Goal: Task Accomplishment & Management: Manage account settings

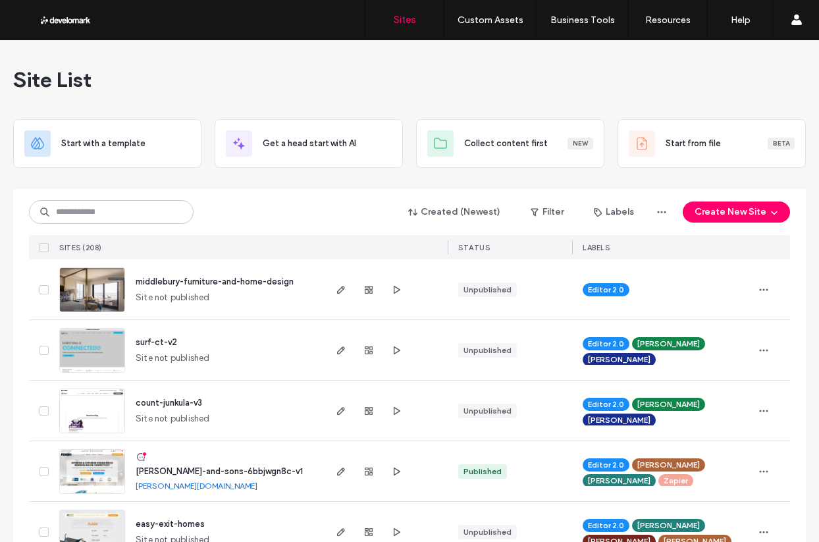
click at [199, 285] on span "middlebury-furniture-and-home-design" at bounding box center [215, 282] width 158 height 10
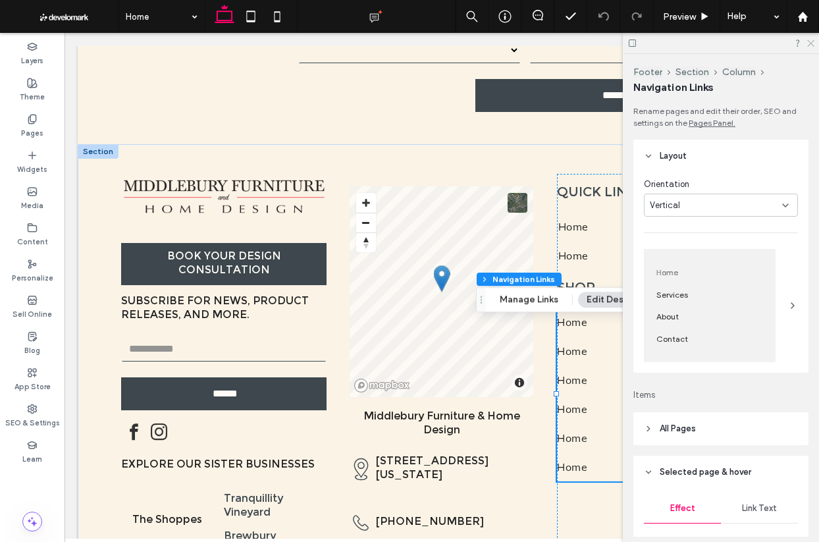
click at [812, 46] on icon at bounding box center [810, 42] width 9 height 9
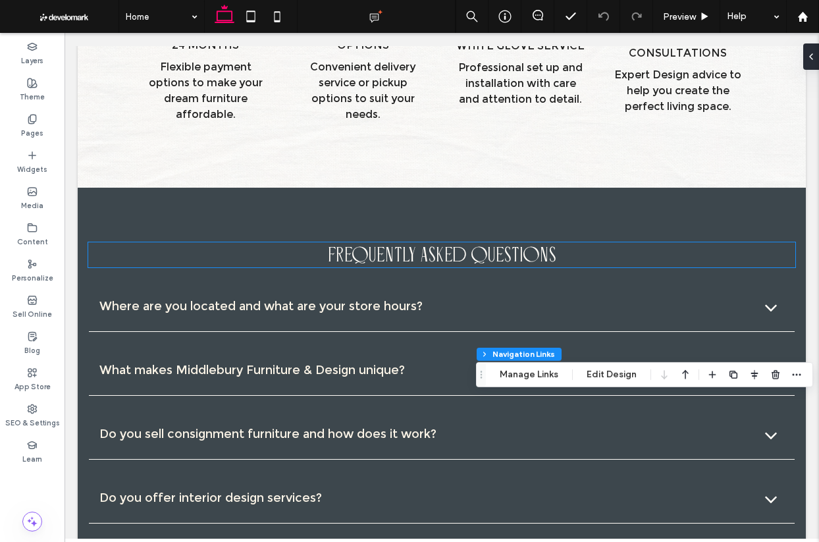
scroll to position [2907, 0]
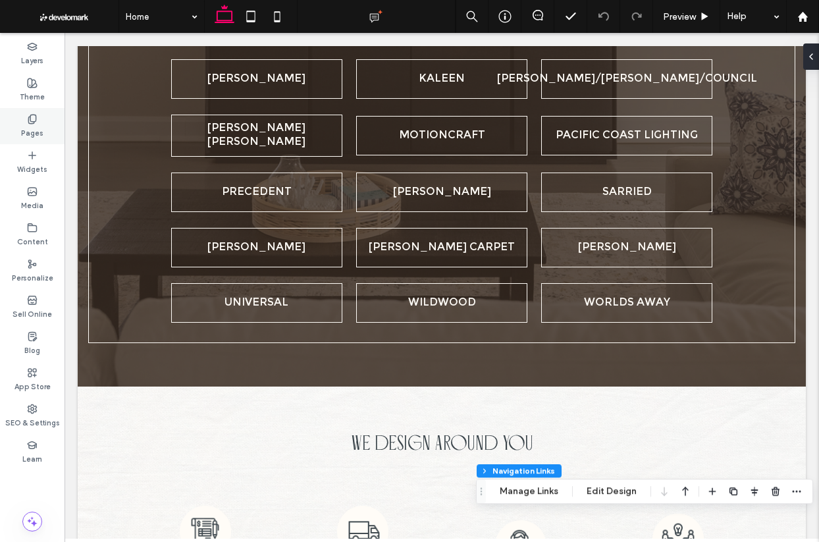
click at [34, 126] on label "Pages" at bounding box center [32, 131] width 22 height 14
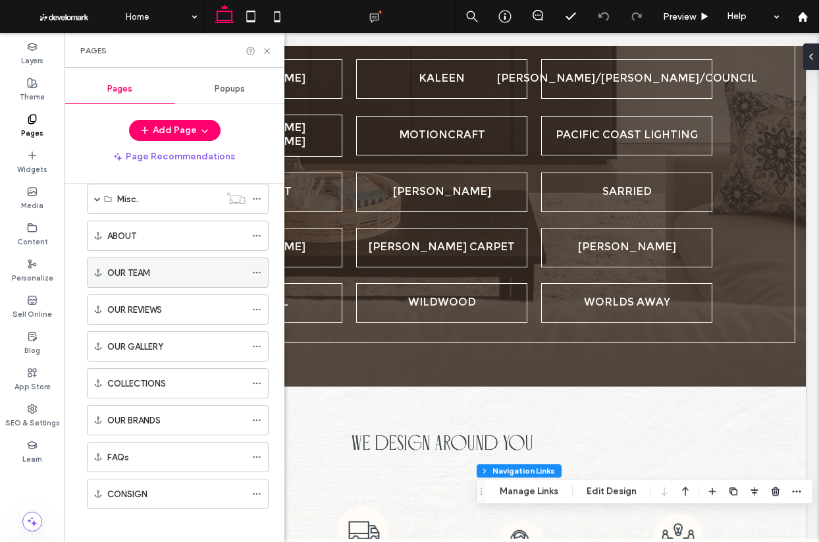
scroll to position [0, 0]
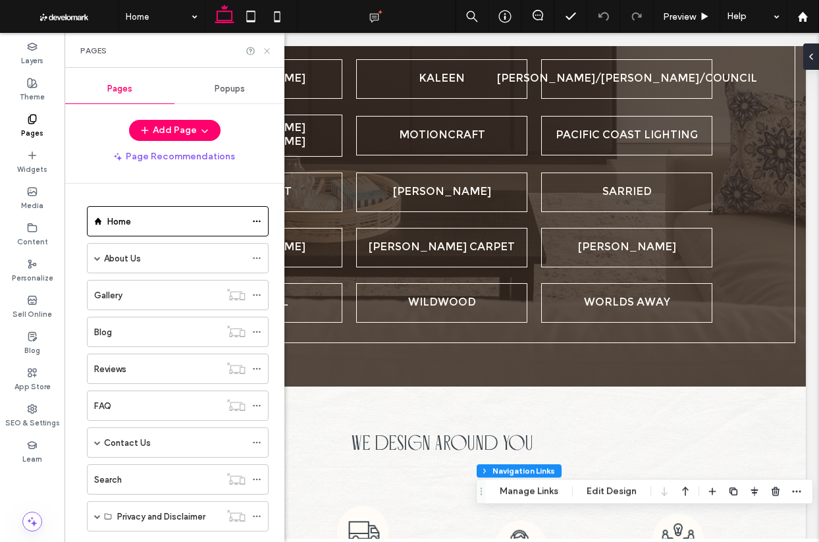
click at [265, 46] on icon at bounding box center [267, 51] width 10 height 10
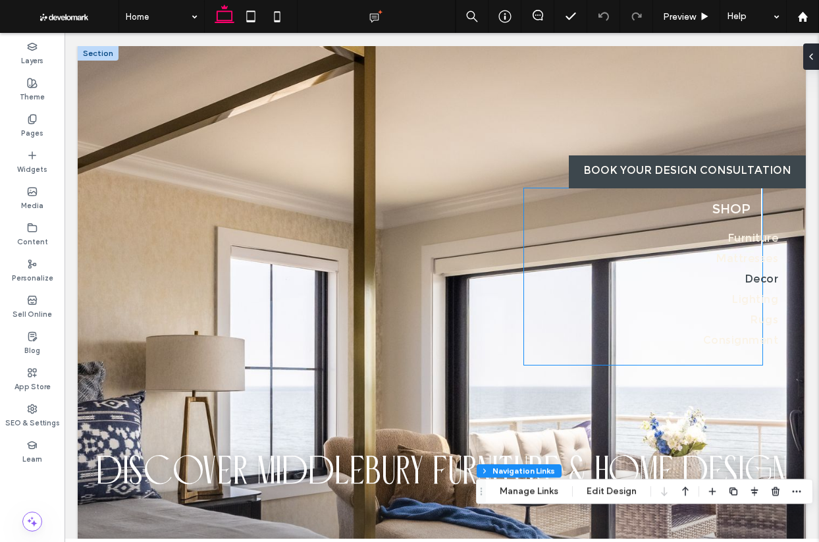
click at [741, 278] on link "Decor" at bounding box center [730, 280] width 95 height 20
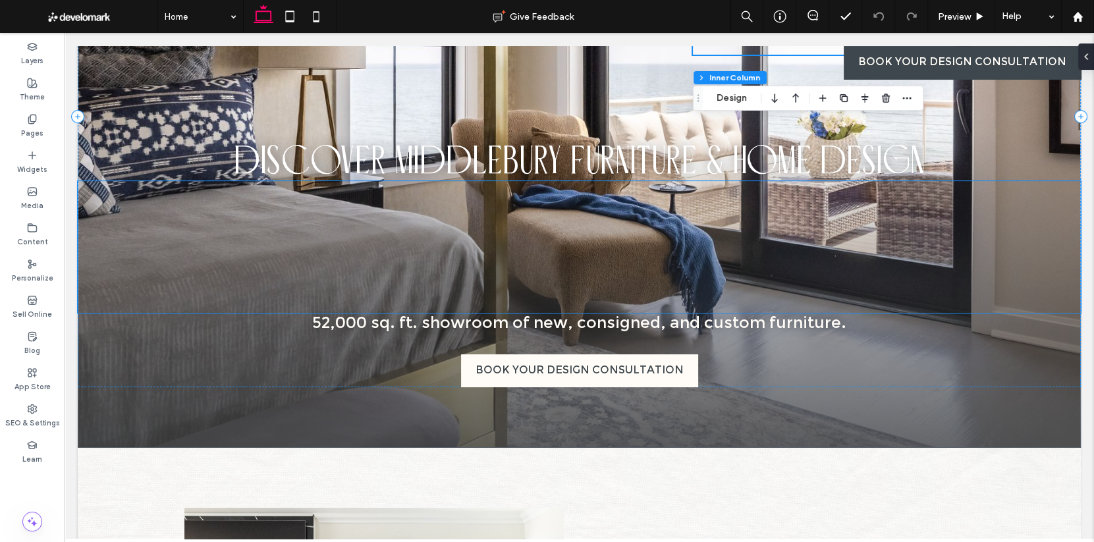
scroll to position [180, 0]
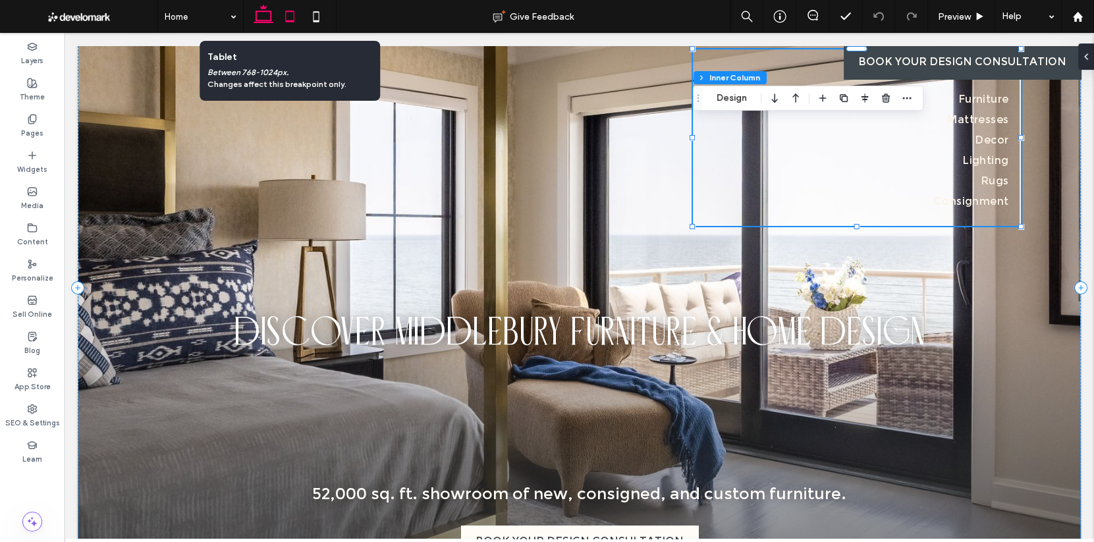
click at [286, 10] on icon at bounding box center [290, 16] width 26 height 26
type input "**"
type input "****"
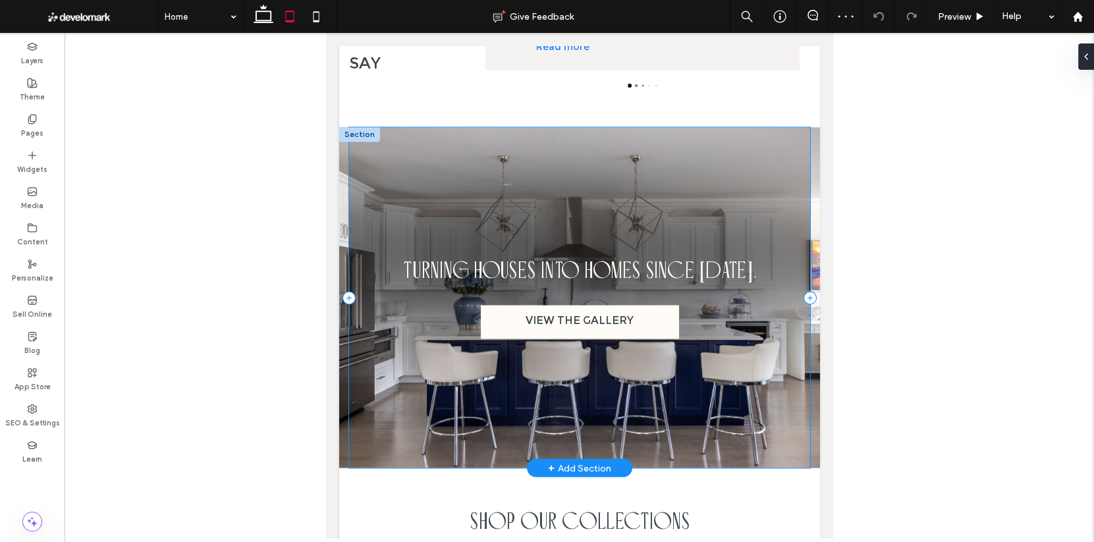
scroll to position [2448, 0]
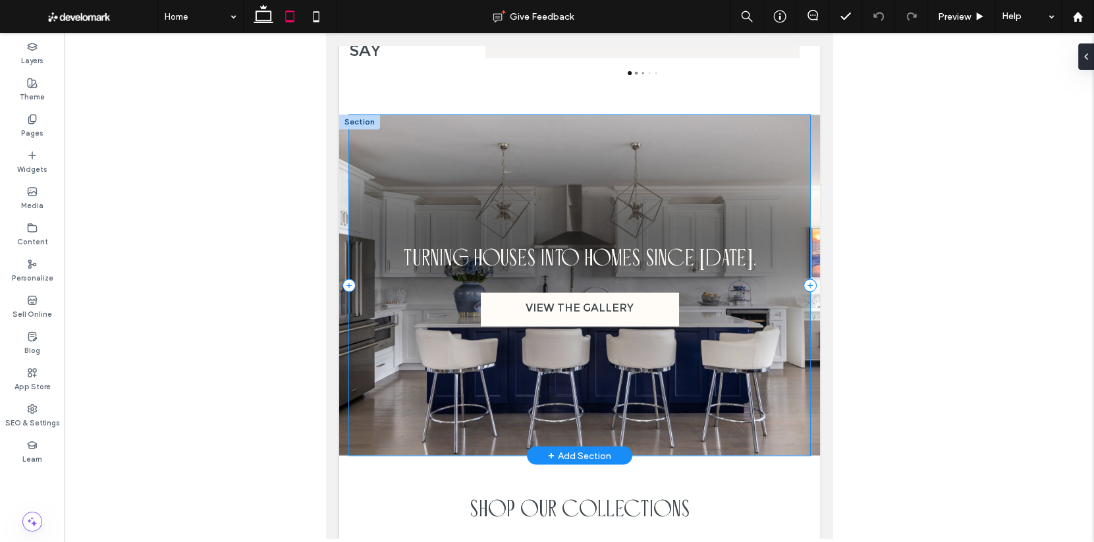
click at [794, 202] on div "TURNING HOUSES INTO HOMES SINCE 1961. VIEW THE GALLERY" at bounding box center [579, 285] width 462 height 340
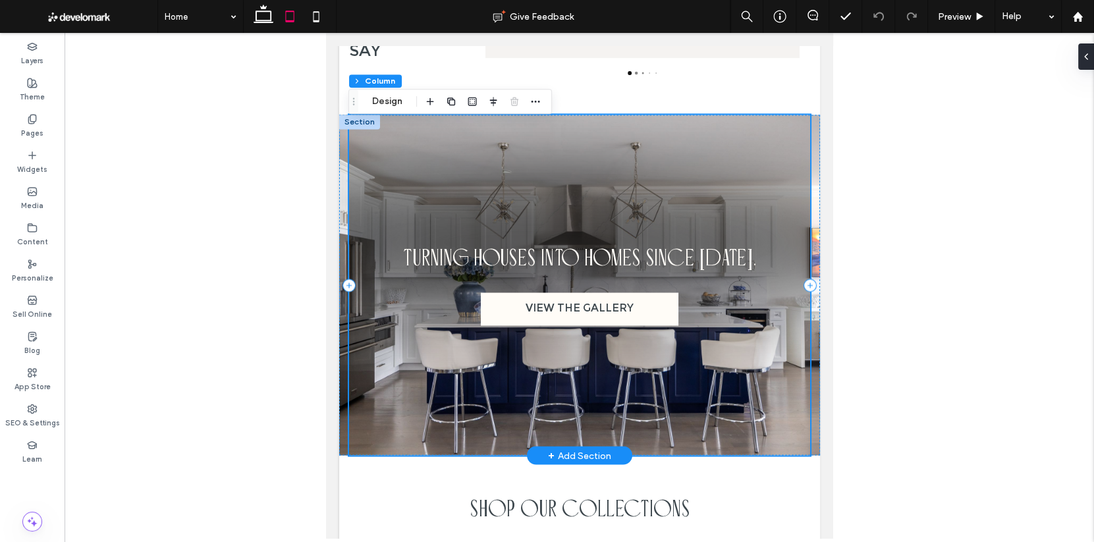
click at [797, 185] on div "TURNING HOUSES INTO HOMES SINCE 1961. VIEW THE GALLERY" at bounding box center [579, 285] width 462 height 340
click at [381, 171] on div "TURNING HOUSES INTO HOMES SINCE 1961. VIEW THE GALLERY" at bounding box center [579, 285] width 462 height 340
click at [391, 103] on button "Design" at bounding box center [386, 101] width 47 height 16
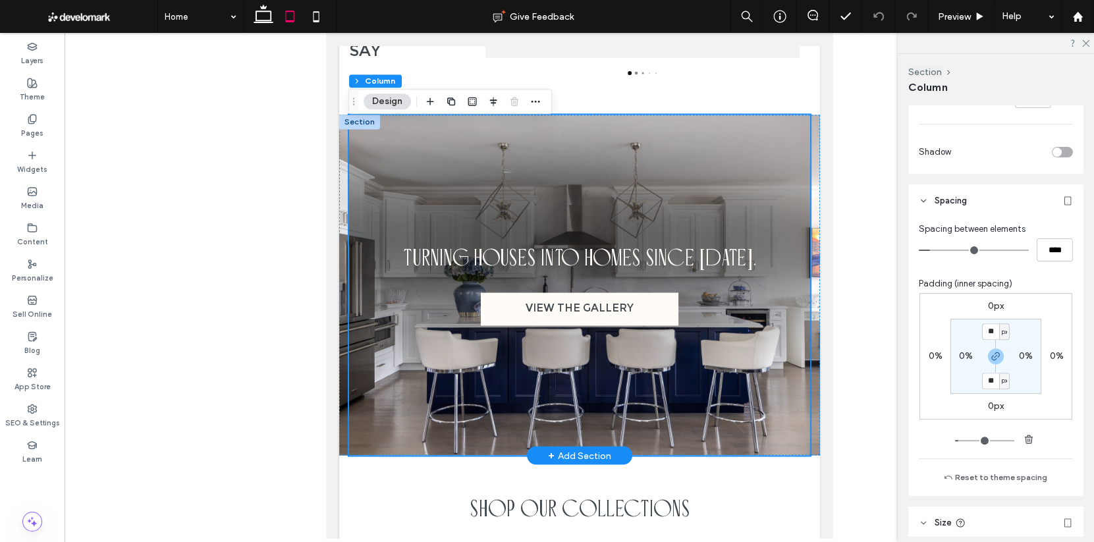
scroll to position [548, 0]
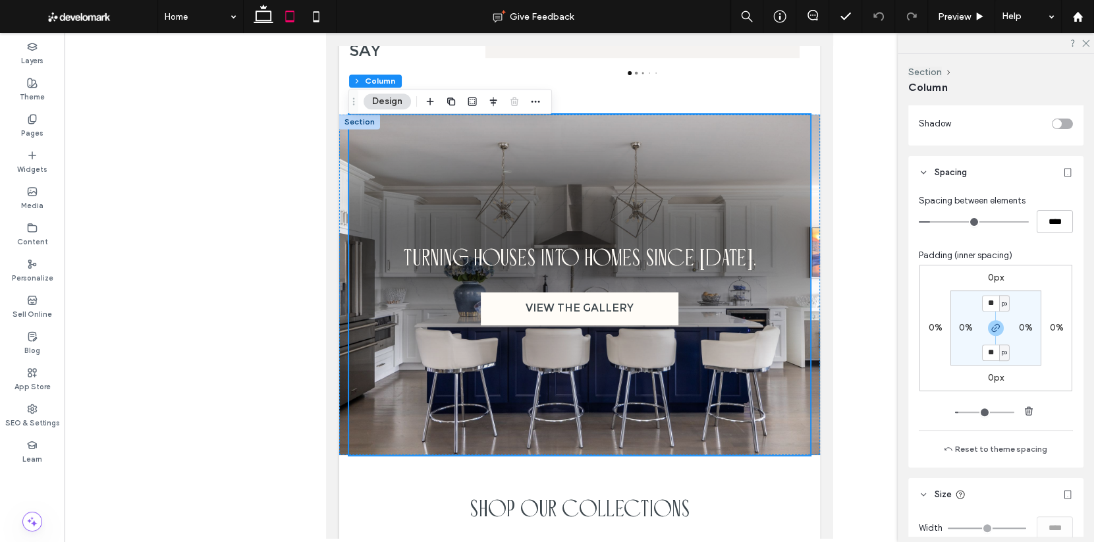
click at [818, 319] on div at bounding box center [579, 286] width 1029 height 506
click at [818, 329] on div at bounding box center [579, 286] width 1029 height 506
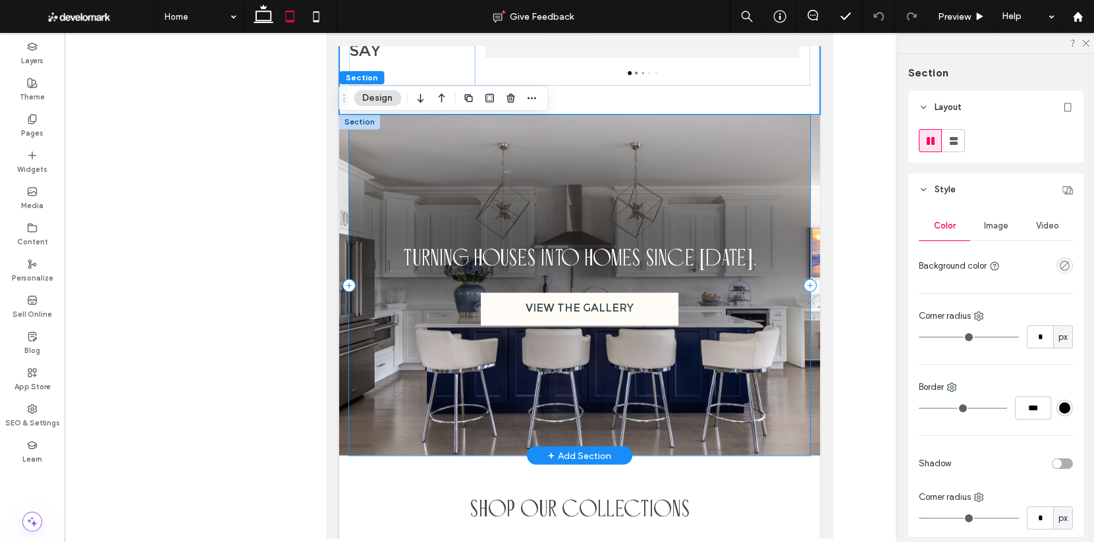
click at [792, 197] on div "TURNING HOUSES INTO HOMES SINCE 1961. VIEW THE GALLERY" at bounding box center [579, 285] width 462 height 340
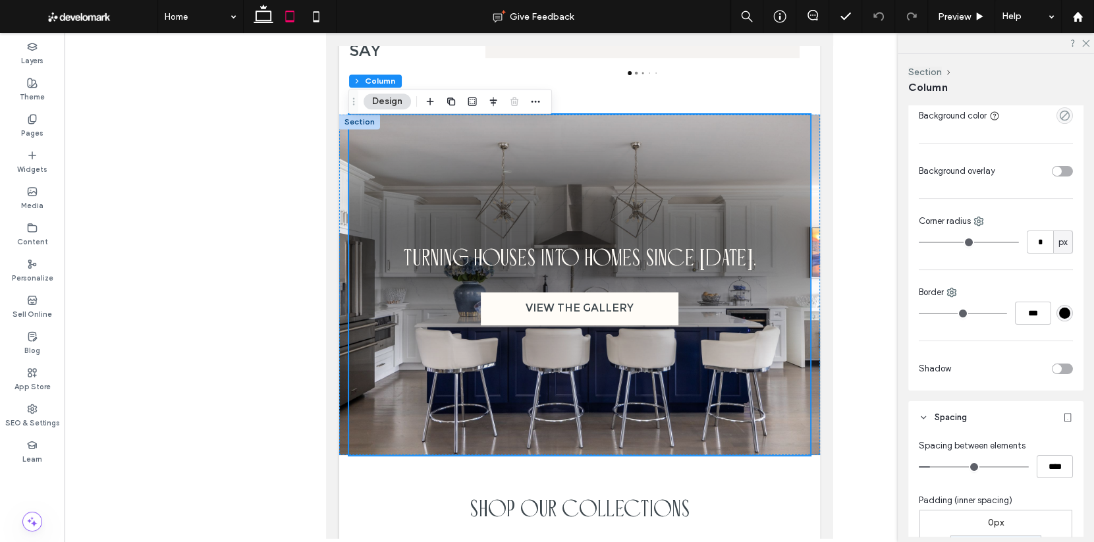
scroll to position [303, 0]
click at [815, 191] on div "TURNING HOUSES INTO HOMES SINCE 1961. VIEW THE GALLERY" at bounding box center [578, 285] width 481 height 340
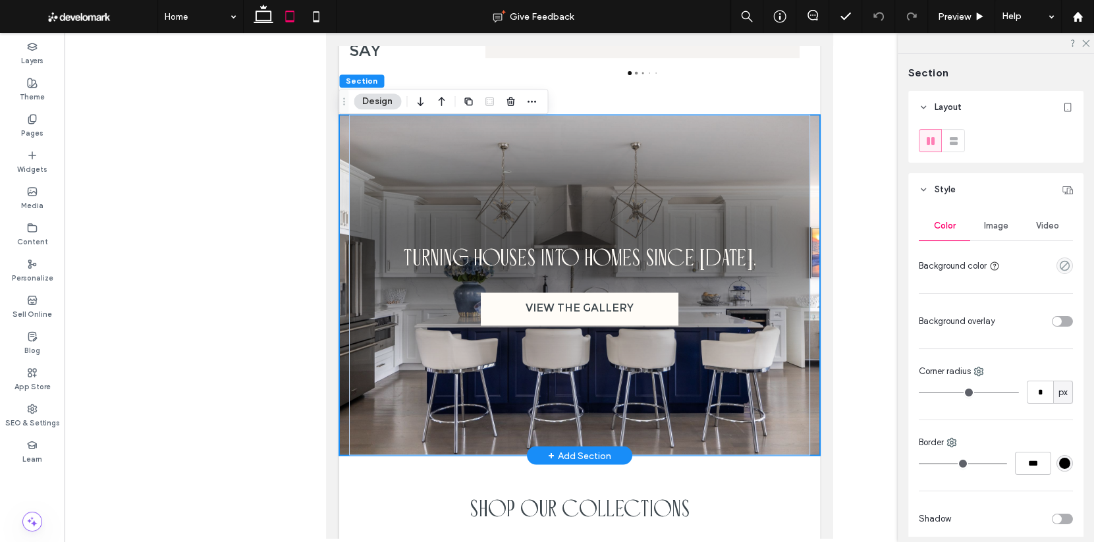
click at [815, 191] on div "TURNING HOUSES INTO HOMES SINCE 1961. VIEW THE GALLERY" at bounding box center [578, 285] width 481 height 340
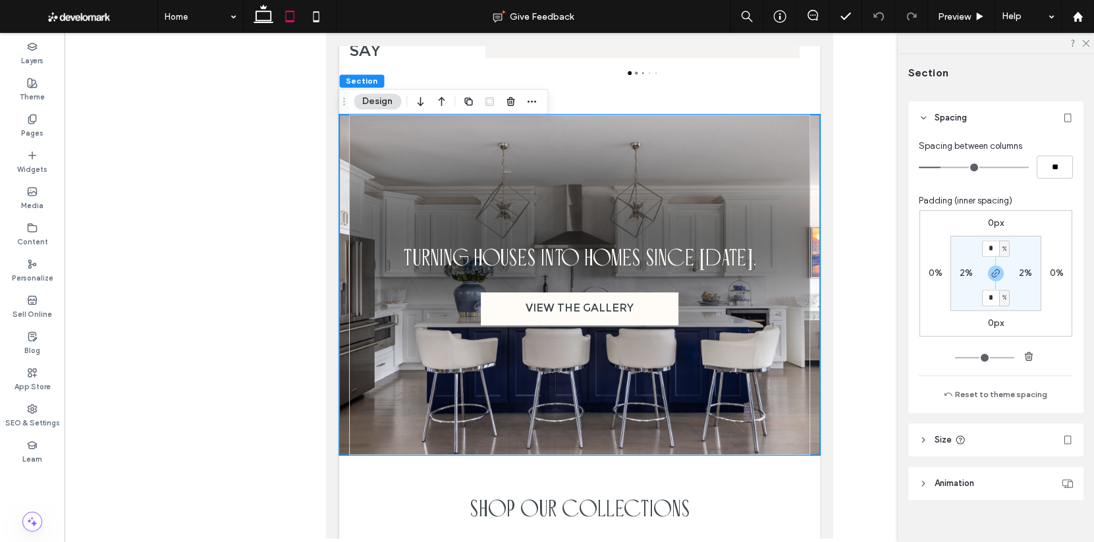
scroll to position [700, 0]
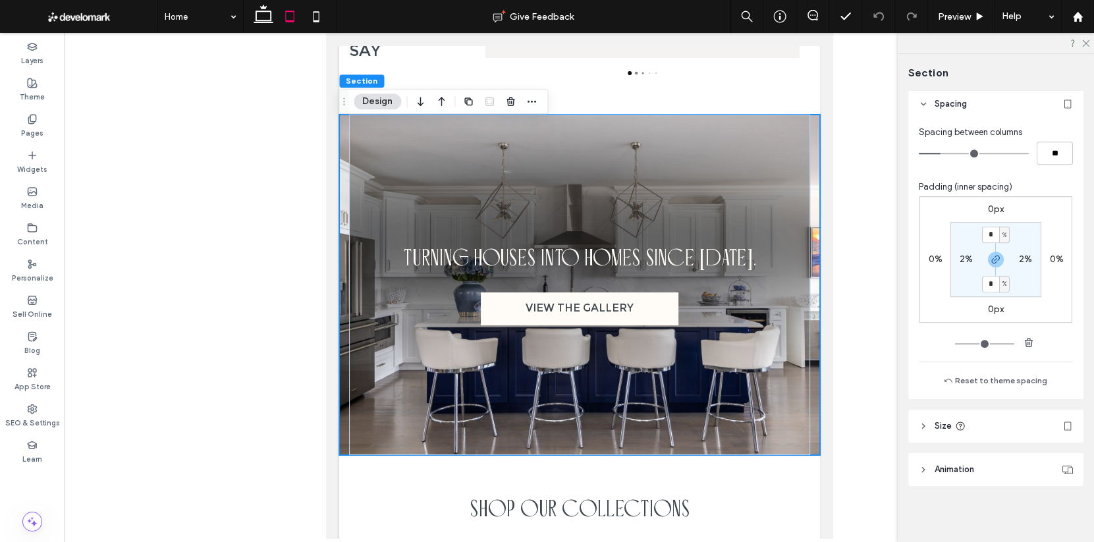
click at [818, 252] on section "* % 2% * % 2%" at bounding box center [995, 259] width 91 height 75
click at [818, 257] on label "2%" at bounding box center [965, 259] width 13 height 11
type input "*"
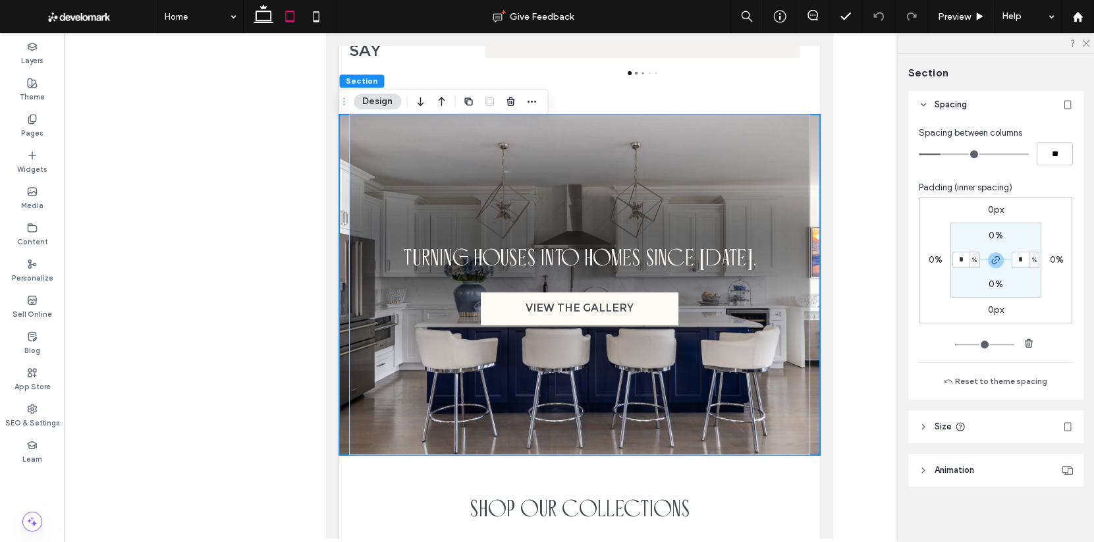
type input "*"
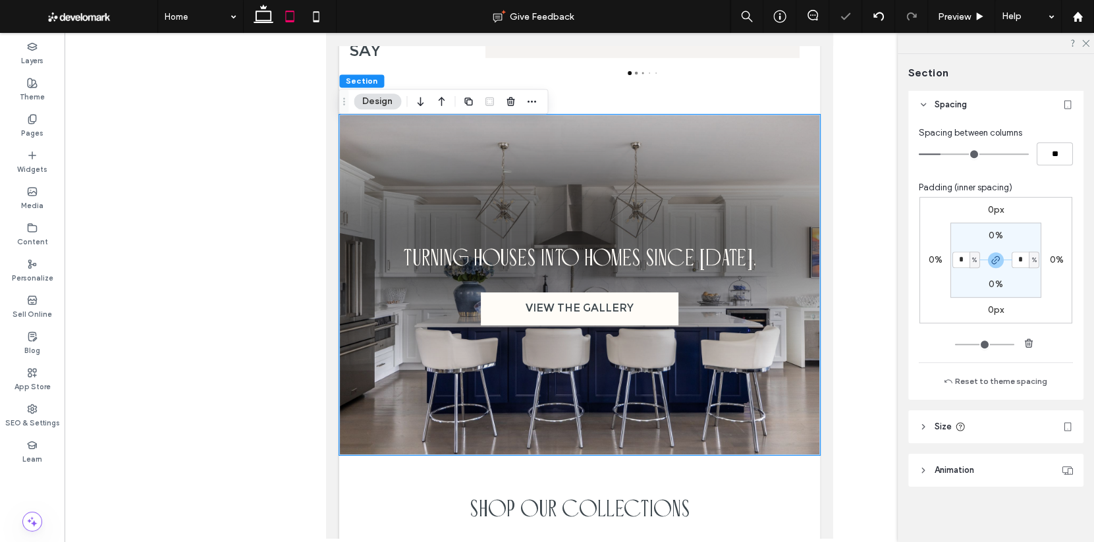
click at [818, 298] on div at bounding box center [579, 286] width 1029 height 506
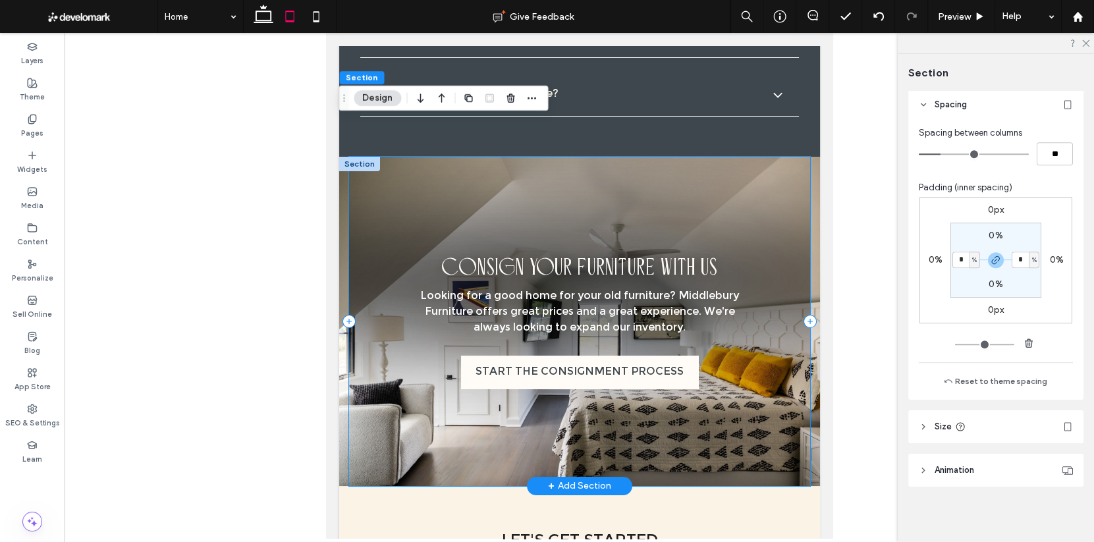
scroll to position [5404, 0]
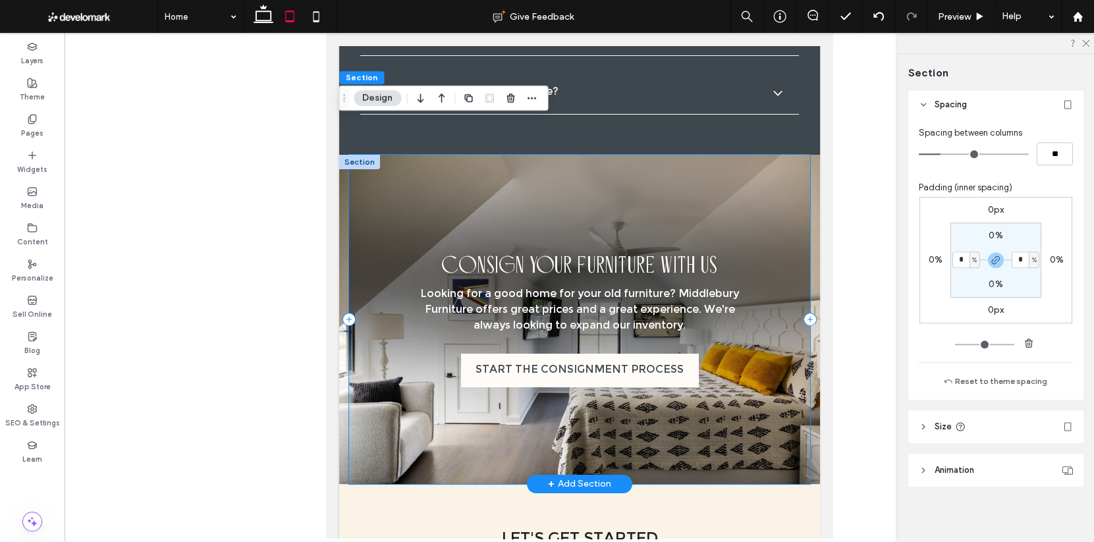
click at [786, 304] on div "CONSIGN YOUR FURNITURE WITH US Looking for a good home for your old furniture? …" at bounding box center [579, 319] width 462 height 329
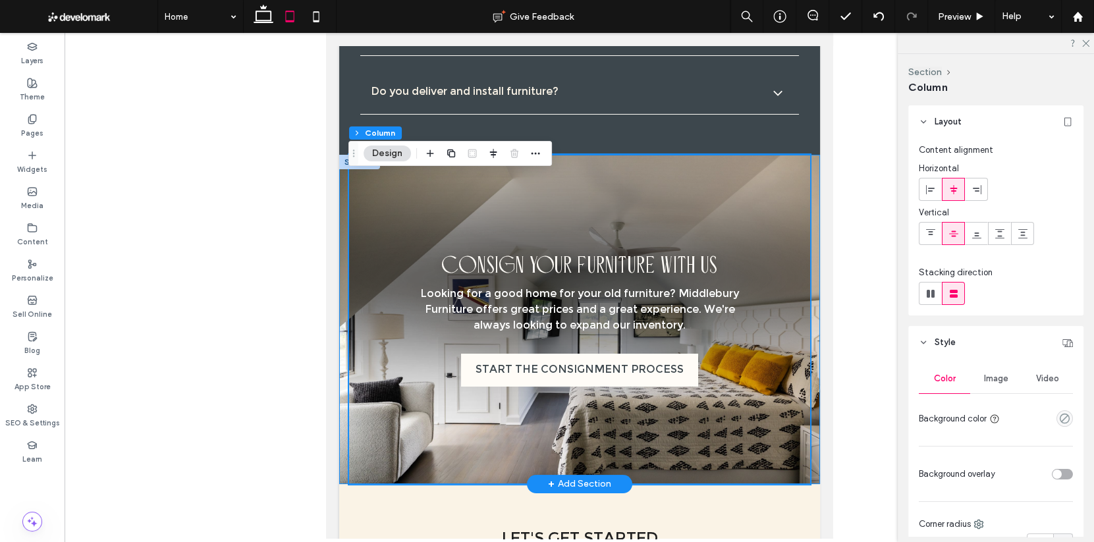
click at [812, 301] on div "CONSIGN YOUR FURNITURE WITH US Looking for a good home for your old furniture? …" at bounding box center [578, 319] width 481 height 329
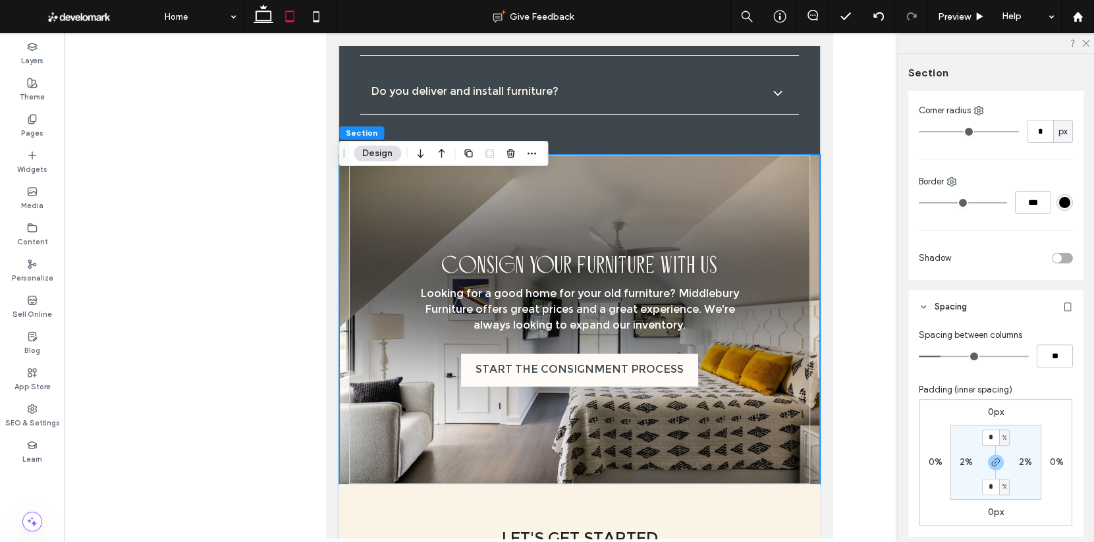
scroll to position [528, 0]
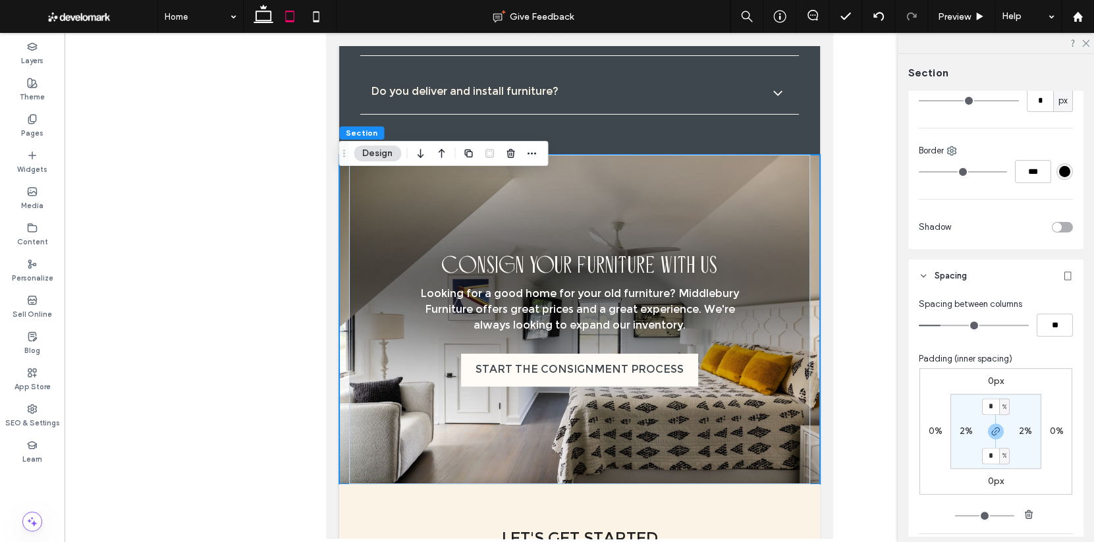
click at [818, 429] on label "2%" at bounding box center [965, 430] width 13 height 11
type input "*"
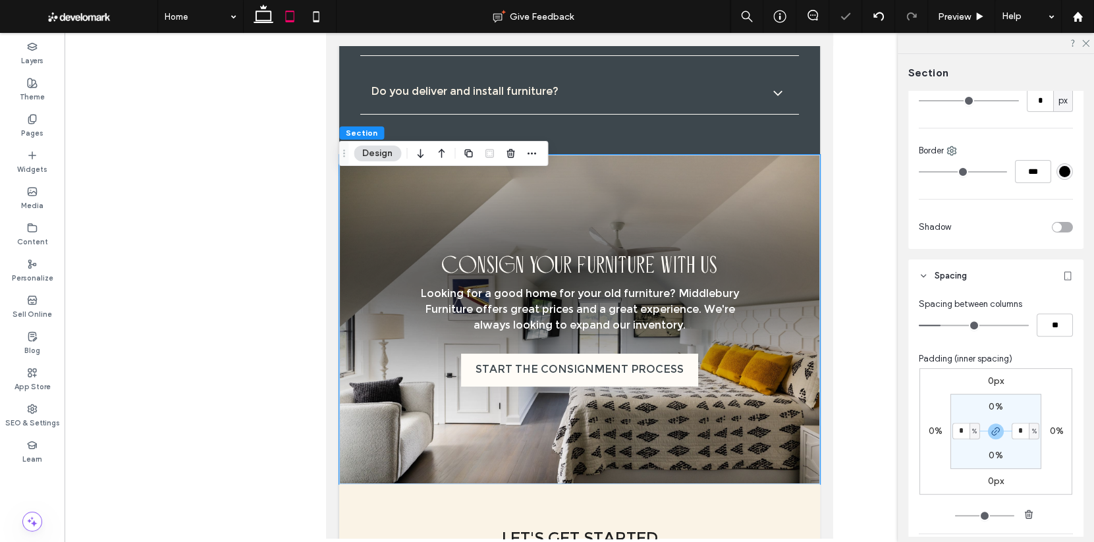
click at [818, 374] on div at bounding box center [579, 286] width 1029 height 506
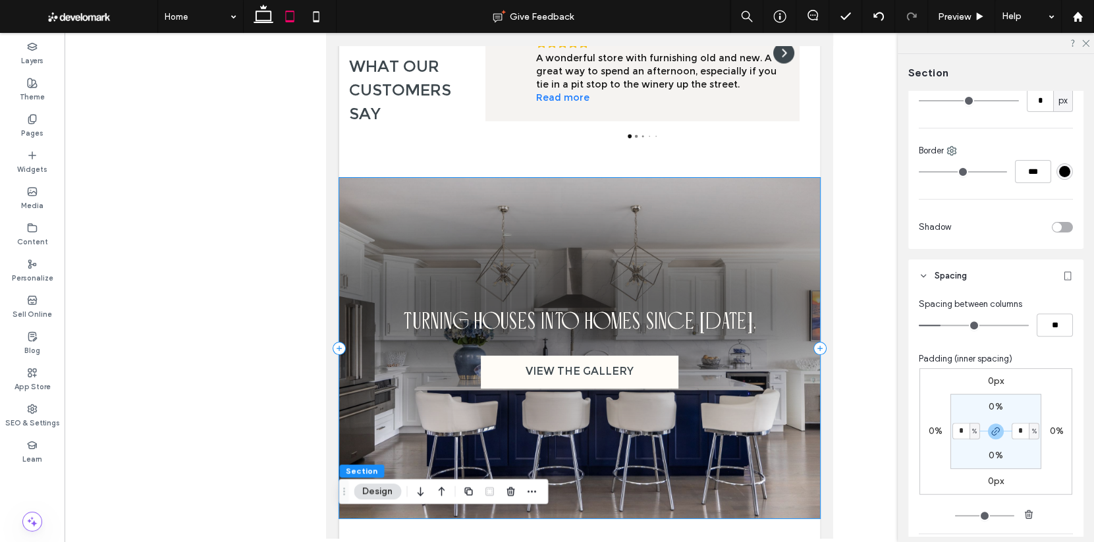
scroll to position [2377, 0]
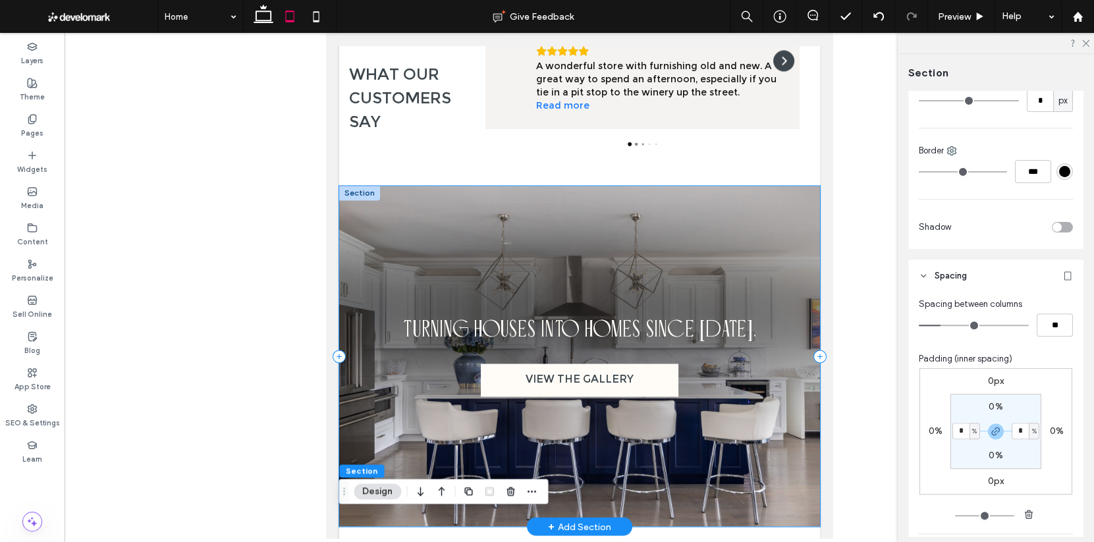
click at [785, 244] on div "TURNING HOUSES INTO HOMES SINCE 1961. VIEW THE GALLERY" at bounding box center [578, 356] width 481 height 340
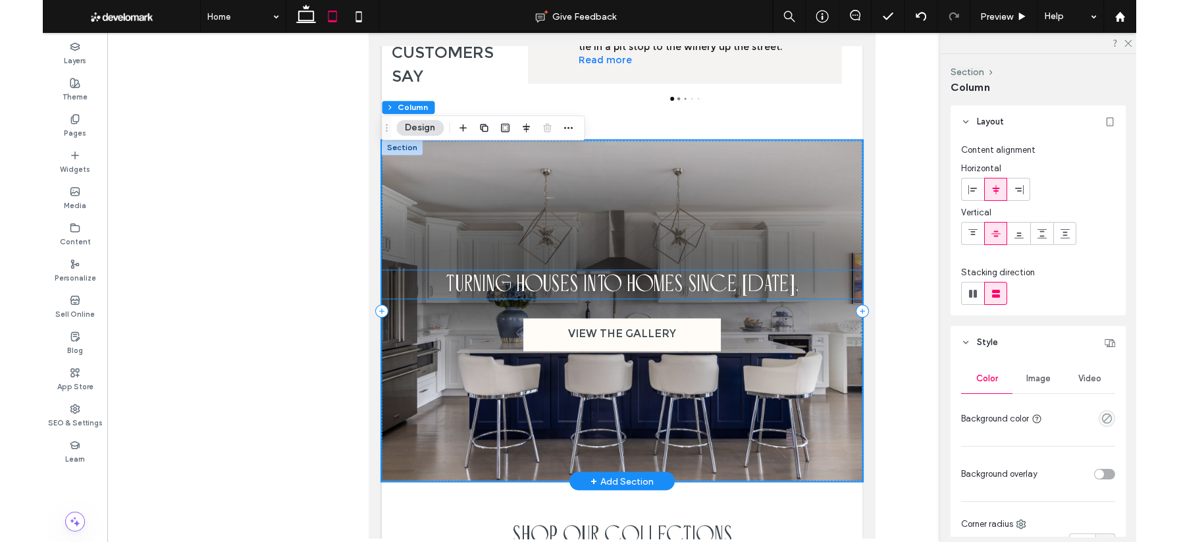
scroll to position [2422, 0]
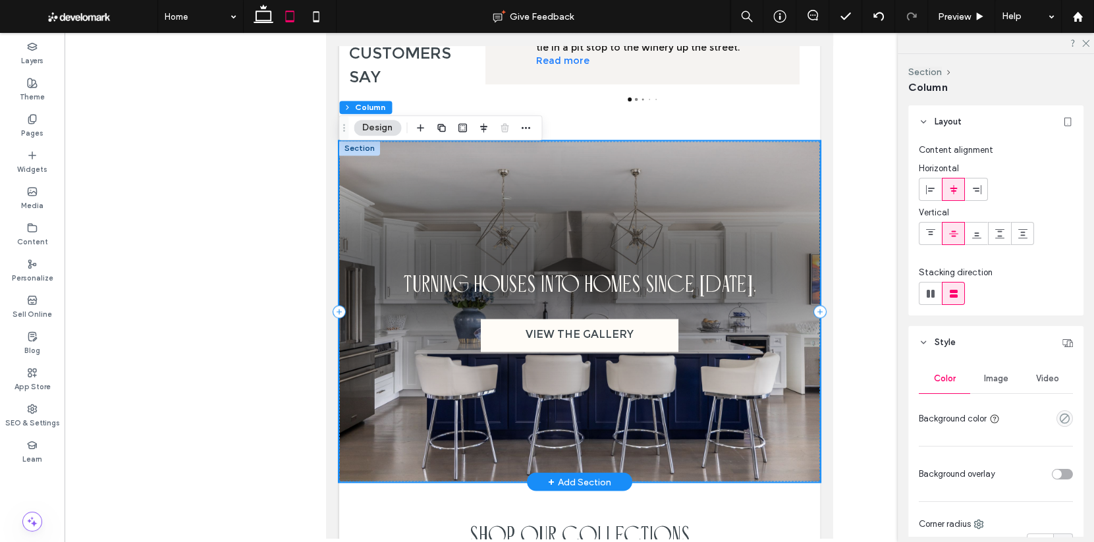
click at [770, 245] on div "TURNING HOUSES INTO HOMES SINCE 1961. VIEW THE GALLERY" at bounding box center [578, 311] width 481 height 340
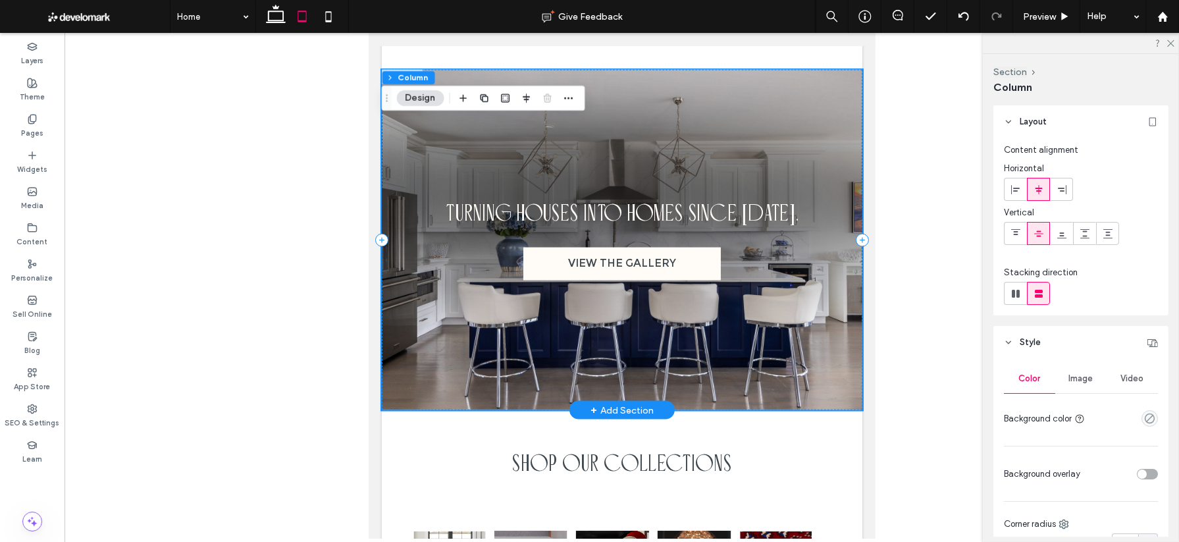
scroll to position [2573, 0]
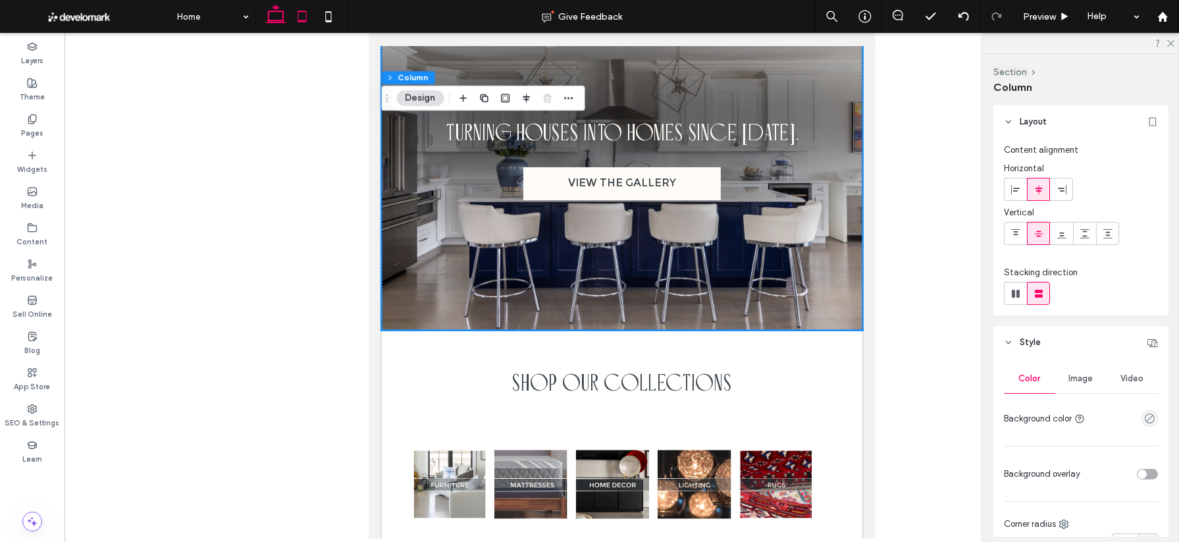
click at [277, 16] on icon at bounding box center [276, 16] width 26 height 26
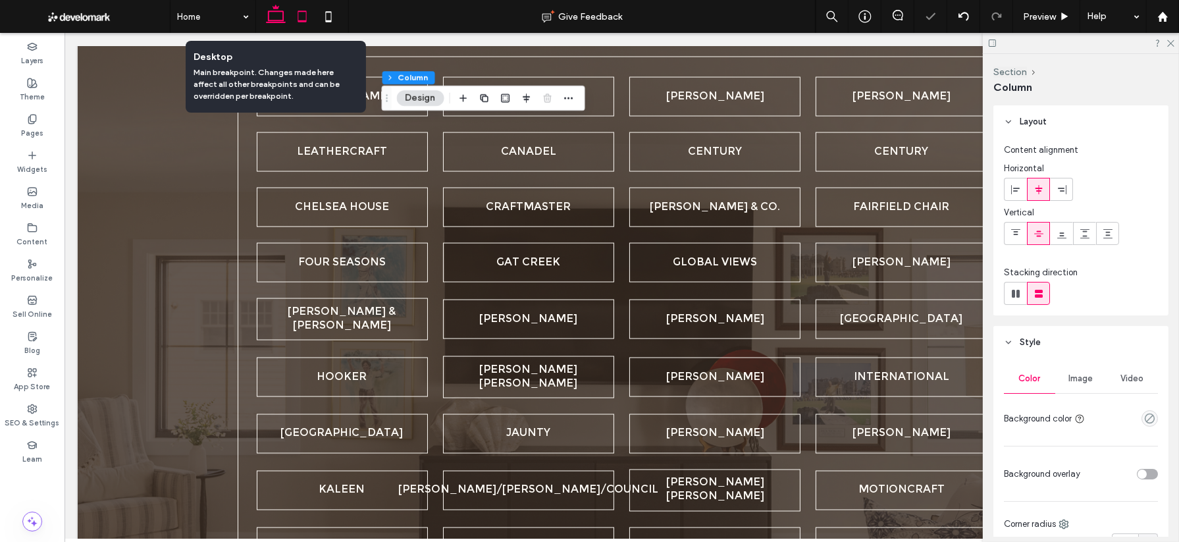
scroll to position [1761, 0]
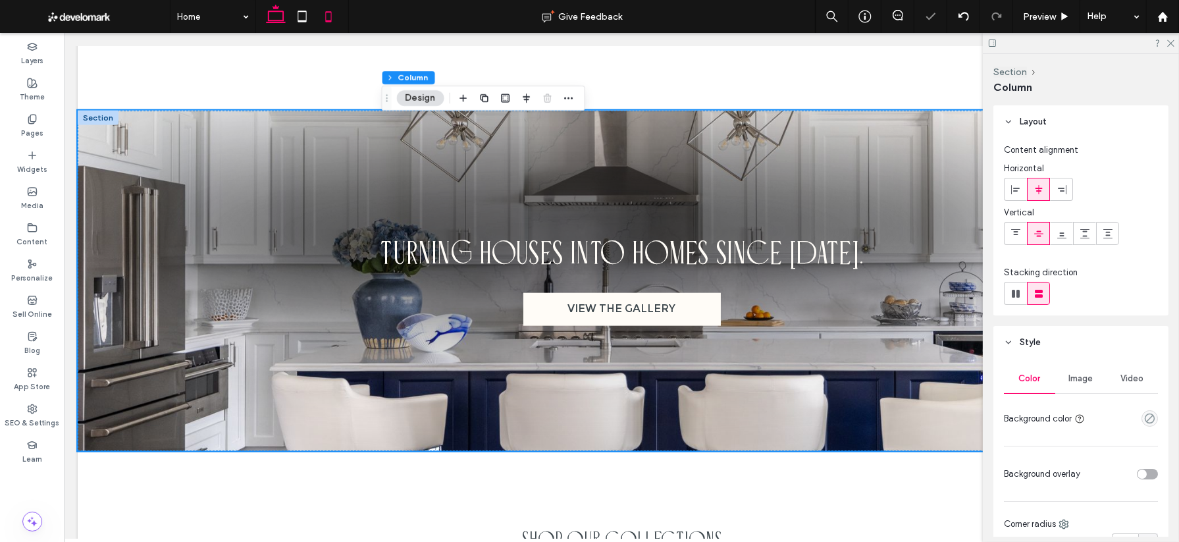
click at [326, 17] on icon at bounding box center [328, 16] width 26 height 26
type input "**"
type input "****"
type input "**"
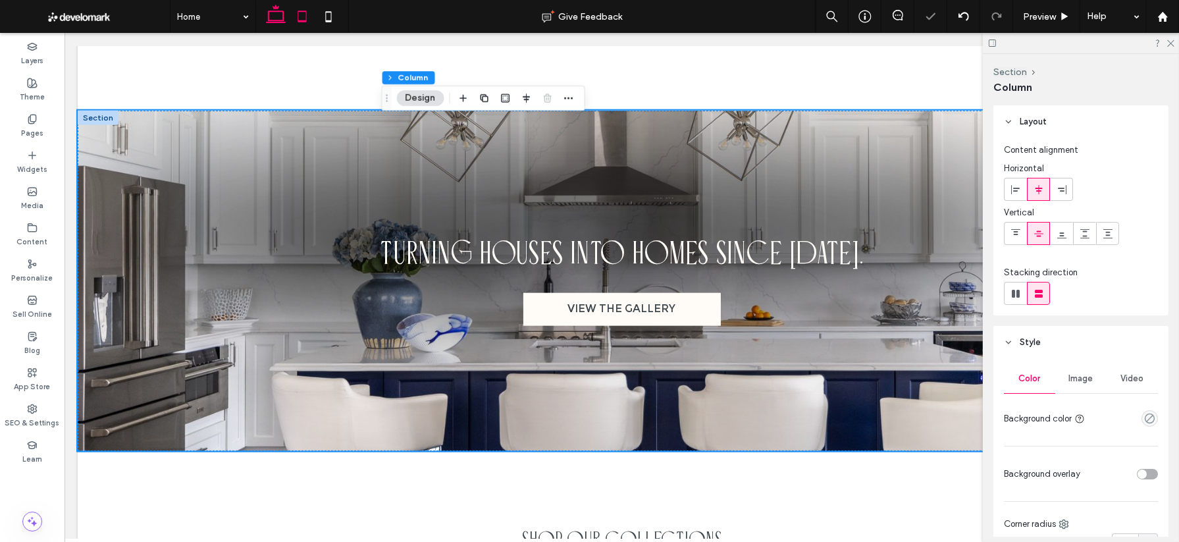
type input "**"
type input "***"
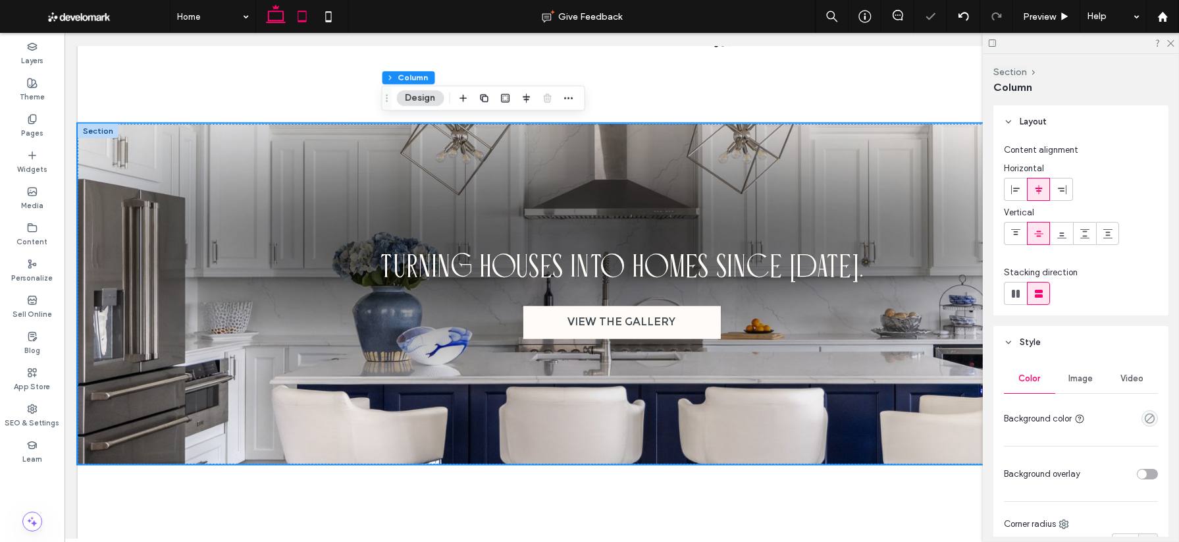
scroll to position [2380, 0]
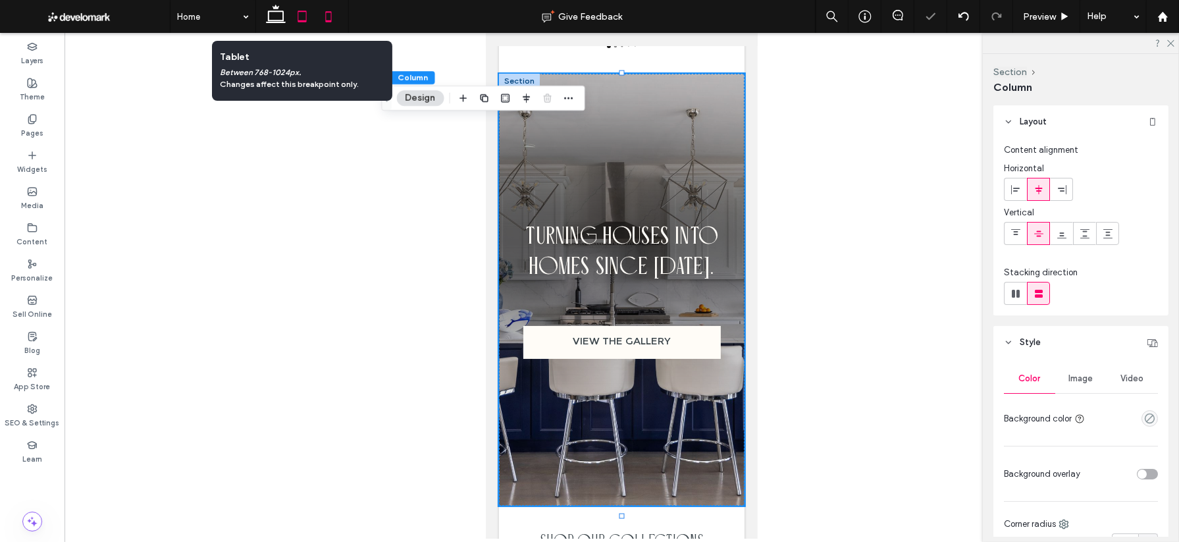
click at [299, 16] on icon at bounding box center [302, 16] width 26 height 26
type input "**"
type input "****"
type input "**"
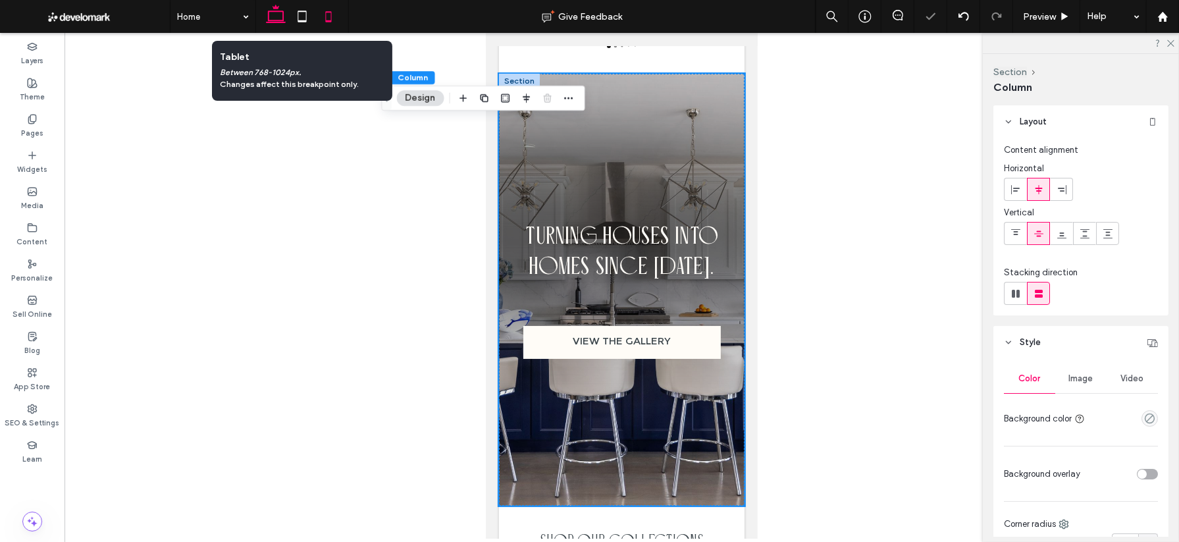
type input "**"
type input "****"
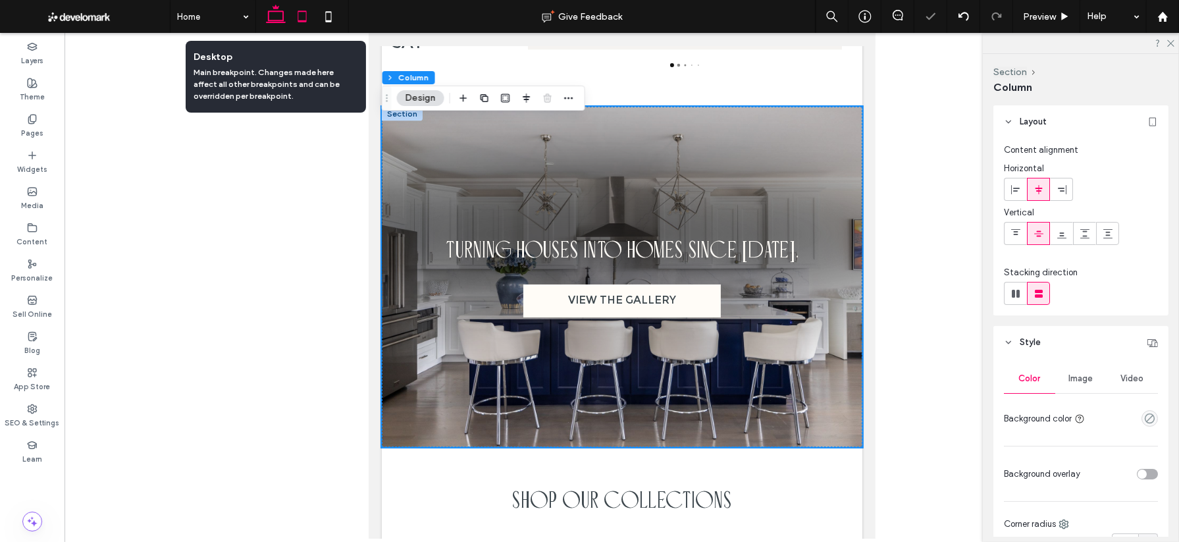
click at [282, 16] on icon at bounding box center [276, 16] width 26 height 26
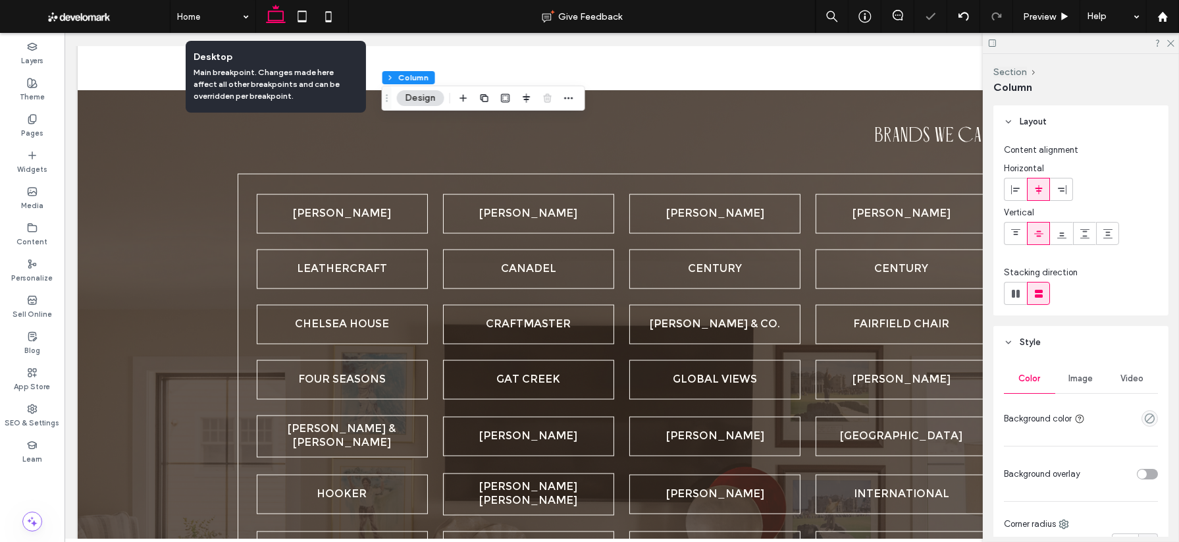
scroll to position [1761, 0]
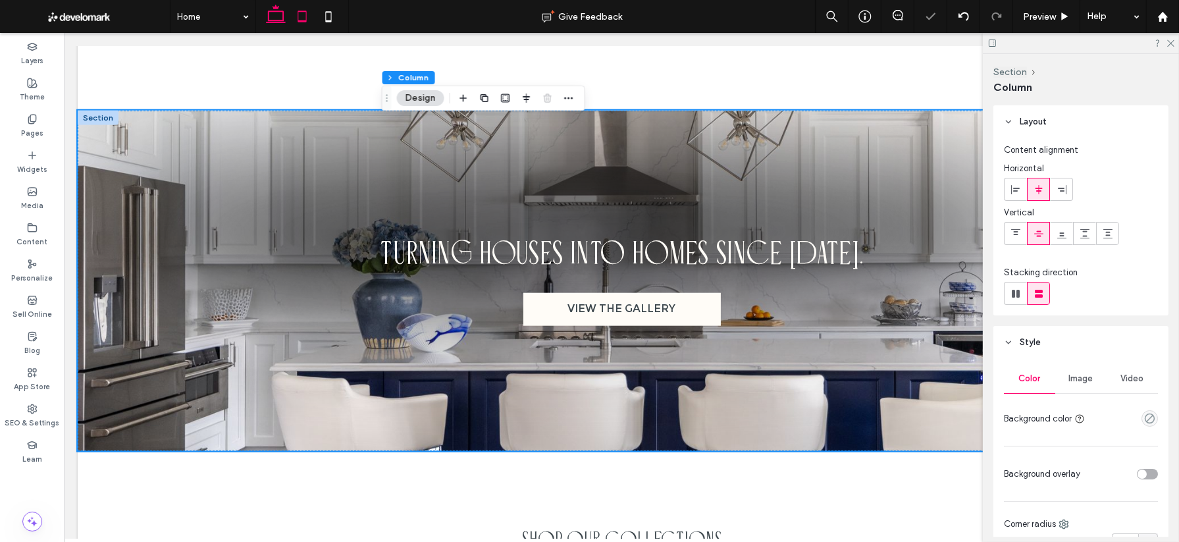
click at [294, 14] on icon at bounding box center [302, 16] width 26 height 26
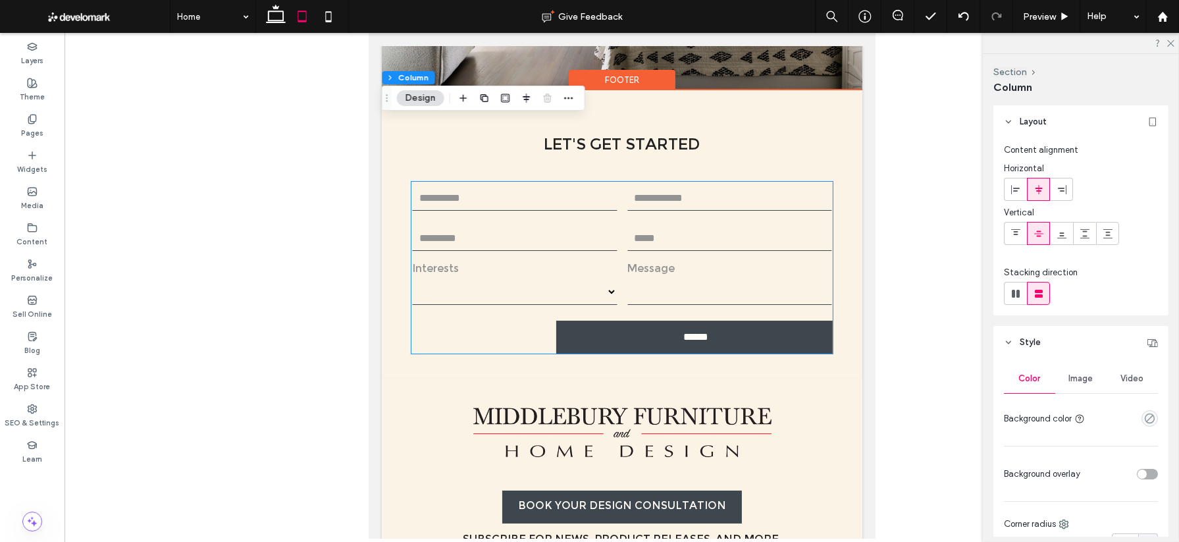
scroll to position [5793, 0]
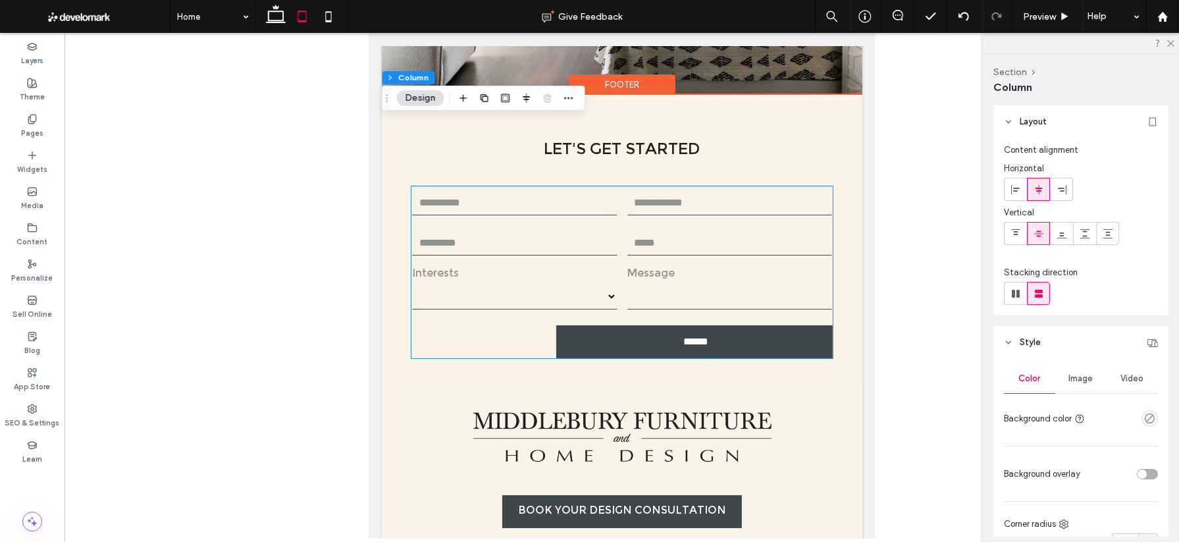
click at [625, 317] on div "Message" at bounding box center [729, 290] width 215 height 54
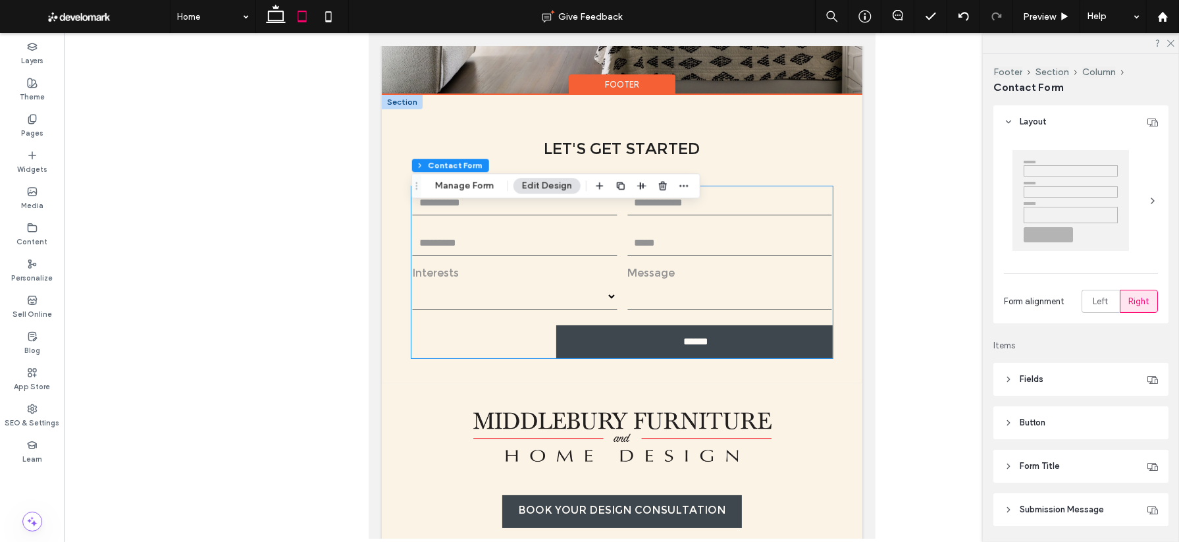
type input "*"
type input "***"
type input "*"
type input "***"
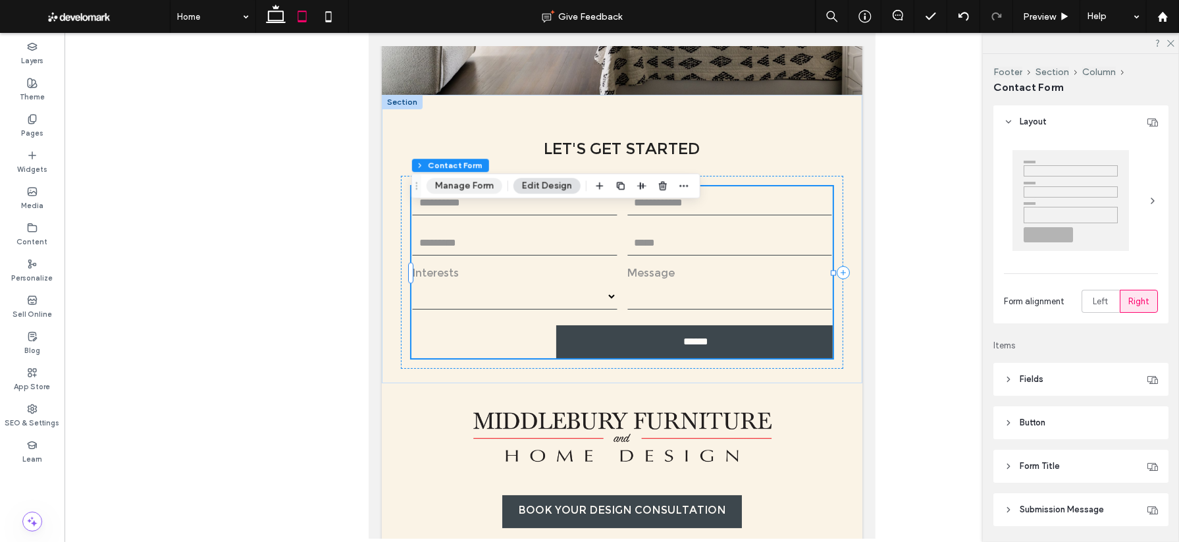
click at [471, 186] on button "Manage Form" at bounding box center [465, 186] width 76 height 16
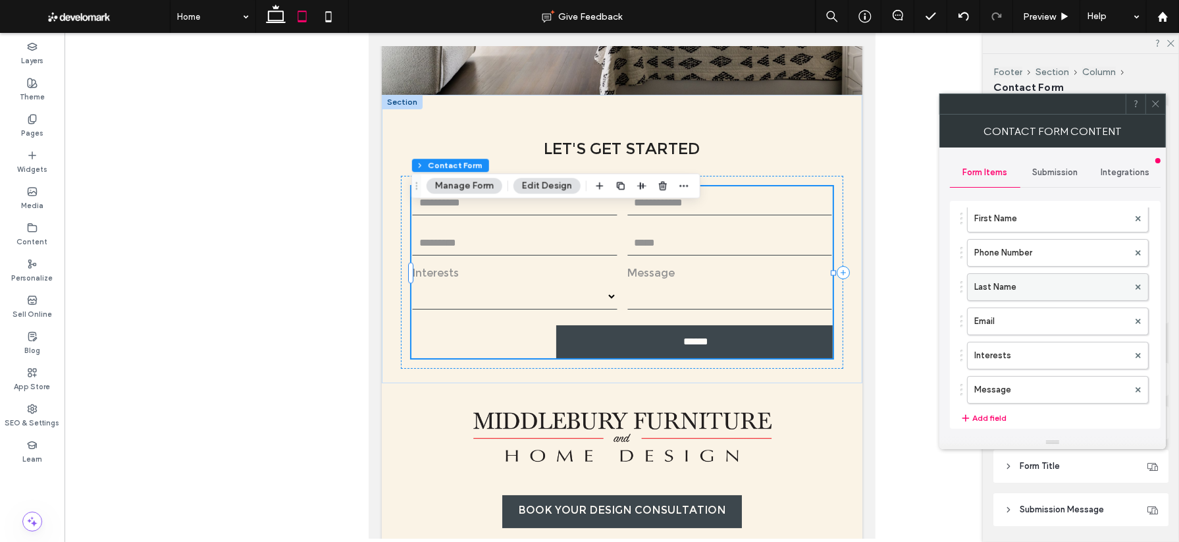
scroll to position [24, 0]
click at [818, 253] on label "First Name" at bounding box center [1051, 252] width 154 height 26
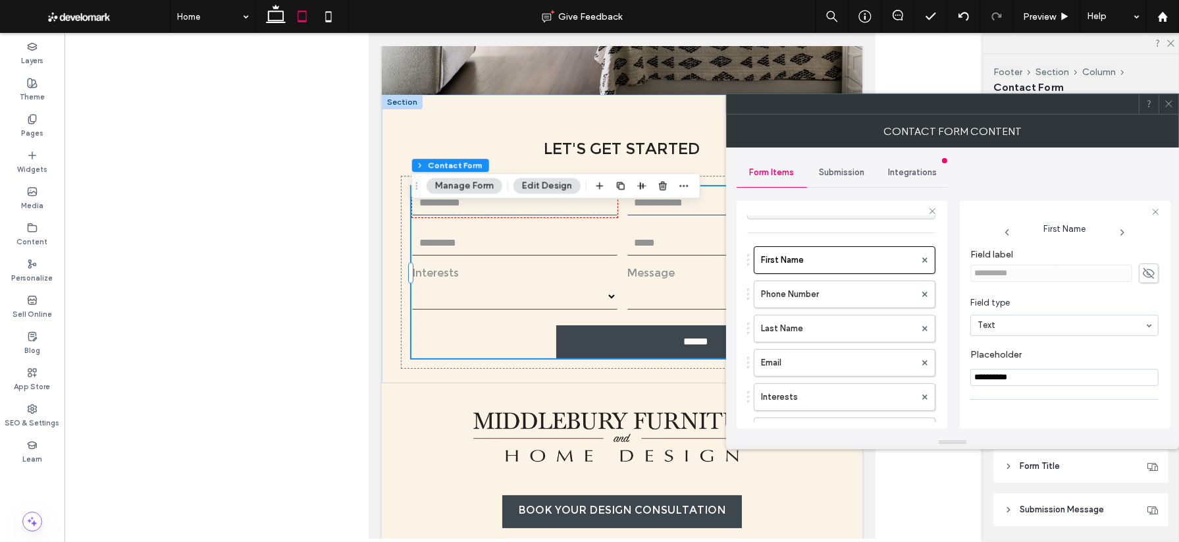
click at [818, 272] on icon at bounding box center [1148, 273] width 13 height 14
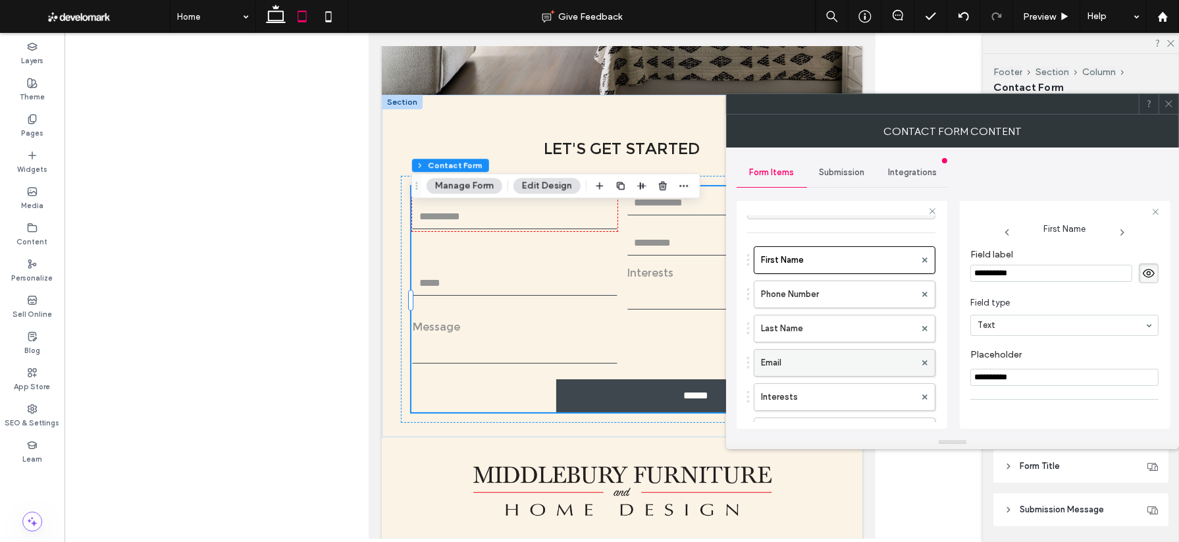
drag, startPoint x: 1044, startPoint y: 380, endPoint x: 867, endPoint y: 373, distance: 177.2
click at [818, 373] on div "**********" at bounding box center [842, 312] width 211 height 245
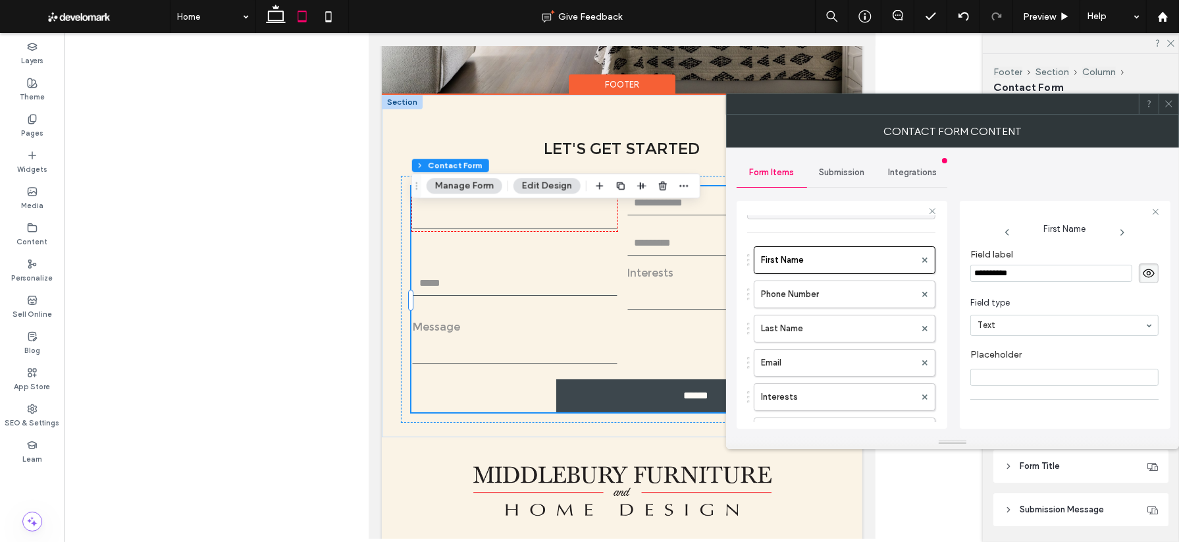
click at [681, 215] on input "tel" at bounding box center [729, 202] width 205 height 26
type input "*"
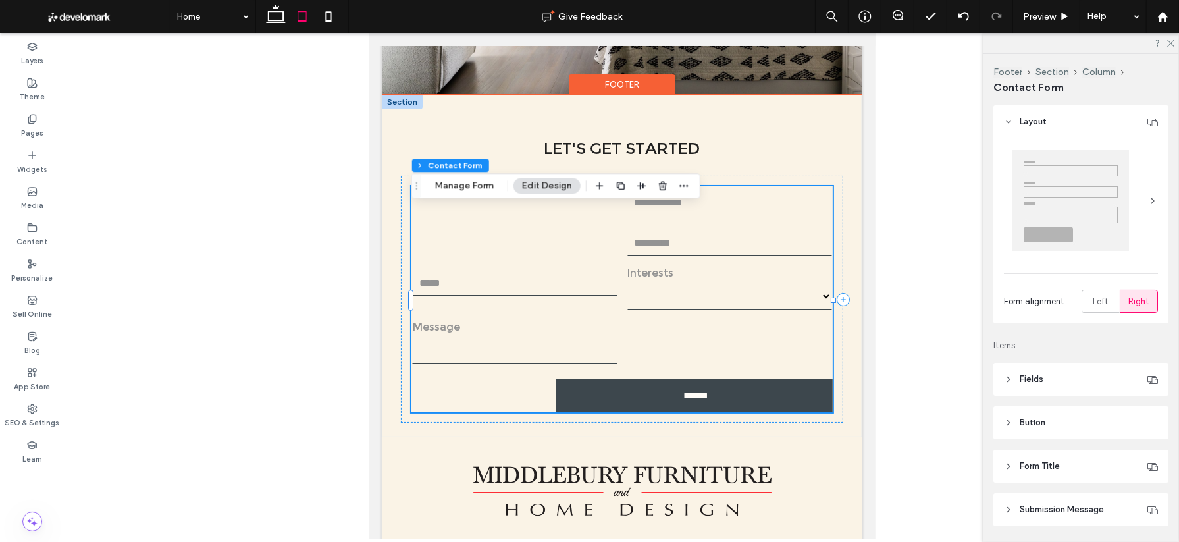
click at [692, 215] on input "tel" at bounding box center [729, 202] width 205 height 26
type input "*"
click at [459, 184] on button "Manage Form" at bounding box center [465, 186] width 76 height 16
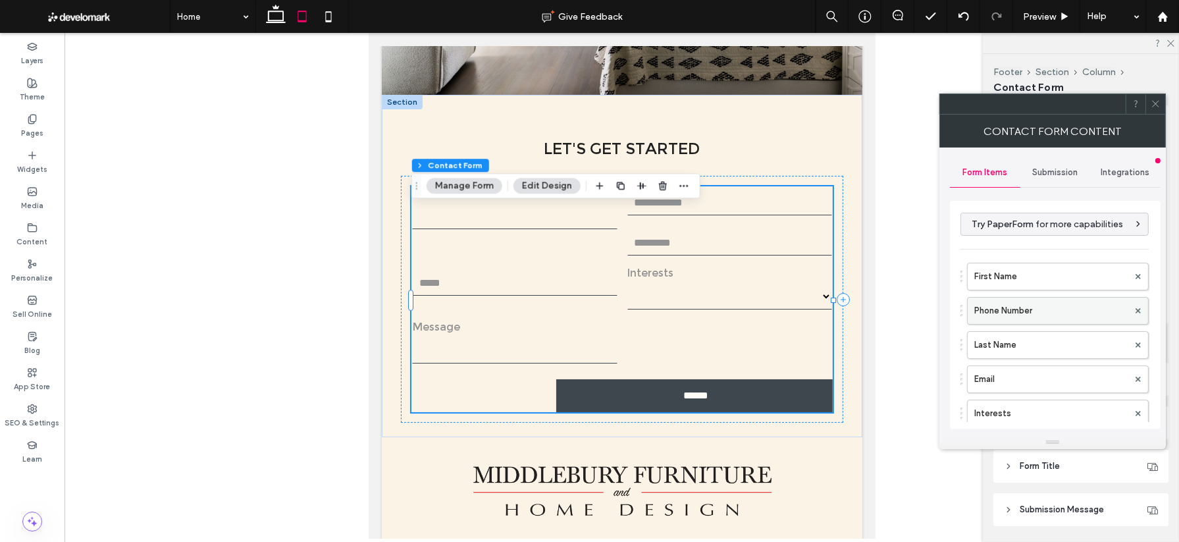
click at [818, 299] on label "Phone Number" at bounding box center [1051, 311] width 154 height 26
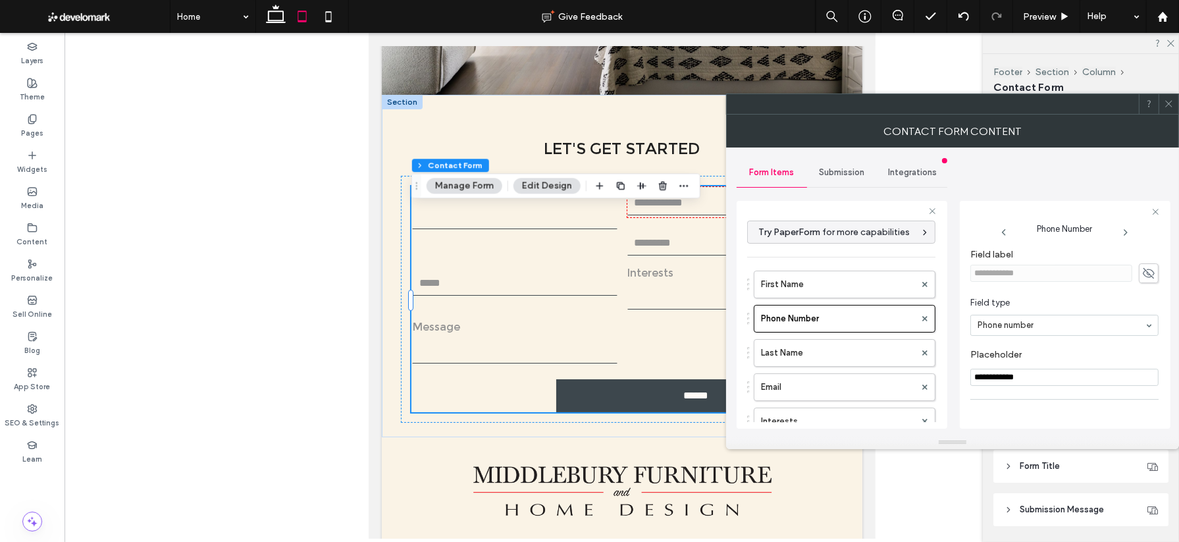
click at [818, 271] on use at bounding box center [1149, 272] width 12 height 11
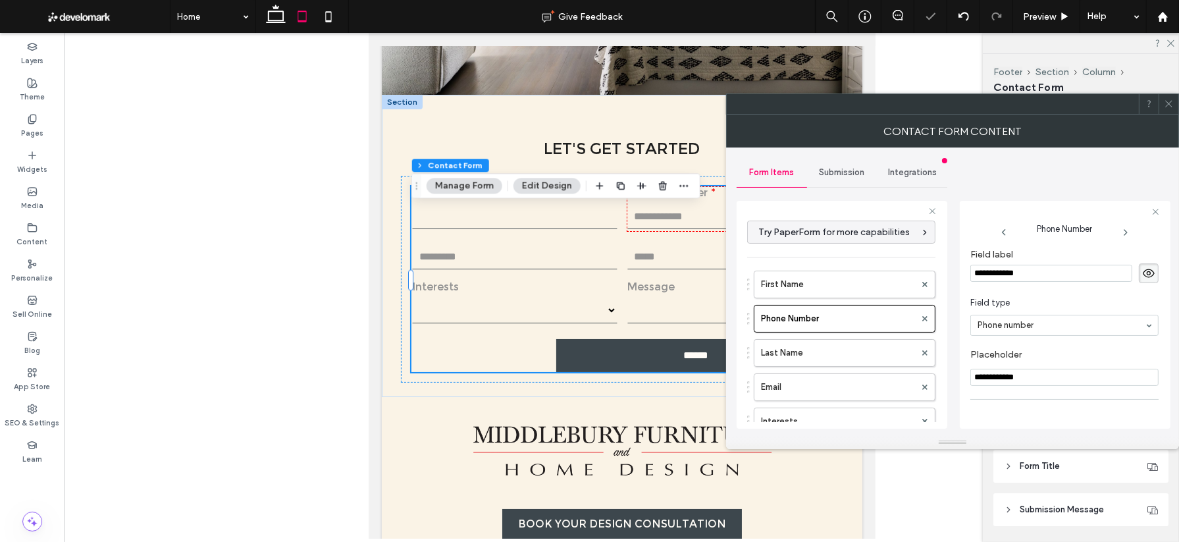
click at [818, 271] on icon at bounding box center [1148, 273] width 13 height 14
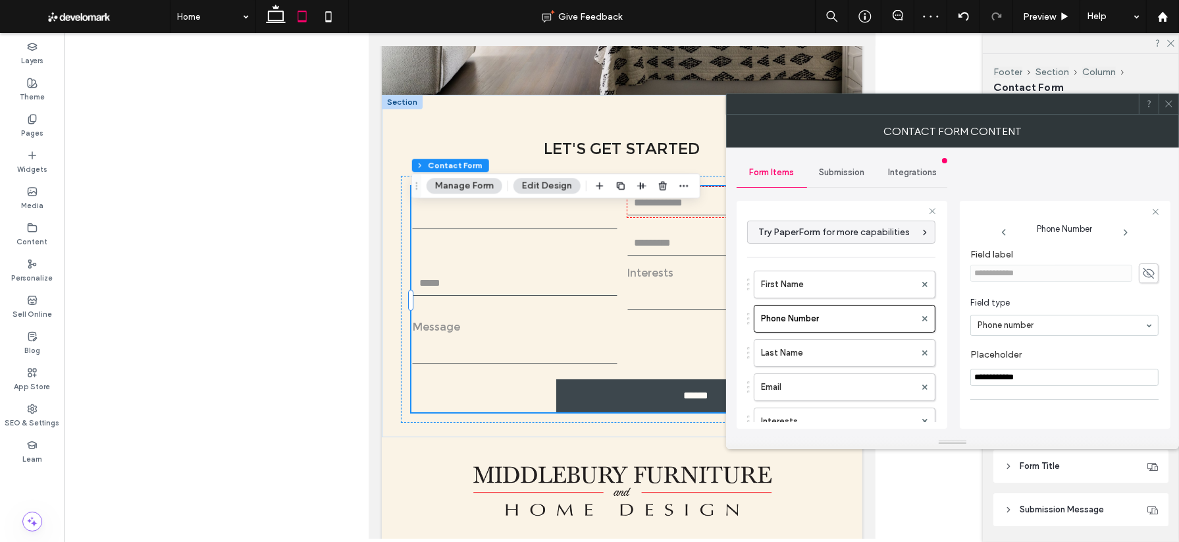
click at [818, 377] on input "**********" at bounding box center [1064, 377] width 188 height 17
click at [818, 278] on icon at bounding box center [1148, 273] width 13 height 14
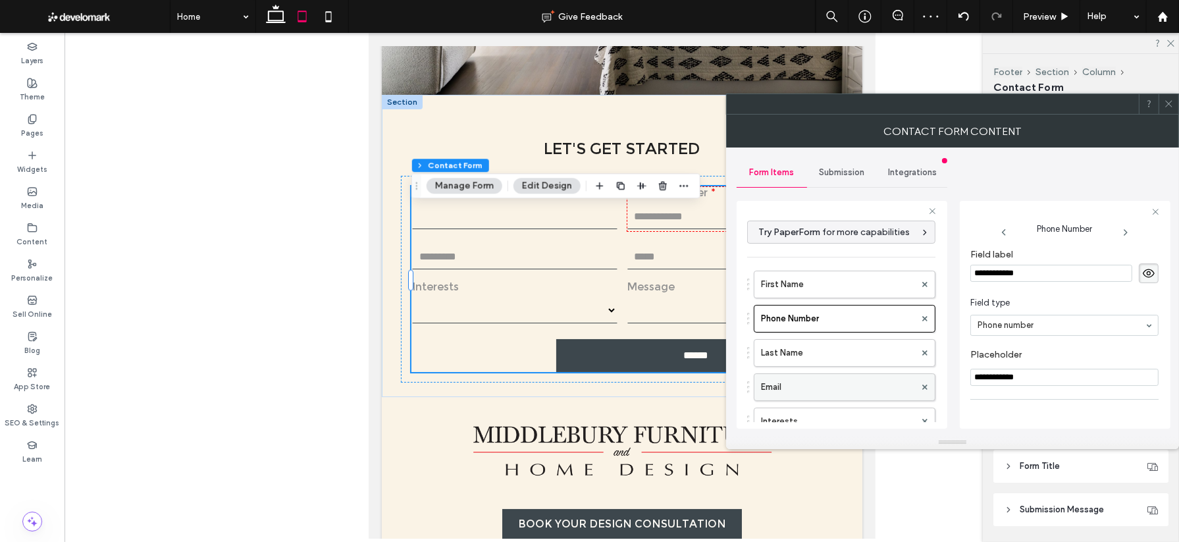
drag, startPoint x: 1049, startPoint y: 377, endPoint x: 892, endPoint y: 375, distance: 156.7
click at [818, 375] on div "**********" at bounding box center [842, 312] width 211 height 245
click at [797, 348] on label "Last Name" at bounding box center [838, 353] width 154 height 26
click at [818, 273] on icon at bounding box center [1148, 273] width 13 height 14
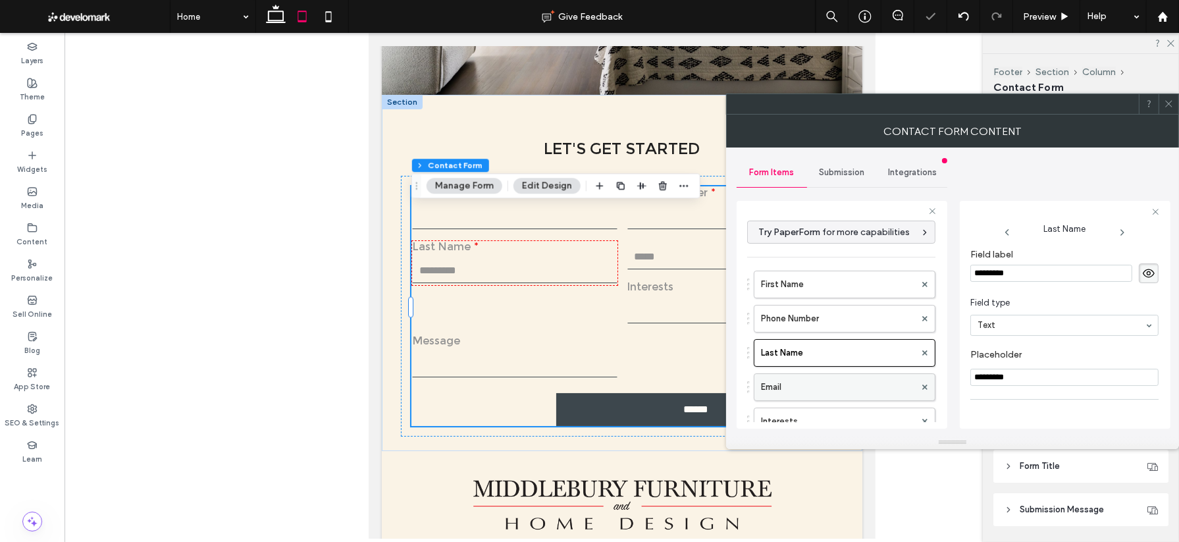
drag, startPoint x: 1022, startPoint y: 380, endPoint x: 883, endPoint y: 377, distance: 138.9
click at [818, 377] on div "**********" at bounding box center [842, 312] width 211 height 245
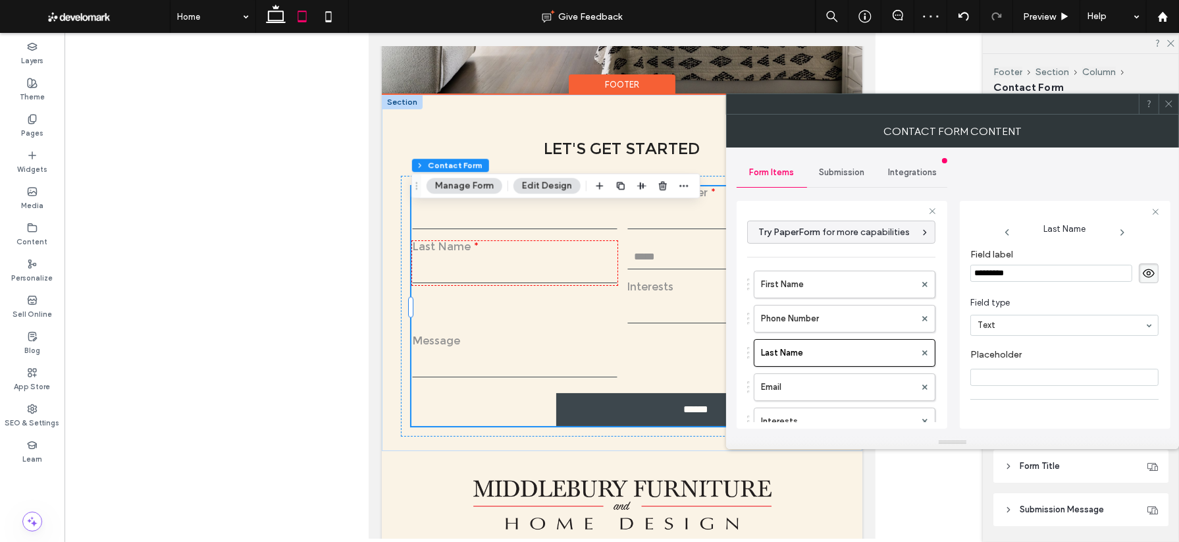
click at [656, 269] on input "email" at bounding box center [729, 256] width 205 height 26
type input "*"
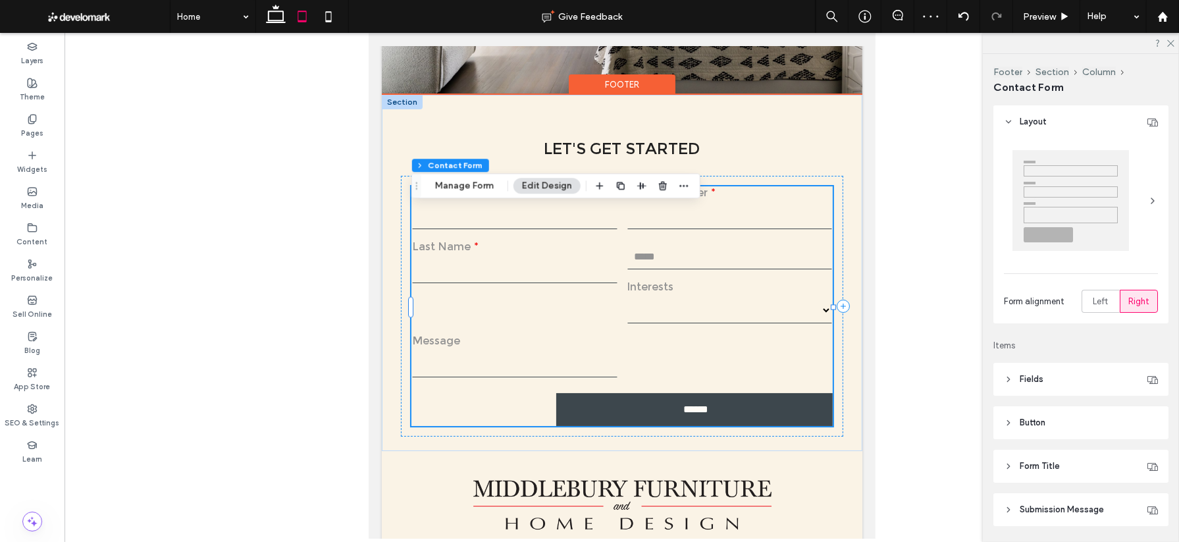
click at [687, 269] on input "email" at bounding box center [729, 256] width 205 height 26
type input "*"
click at [526, 283] on input "text" at bounding box center [514, 270] width 205 height 26
type input "*"
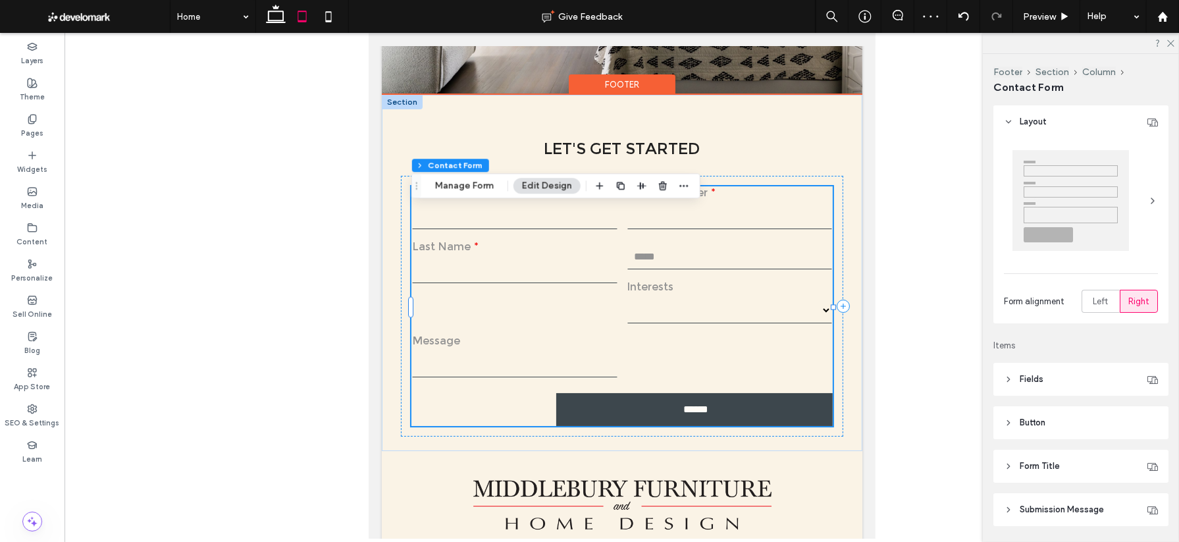
type input "*"
click at [459, 187] on button "Manage Form" at bounding box center [465, 186] width 76 height 16
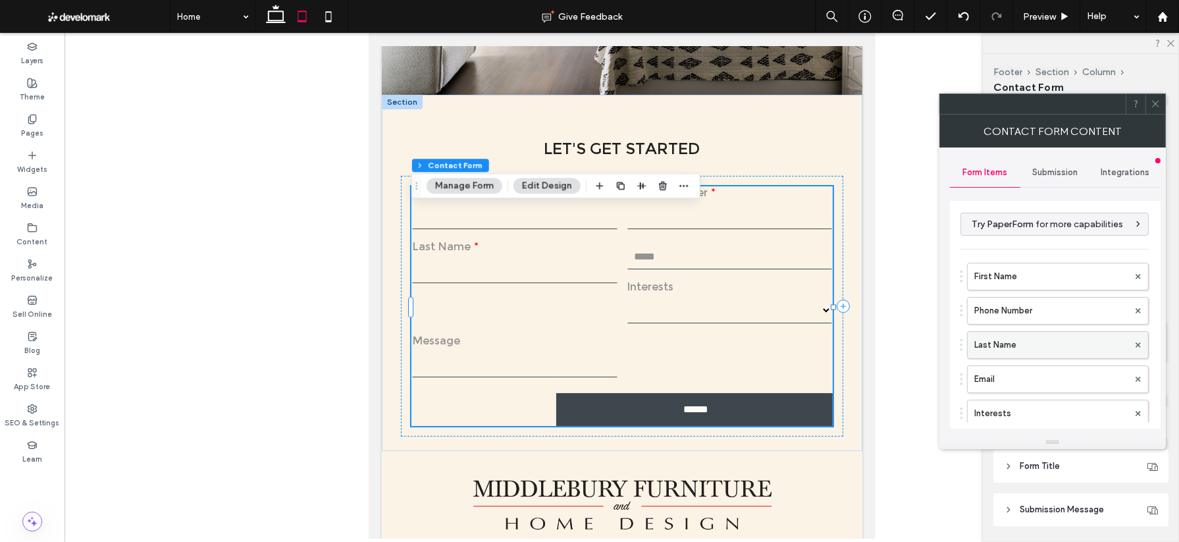
scroll to position [29, 0]
click at [818, 348] on label "Email" at bounding box center [1051, 350] width 154 height 26
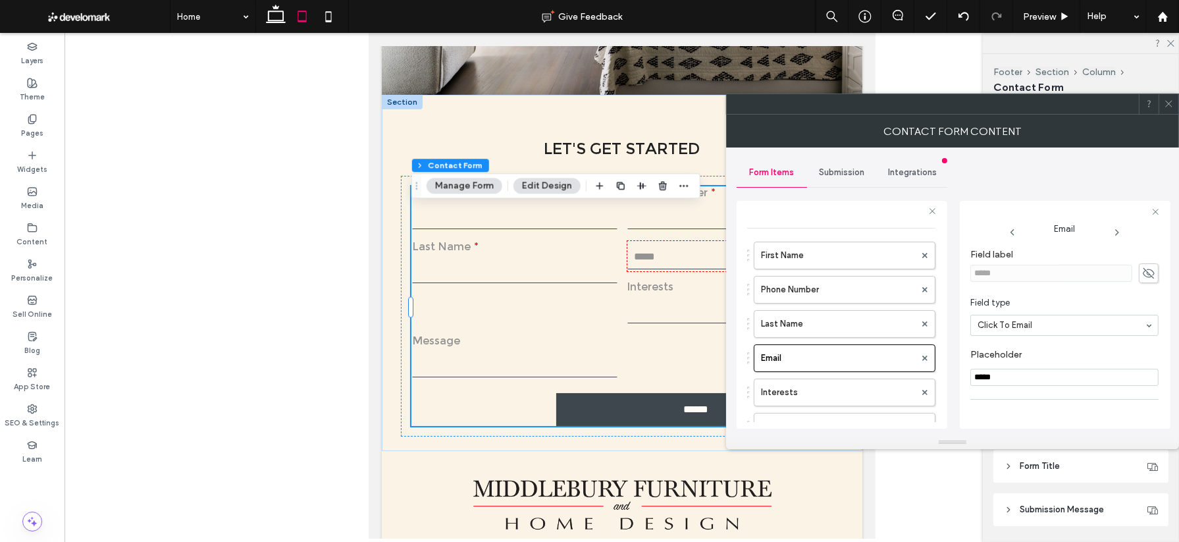
click at [818, 273] on icon at bounding box center [1148, 273] width 13 height 14
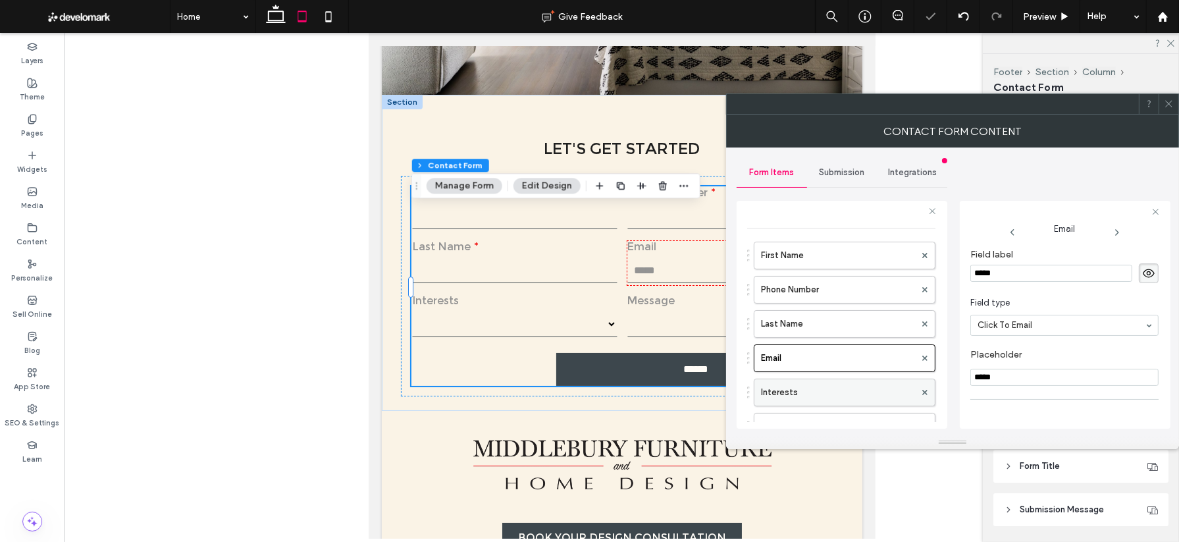
drag, startPoint x: 1023, startPoint y: 379, endPoint x: 922, endPoint y: 380, distance: 100.1
click at [818, 381] on div "**********" at bounding box center [842, 312] width 211 height 245
click at [818, 387] on label "Interests" at bounding box center [838, 392] width 154 height 26
click at [818, 277] on icon at bounding box center [1148, 273] width 13 height 14
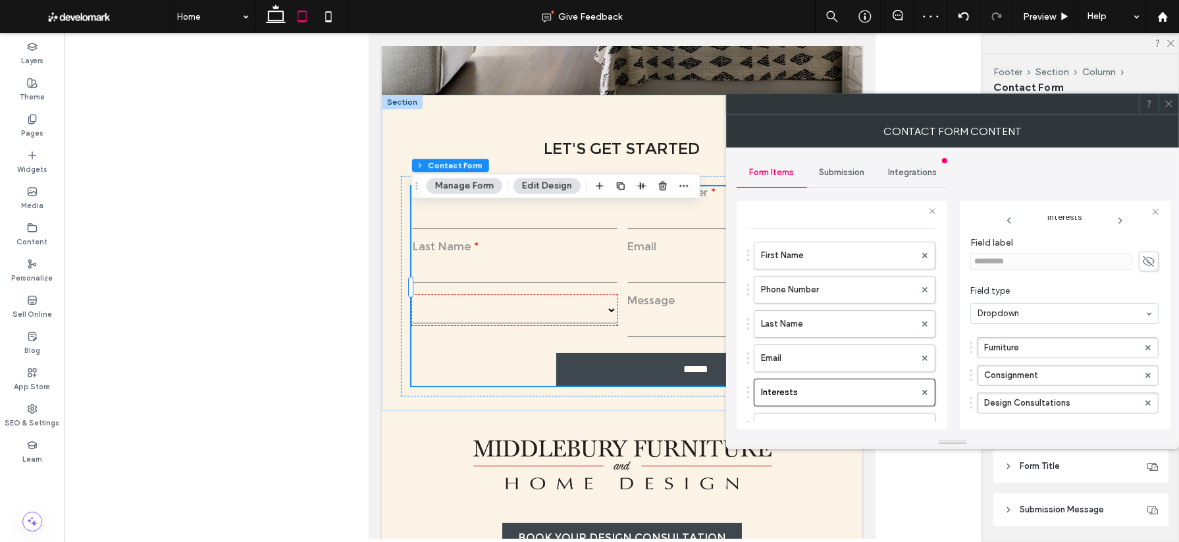
scroll to position [0, 0]
click at [818, 274] on use at bounding box center [1149, 272] width 12 height 11
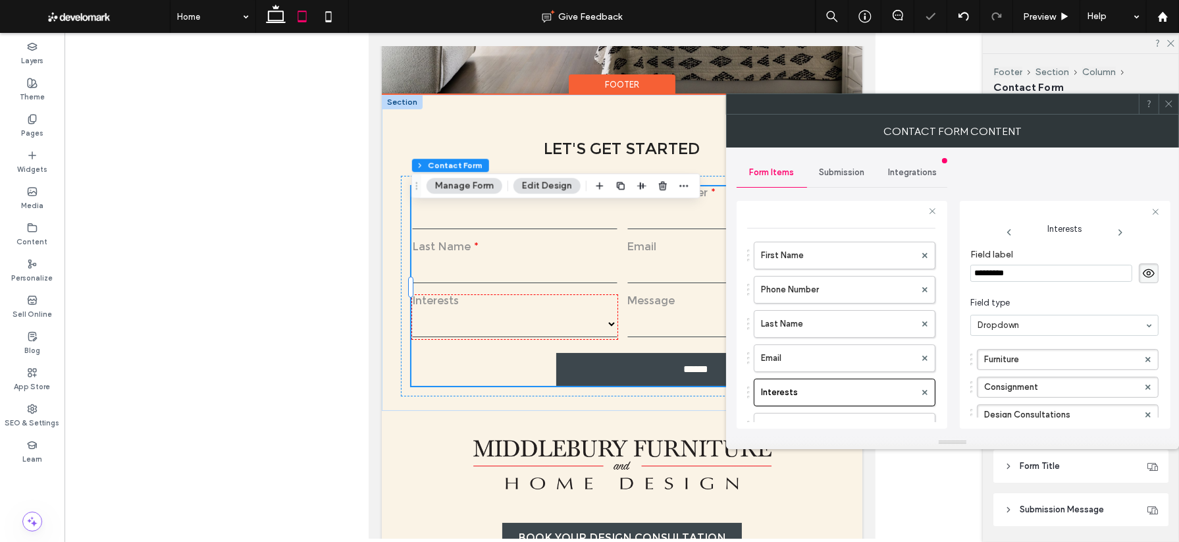
click at [683, 309] on label "Message" at bounding box center [729, 302] width 205 height 14
type input "*"
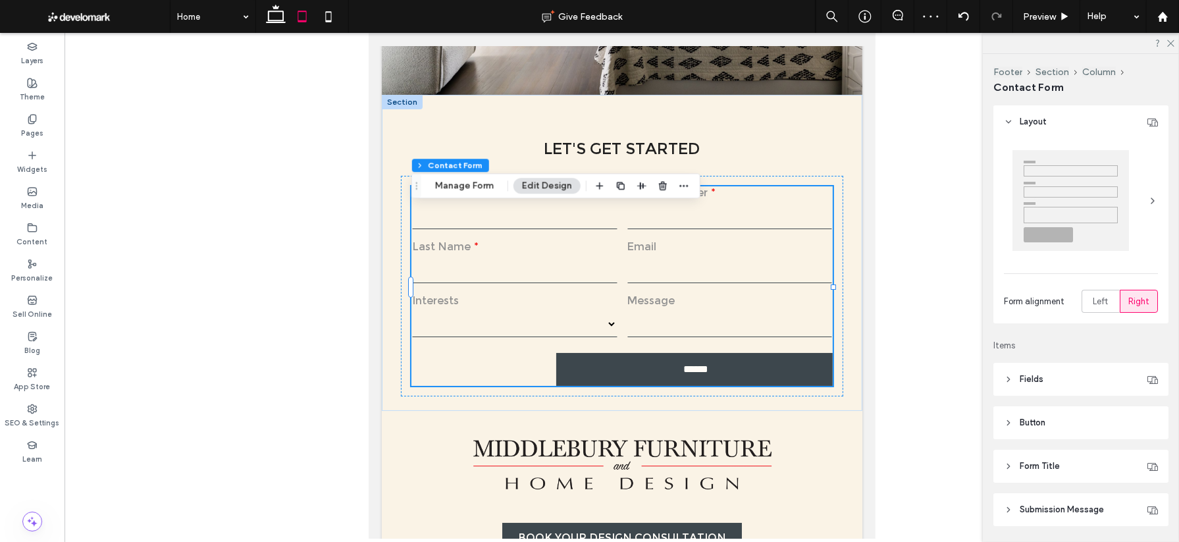
click at [818, 373] on div at bounding box center [622, 286] width 1115 height 506
click at [761, 381] on input "******" at bounding box center [695, 369] width 270 height 24
type input "*"
click at [478, 190] on button "Manage Form" at bounding box center [465, 186] width 76 height 16
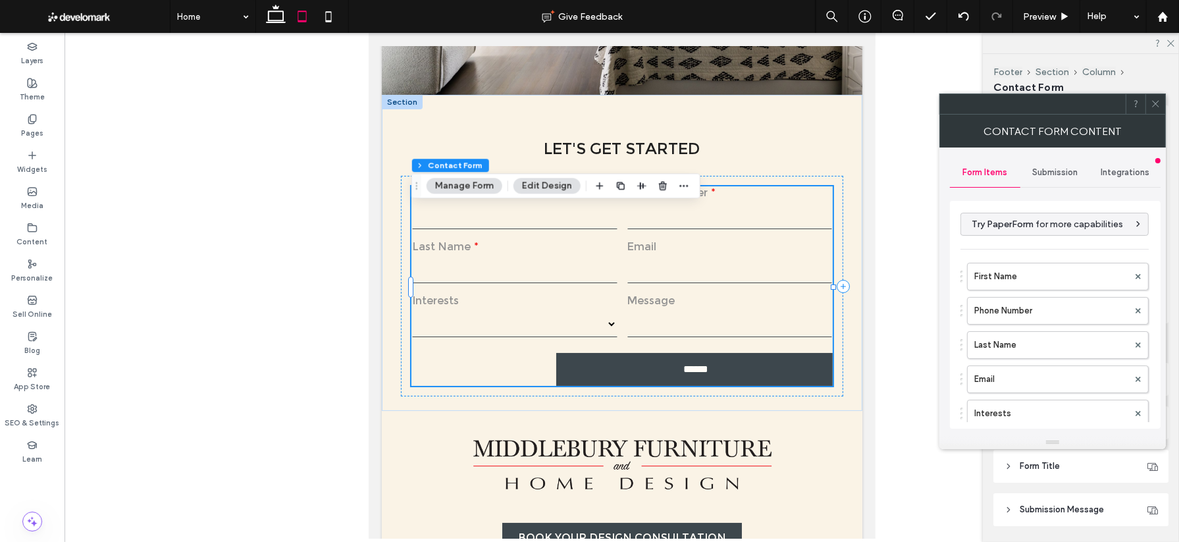
click at [818, 107] on icon at bounding box center [1156, 104] width 10 height 10
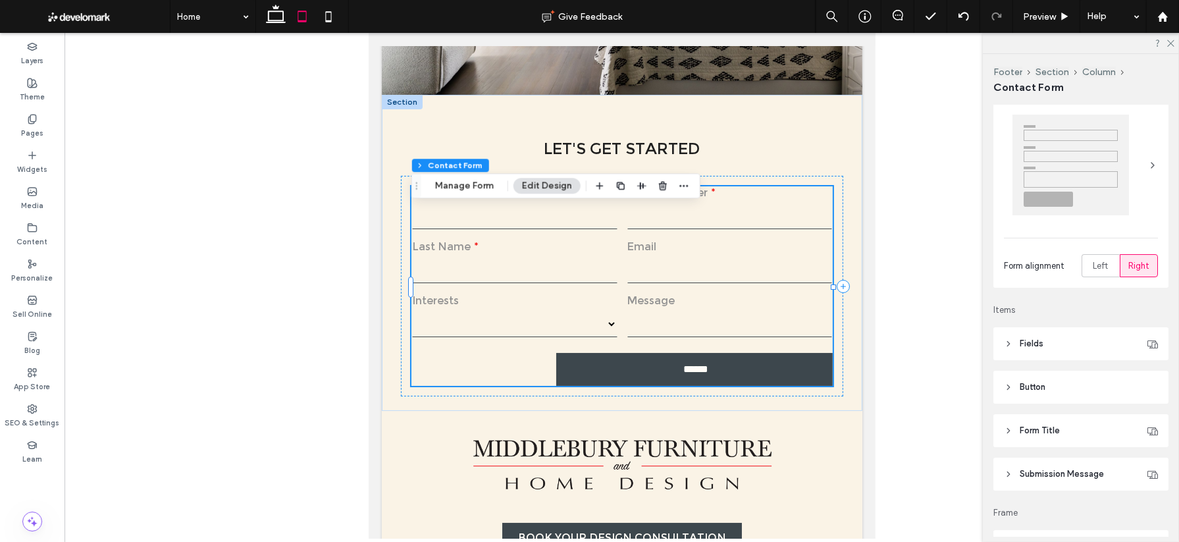
click at [818, 386] on span "Button" at bounding box center [1033, 387] width 26 height 13
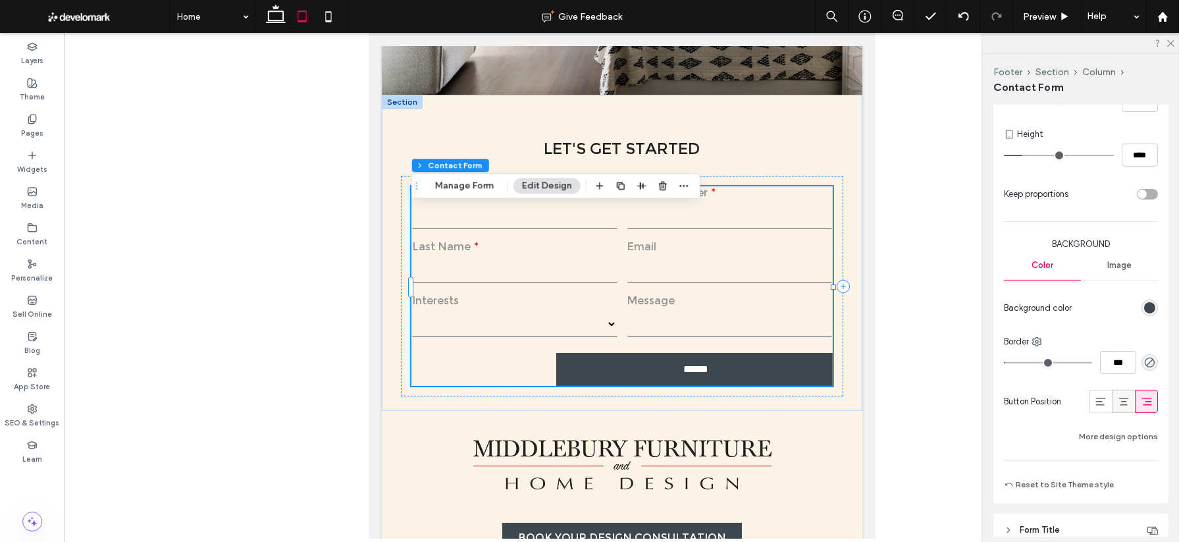
scroll to position [483, 0]
click at [818, 402] on icon at bounding box center [1123, 400] width 13 height 13
type input "*"
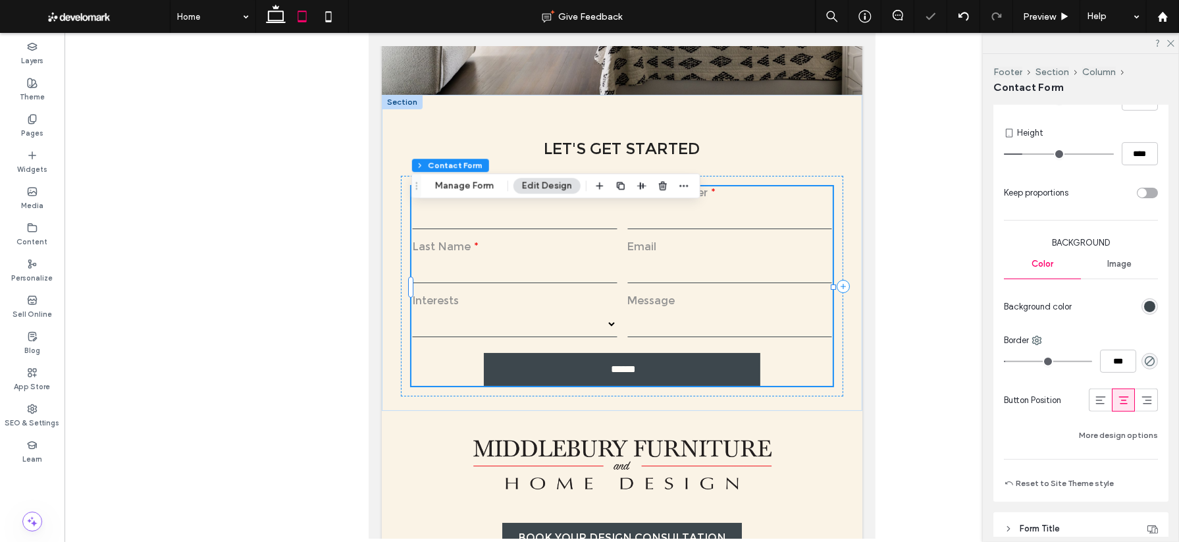
type input "*"
click at [818, 343] on div at bounding box center [622, 286] width 1115 height 506
click at [278, 14] on icon at bounding box center [276, 16] width 26 height 26
type input "*"
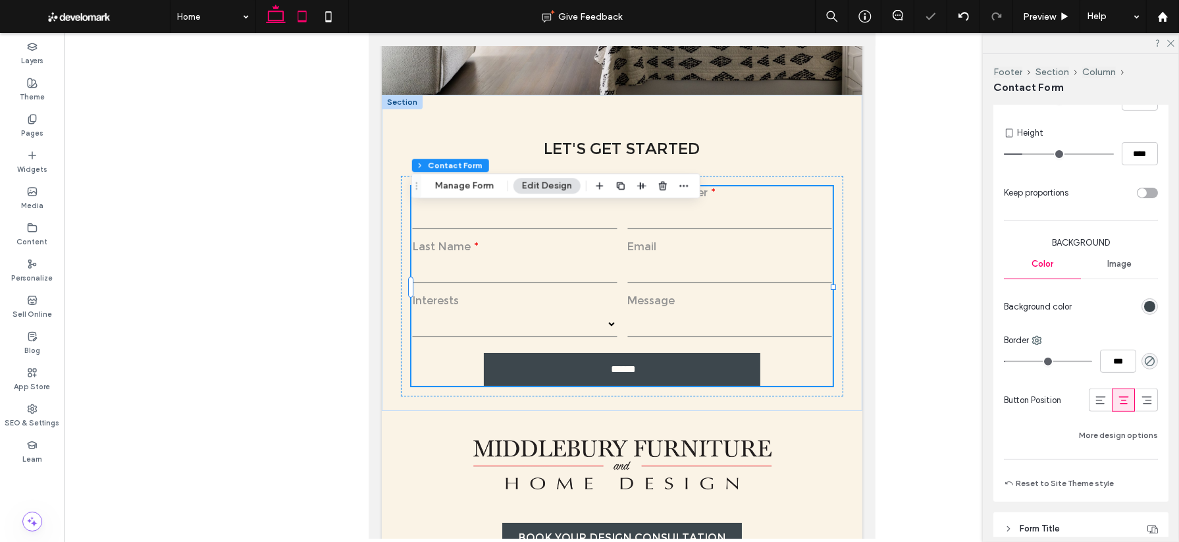
type input "*"
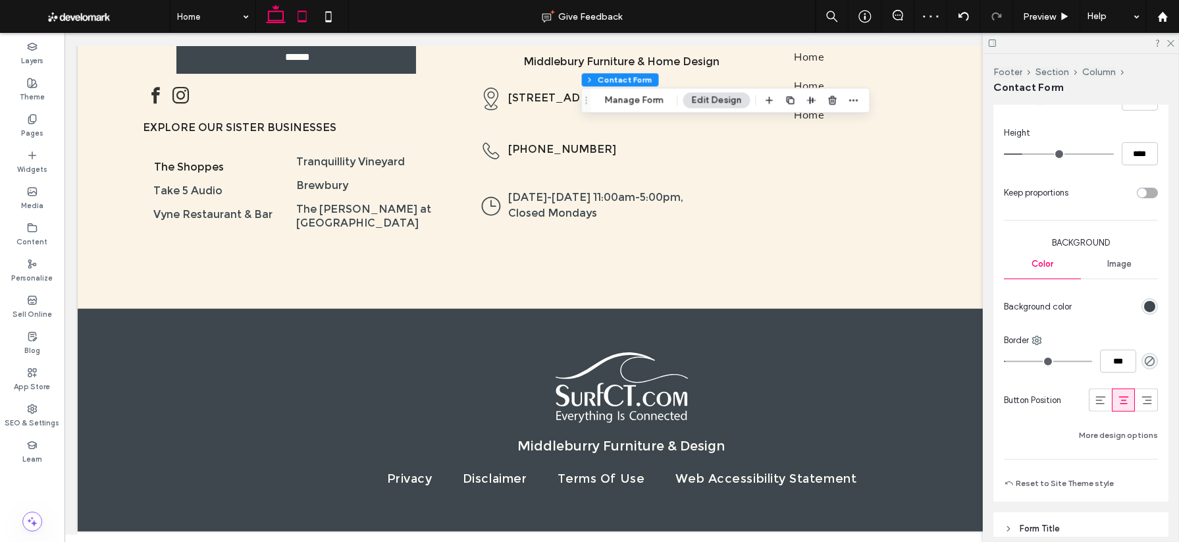
type input "*"
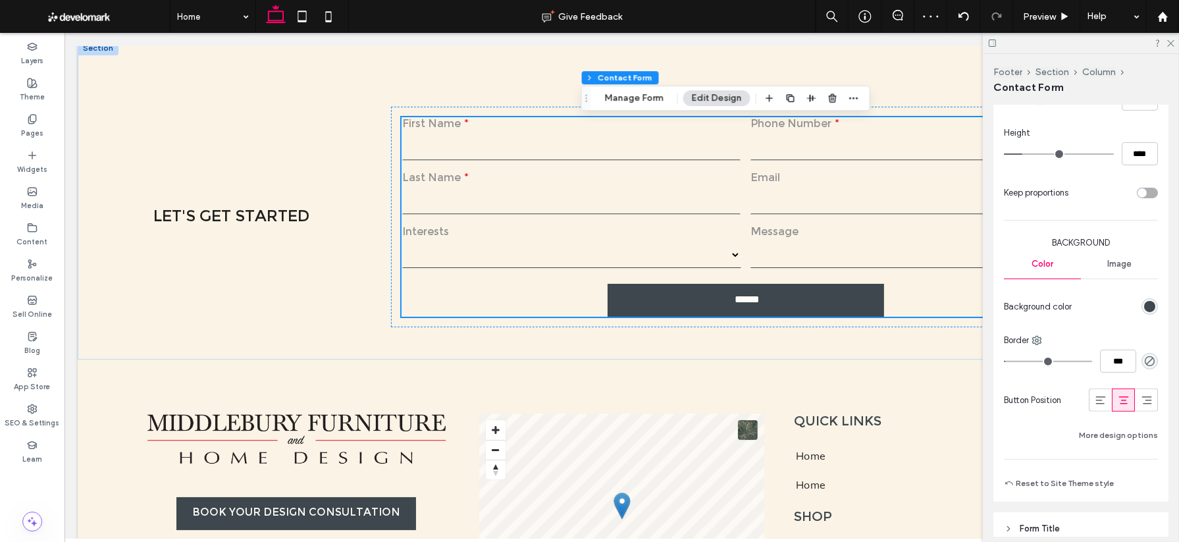
scroll to position [4462, 0]
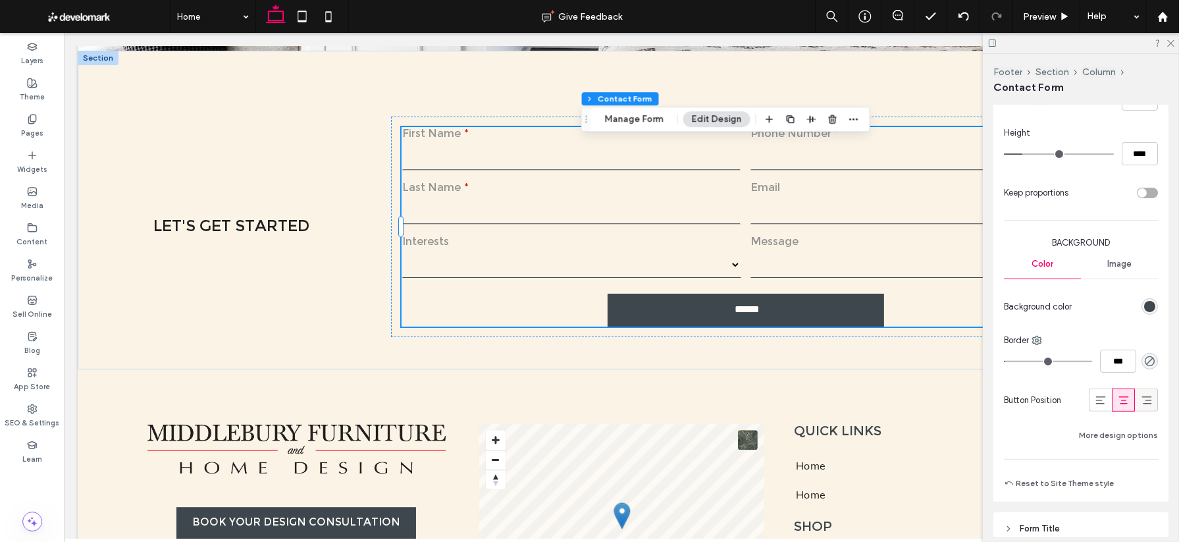
click at [818, 400] on icon at bounding box center [1146, 400] width 13 height 13
type input "*"
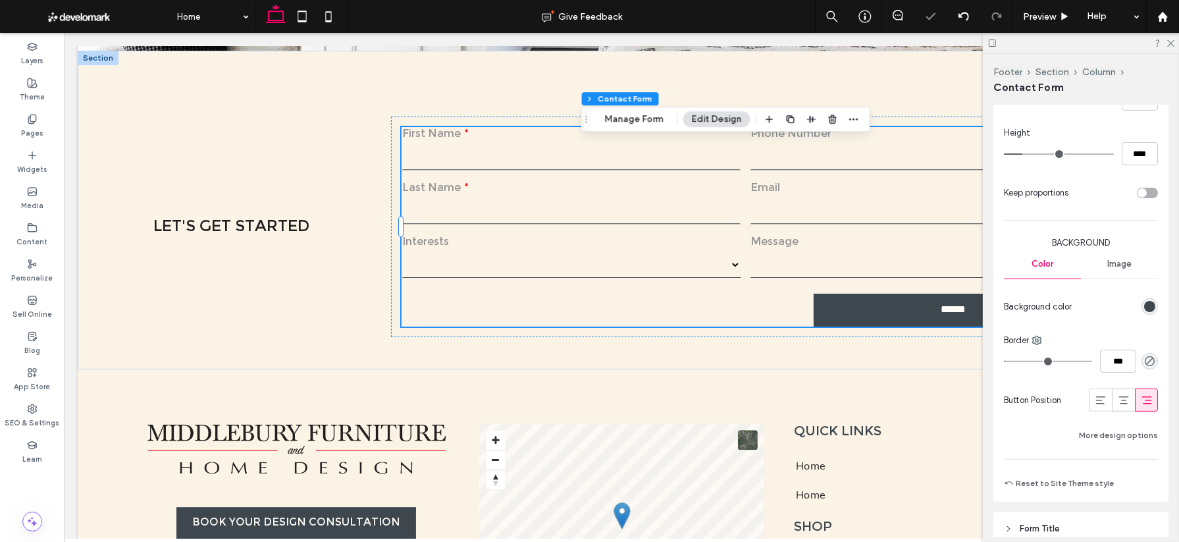
type input "*"
click at [818, 401] on icon at bounding box center [1123, 400] width 13 height 13
type input "*"
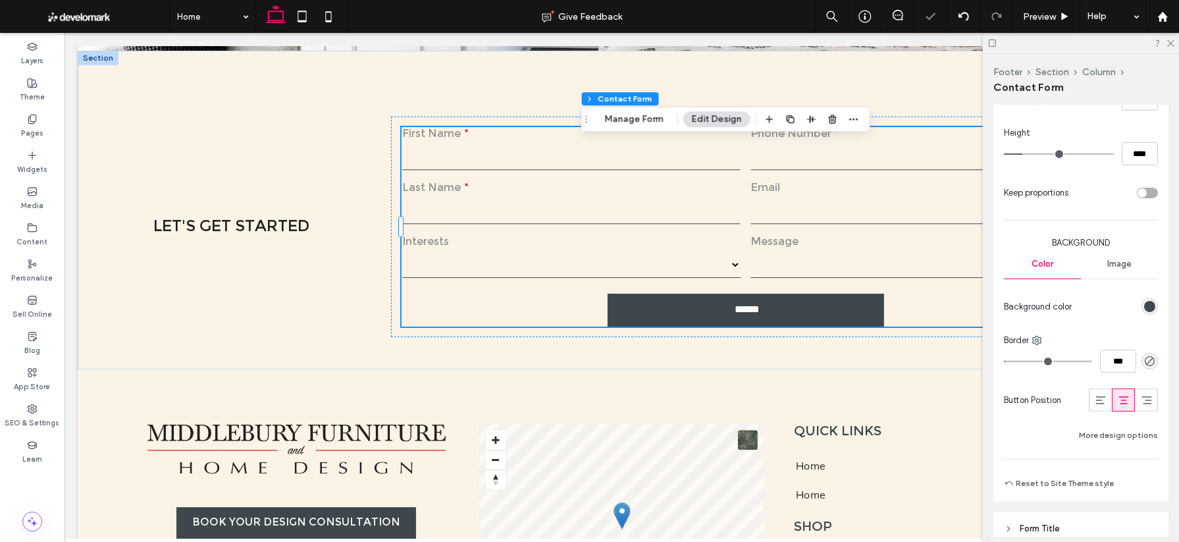
type input "*"
click at [329, 22] on icon at bounding box center [328, 16] width 26 height 26
type input "*"
type input "*****"
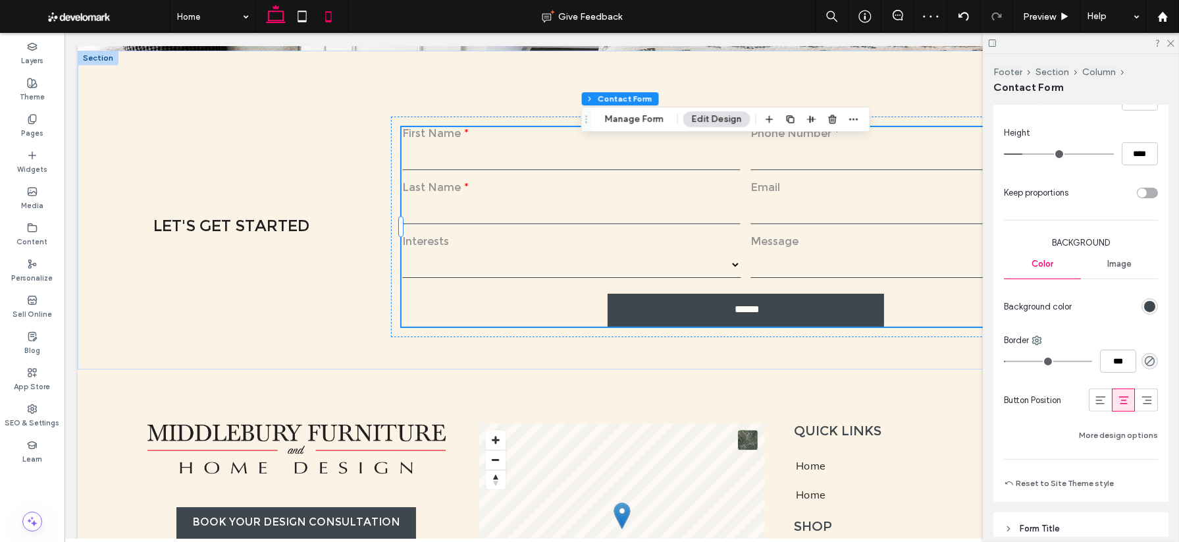
type input "*"
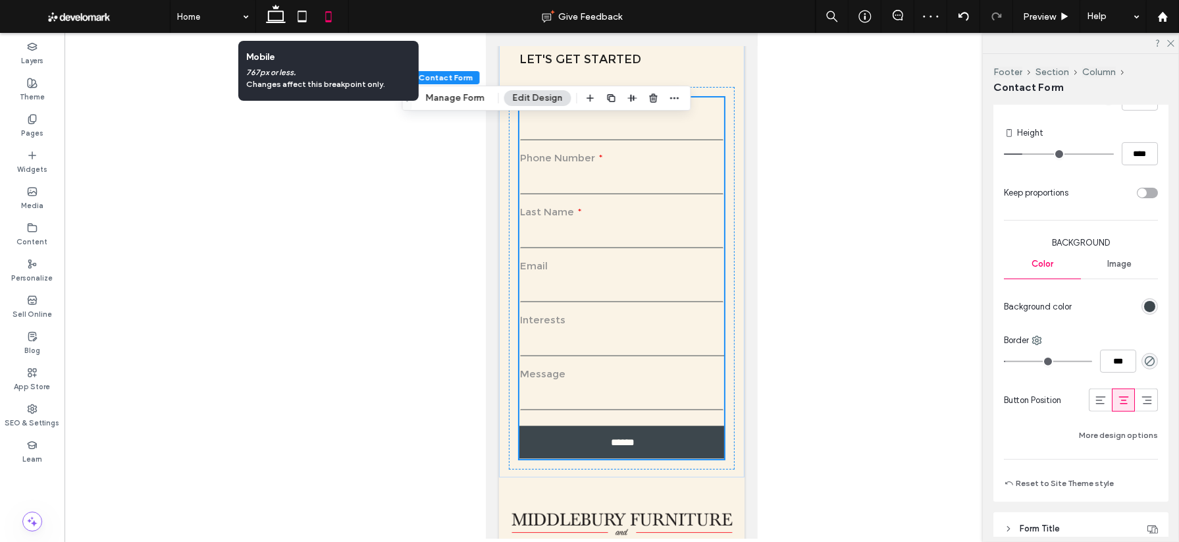
type input "*"
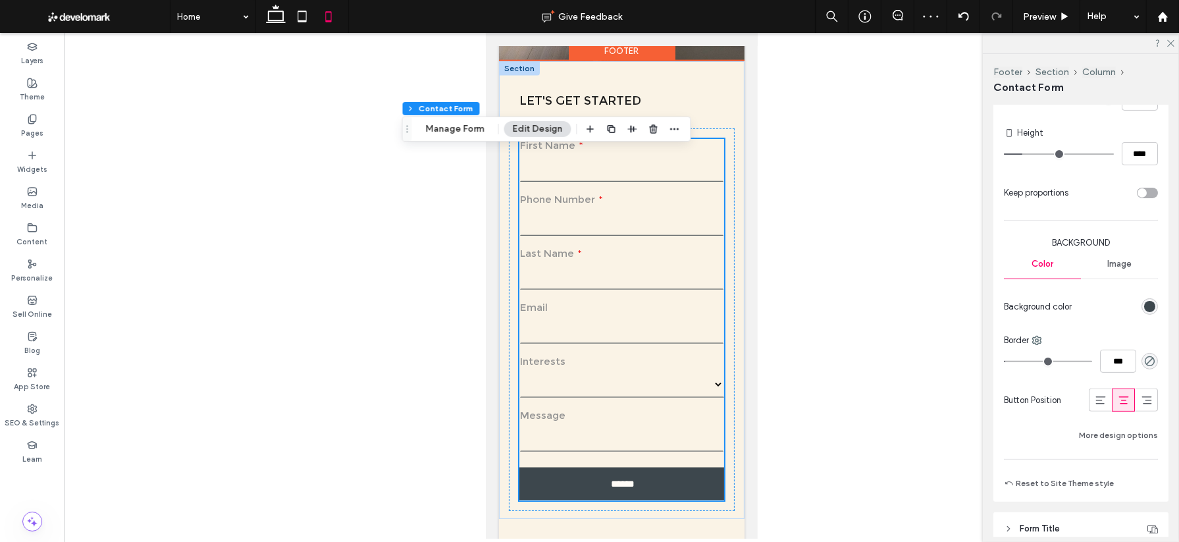
scroll to position [7855, 0]
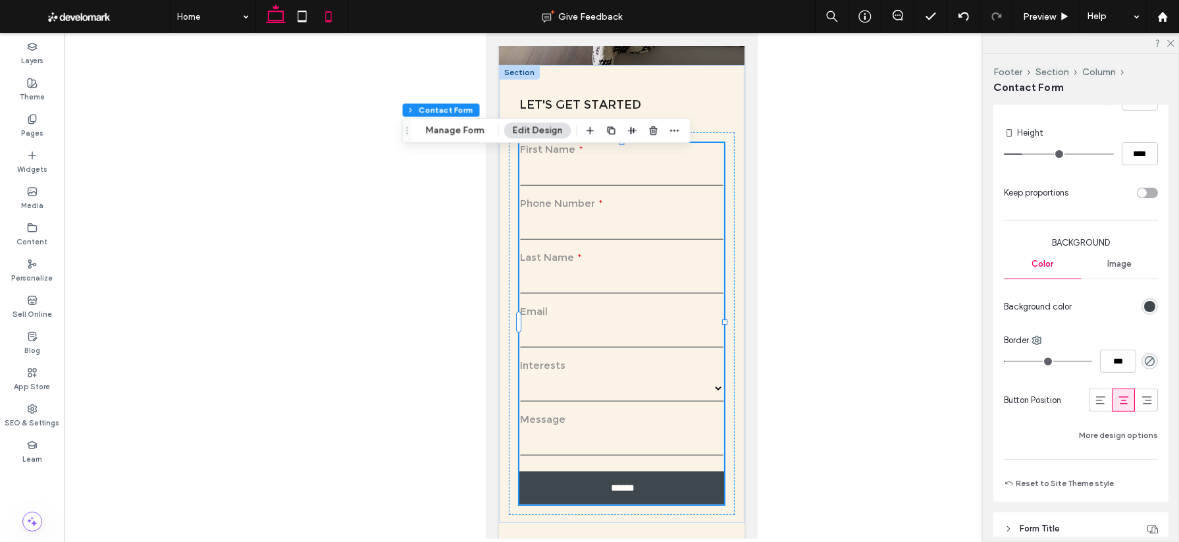
click at [280, 25] on icon at bounding box center [276, 16] width 26 height 26
type input "*"
type input "***"
type input "*"
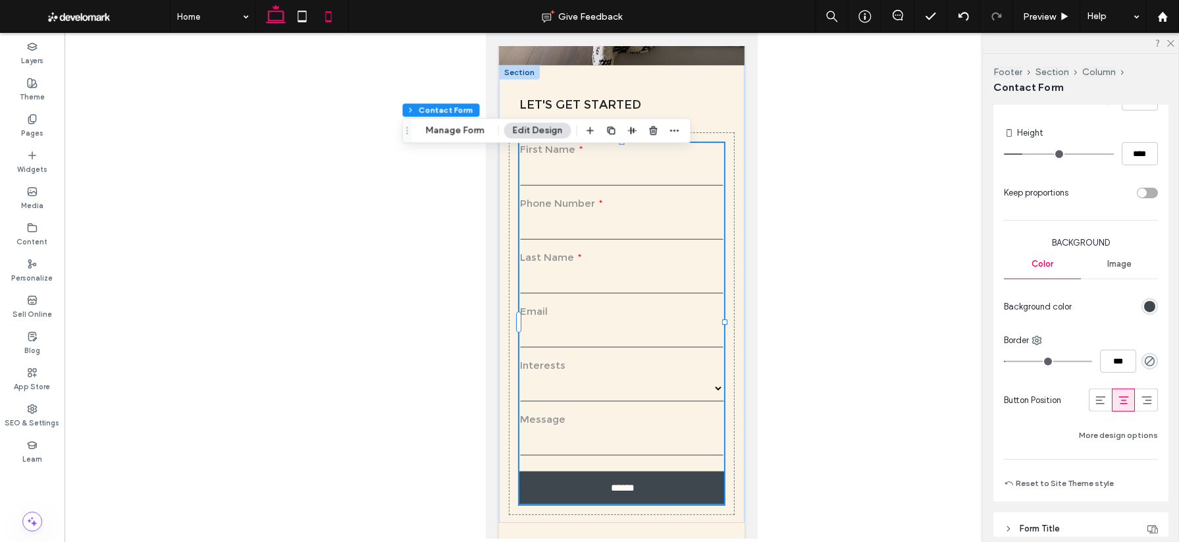
type input "***"
type input "*"
type input "***"
type input "*****"
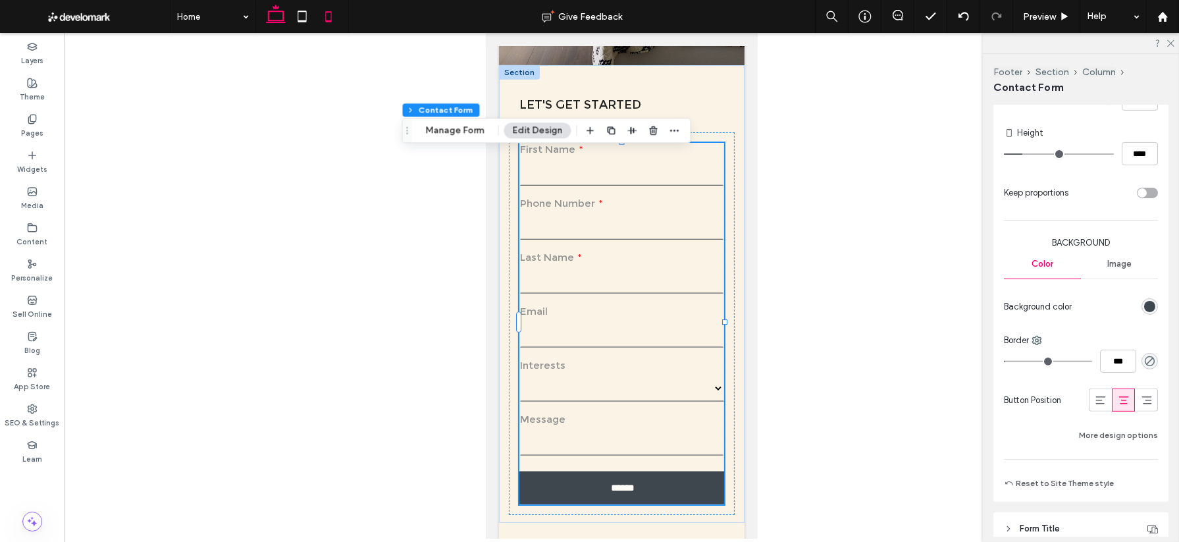
type input "*"
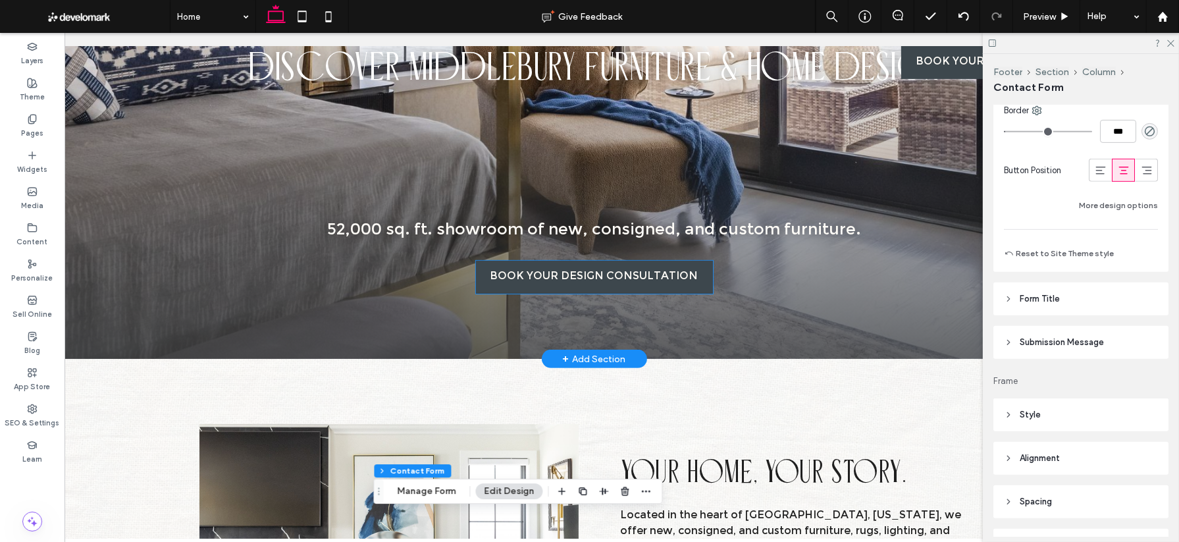
scroll to position [474, 0]
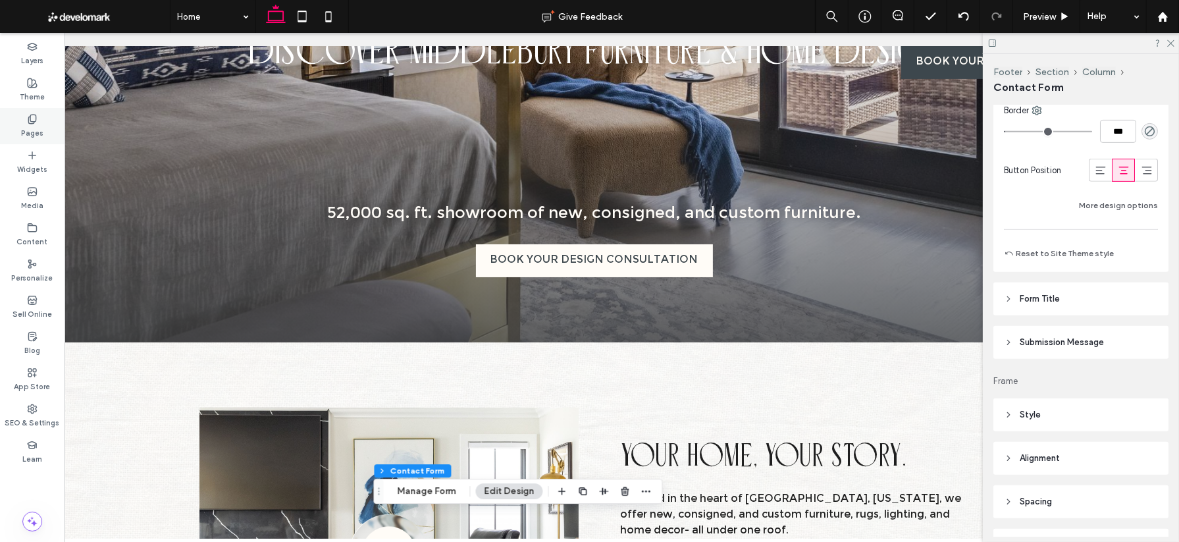
click at [25, 122] on div "Pages" at bounding box center [32, 126] width 65 height 36
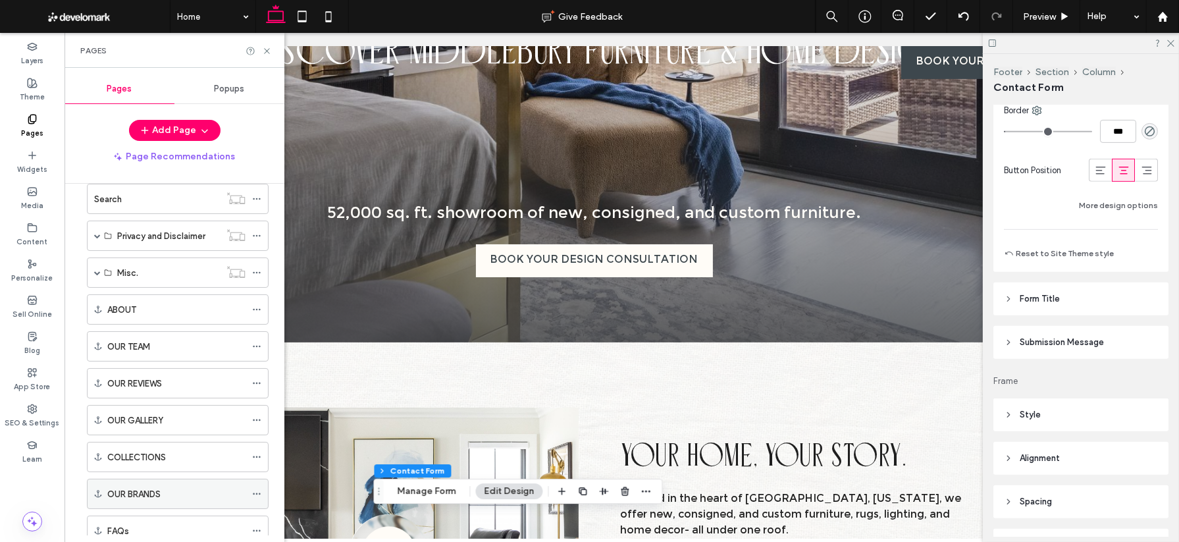
scroll to position [279, 0]
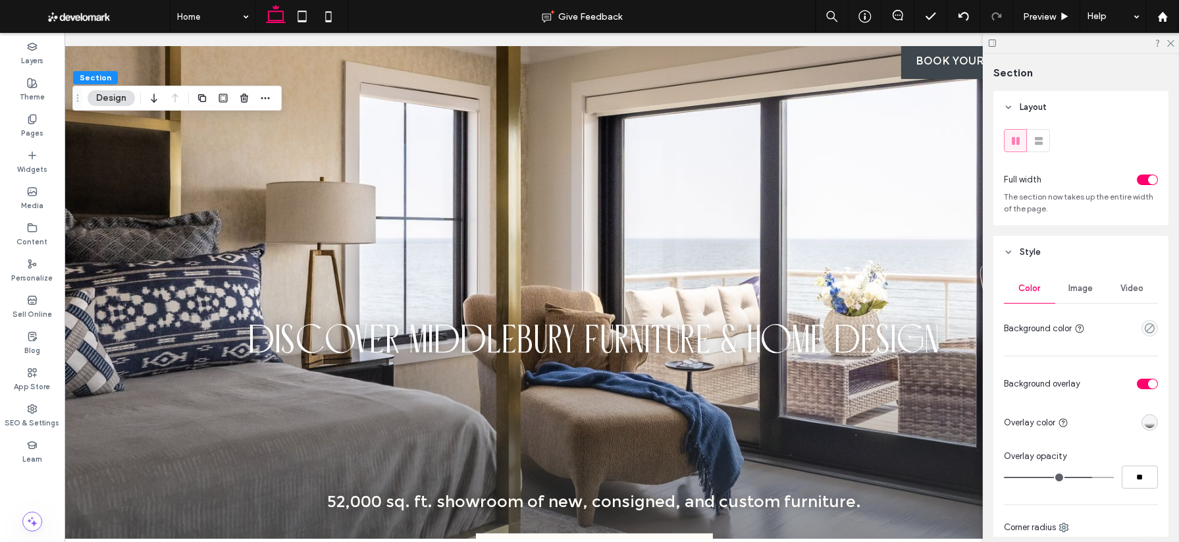
scroll to position [238, 0]
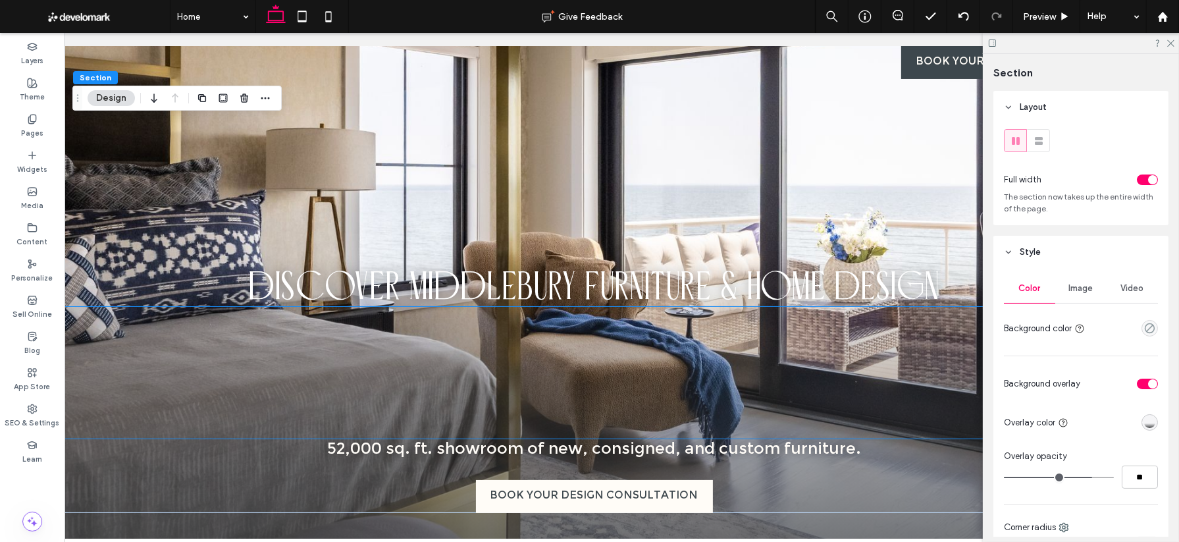
click at [468, 389] on div at bounding box center [594, 373] width 1088 height 132
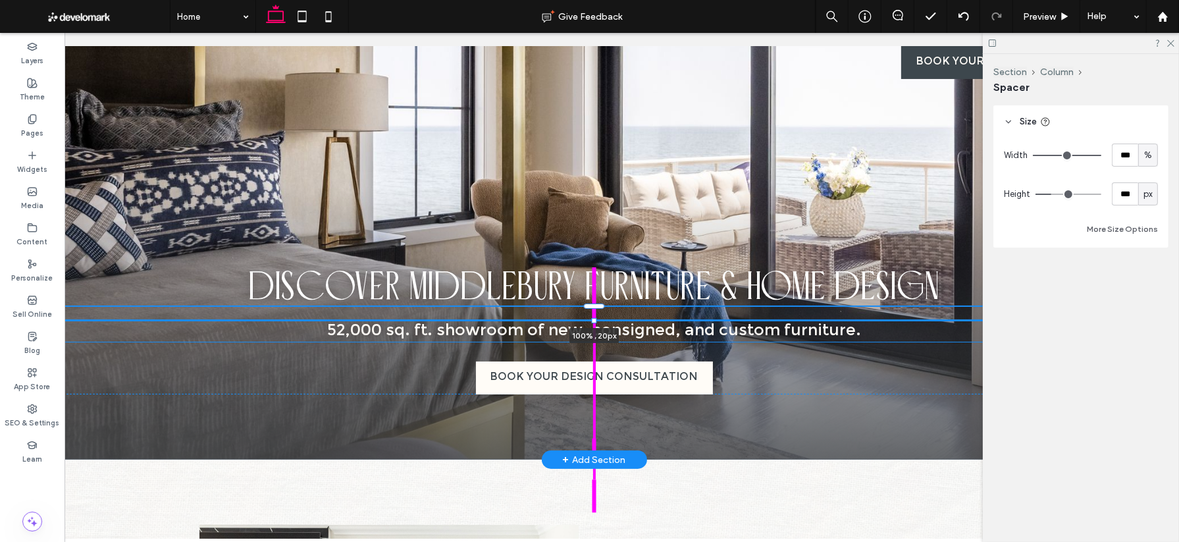
drag, startPoint x: 592, startPoint y: 439, endPoint x: 585, endPoint y: 316, distance: 123.3
click at [585, 316] on div "BOOK YOUR DESIGN CONSULTATION Shop Furniture Mattresses Decor Lighting Rugs Con…" at bounding box center [594, 134] width 1088 height 652
type input "**"
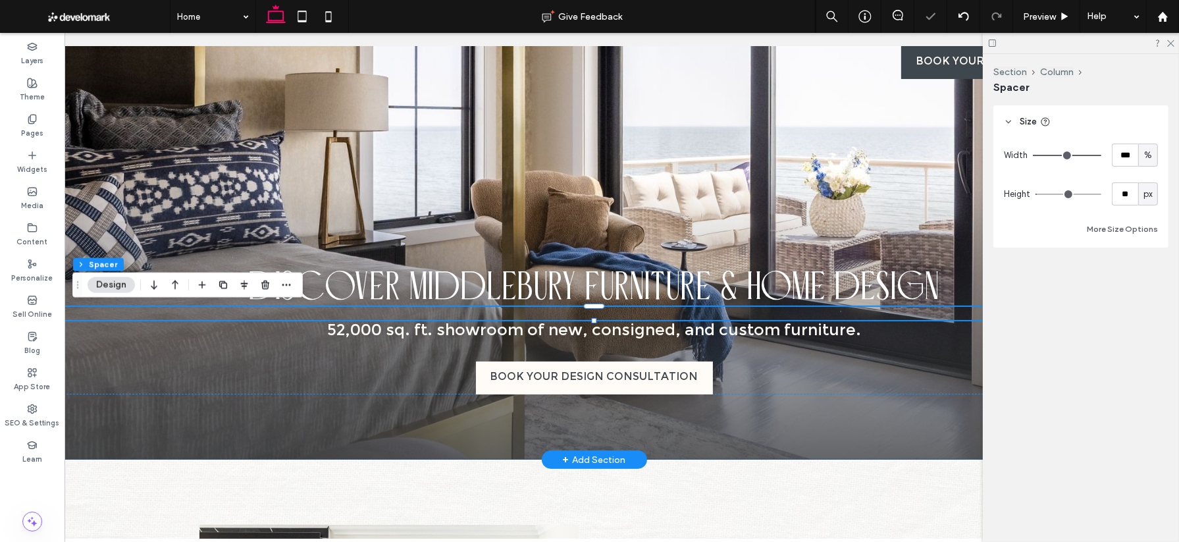
click at [308, 415] on div "BOOK YOUR DESIGN CONSULTATION Shop Furniture Mattresses Decor Lighting Rugs Con…" at bounding box center [594, 134] width 1088 height 652
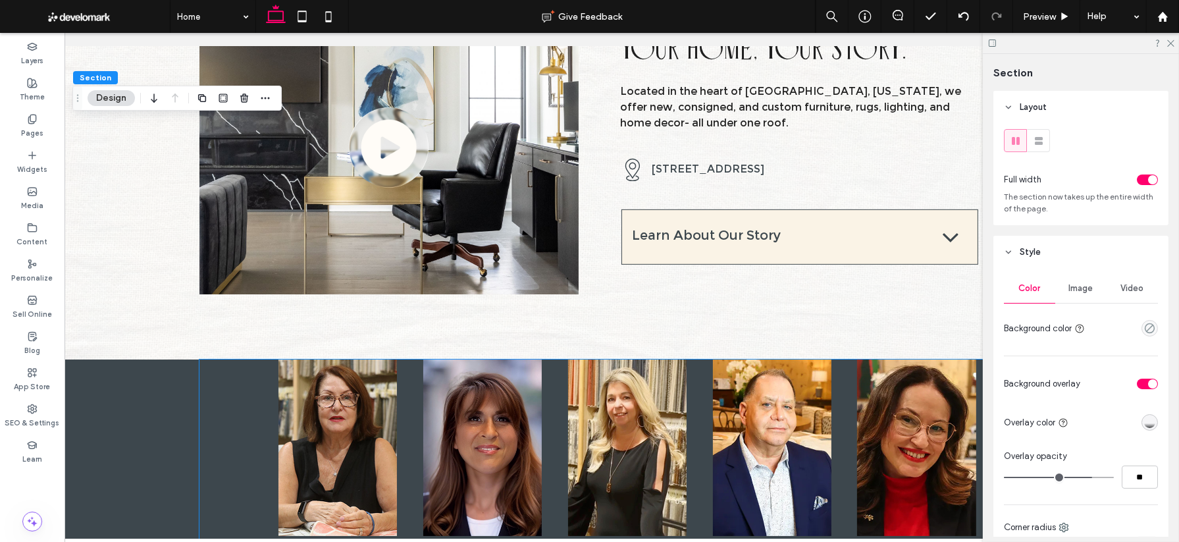
scroll to position [0, 0]
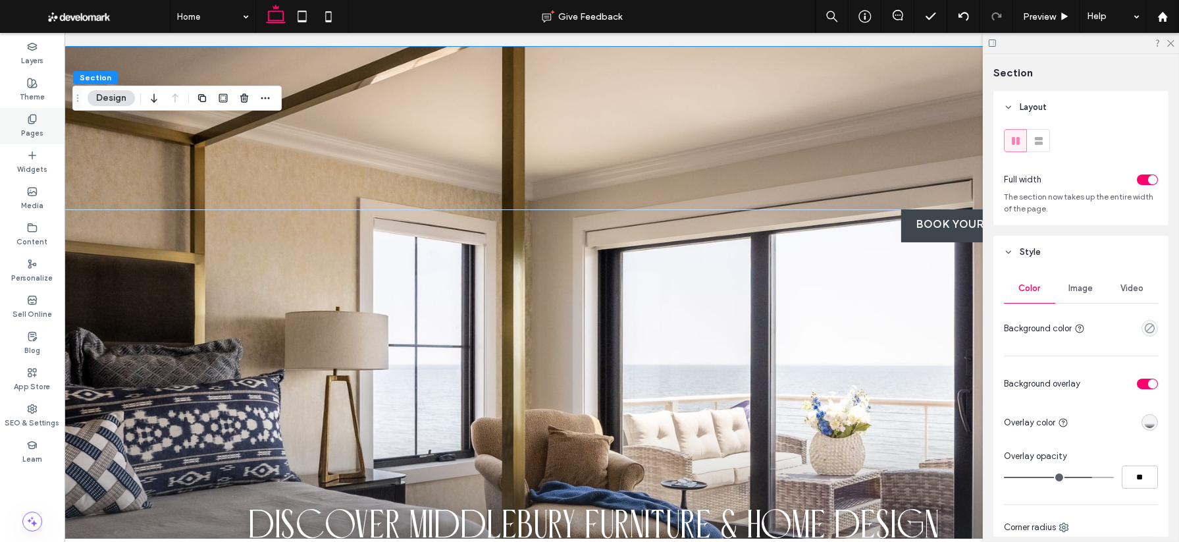
click at [22, 126] on label "Pages" at bounding box center [32, 131] width 22 height 14
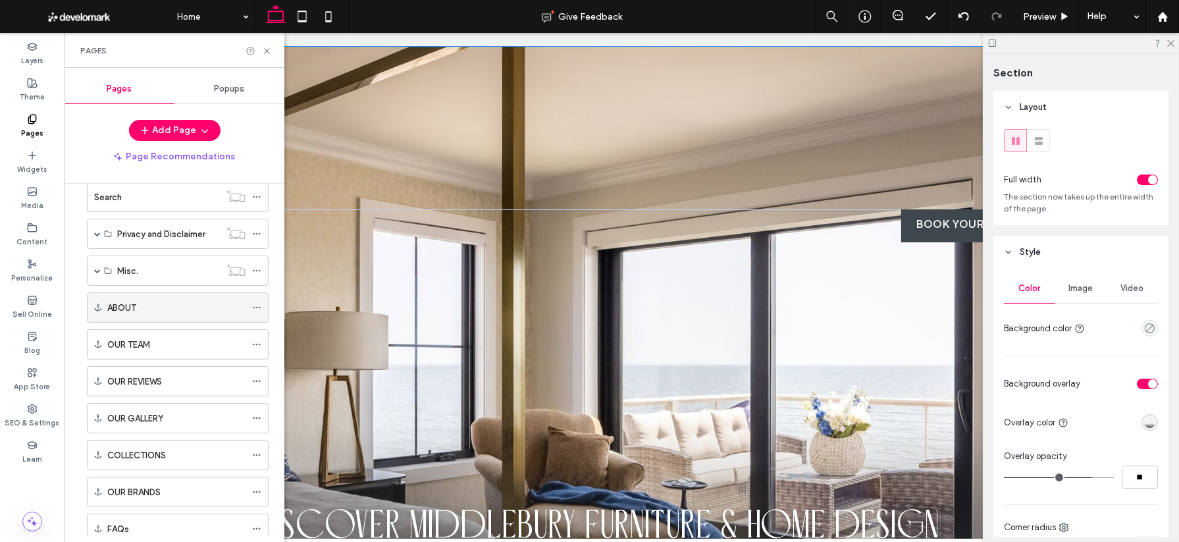
scroll to position [356, 0]
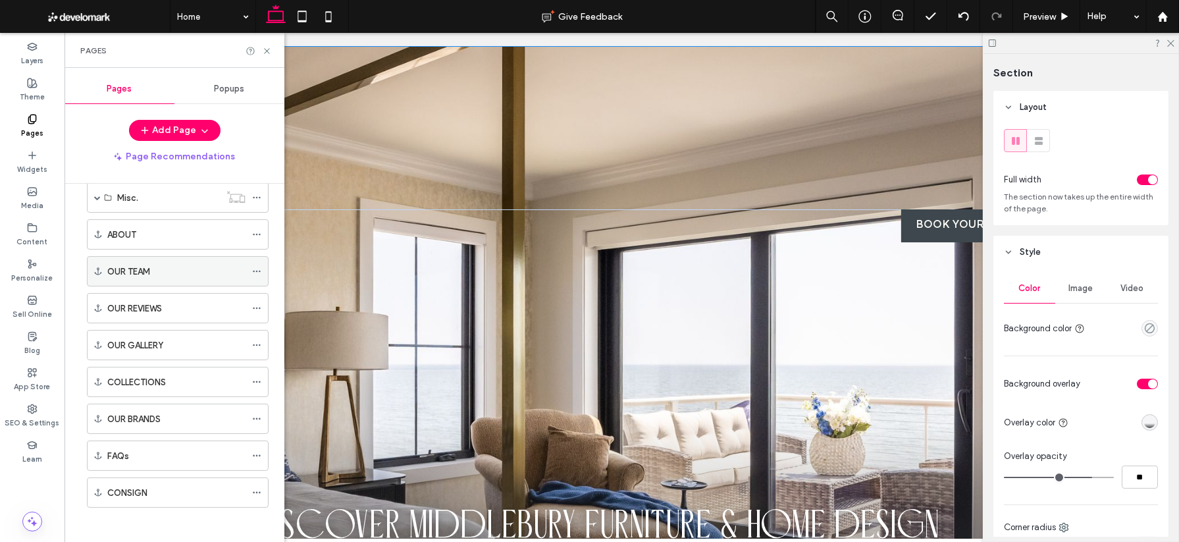
click at [255, 268] on icon at bounding box center [256, 271] width 9 height 9
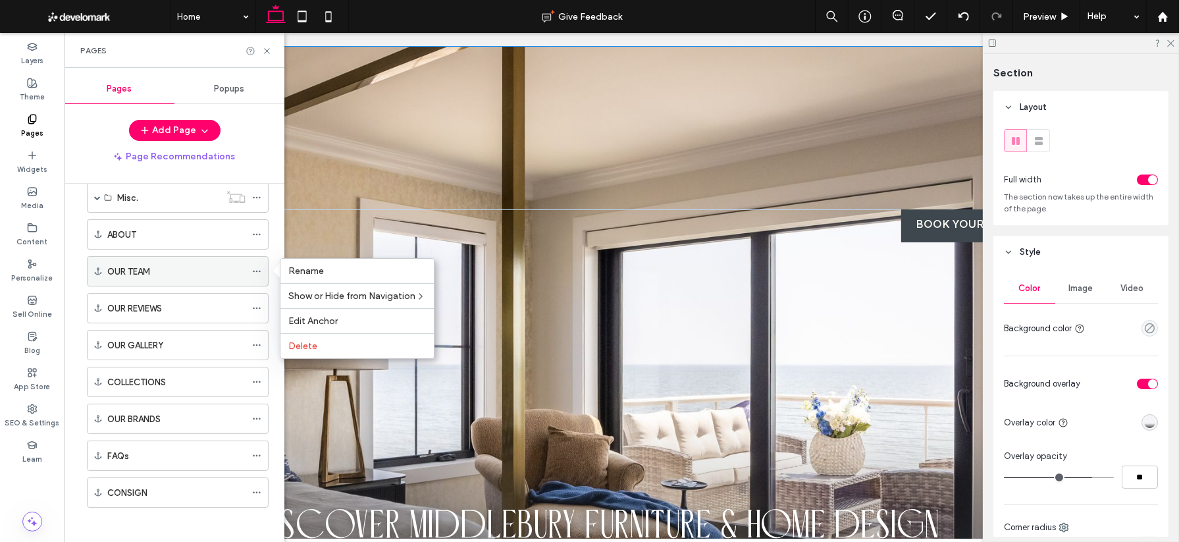
click at [255, 268] on icon at bounding box center [256, 271] width 9 height 9
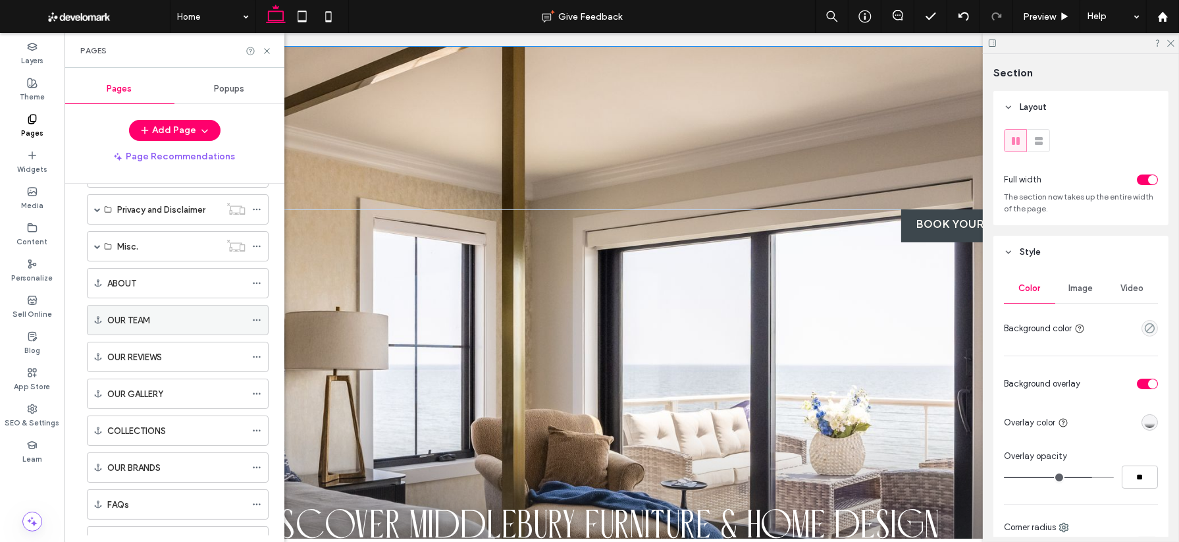
scroll to position [304, 0]
click at [427, 280] on div "BOOK YOUR DESIGN CONSULTATION Shop Furniture Mattresses Decor Lighting Rugs Con…" at bounding box center [594, 420] width 1088 height 423
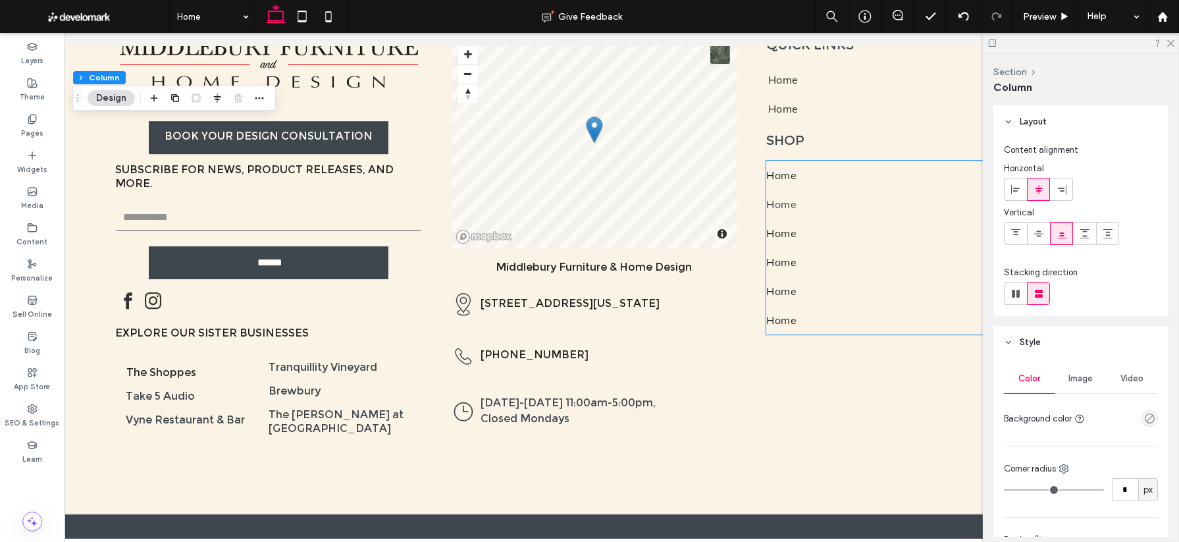
scroll to position [4734, 0]
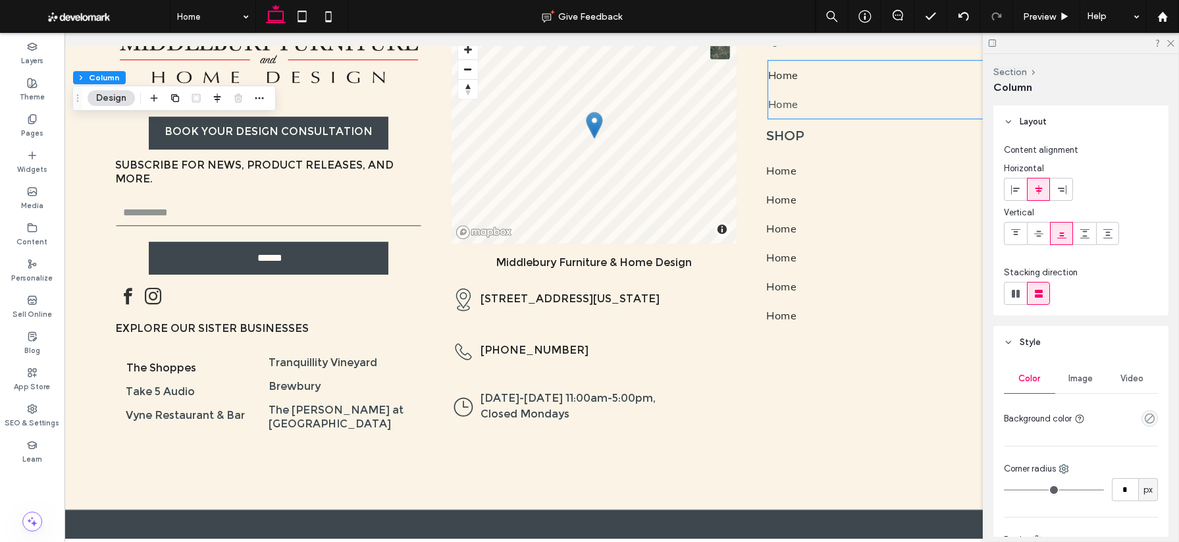
click at [791, 111] on span "Home" at bounding box center [783, 103] width 30 height 13
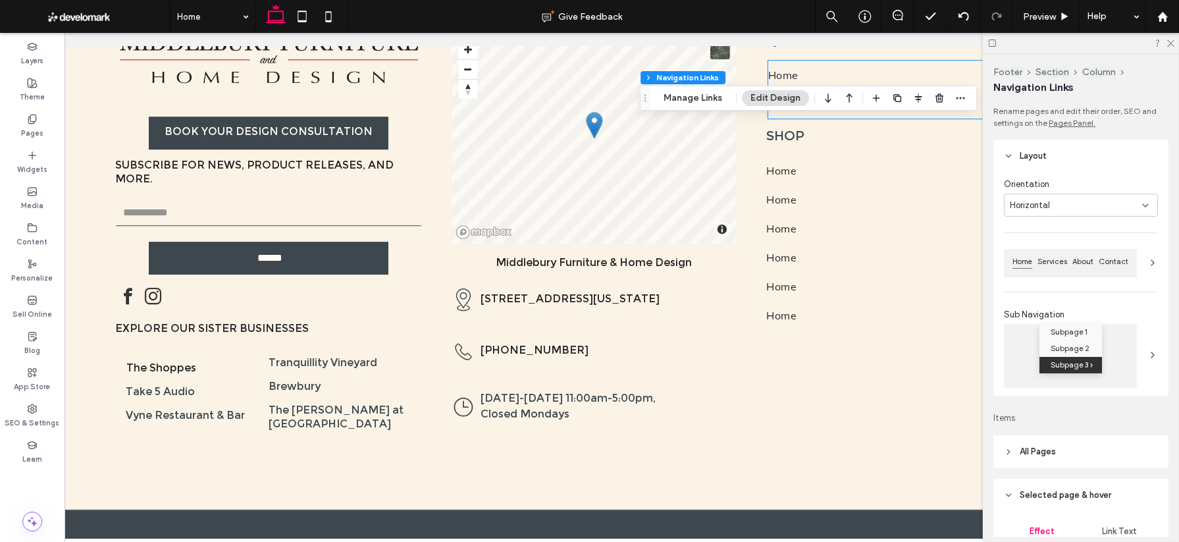
type input "***"
type input "****"
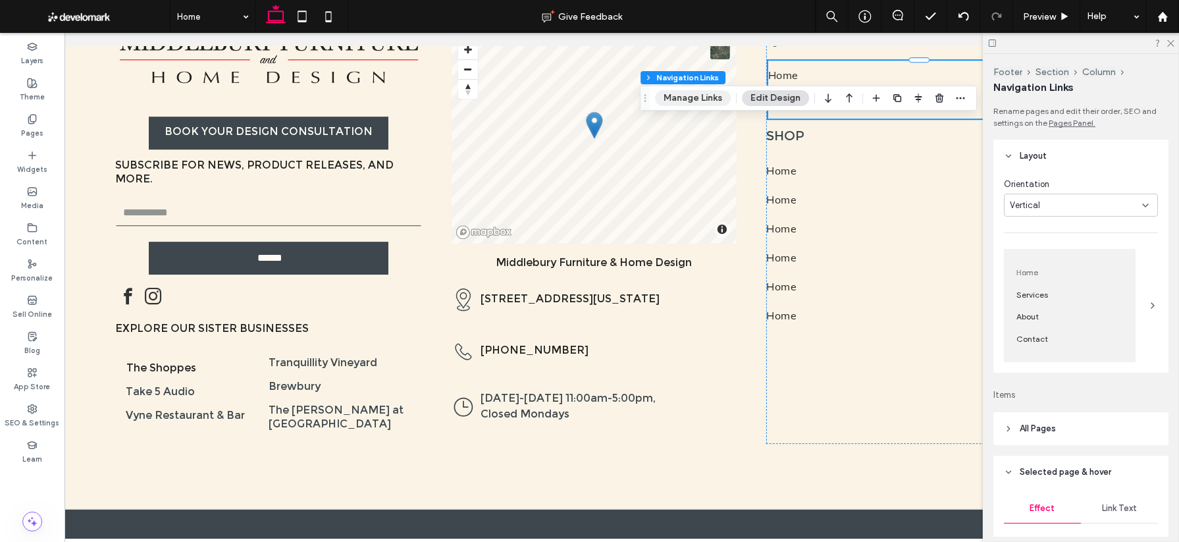
click at [695, 99] on button "Manage Links" at bounding box center [693, 98] width 76 height 16
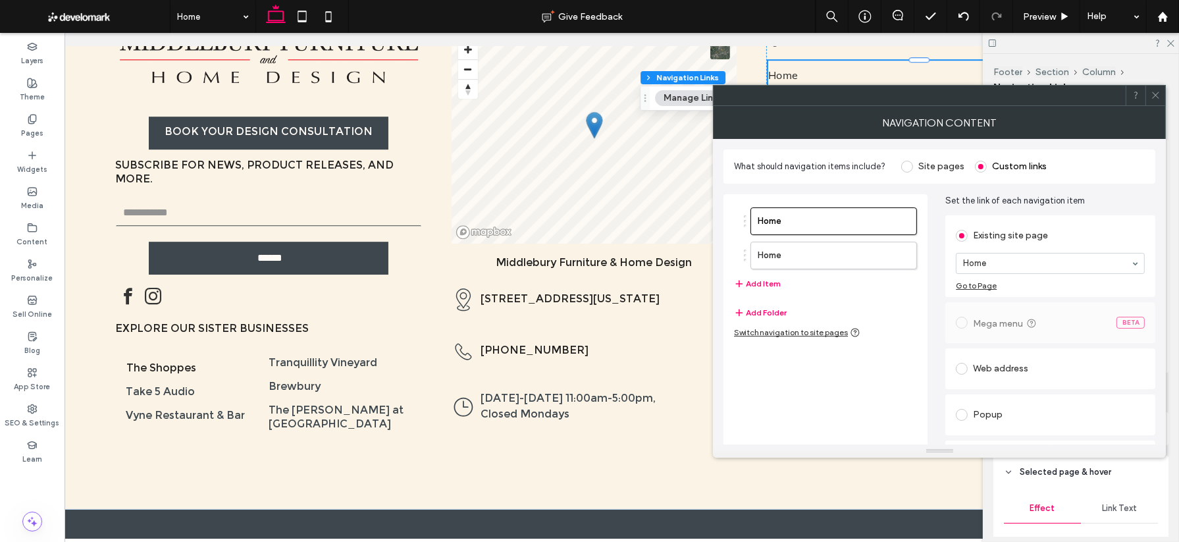
scroll to position [36, 0]
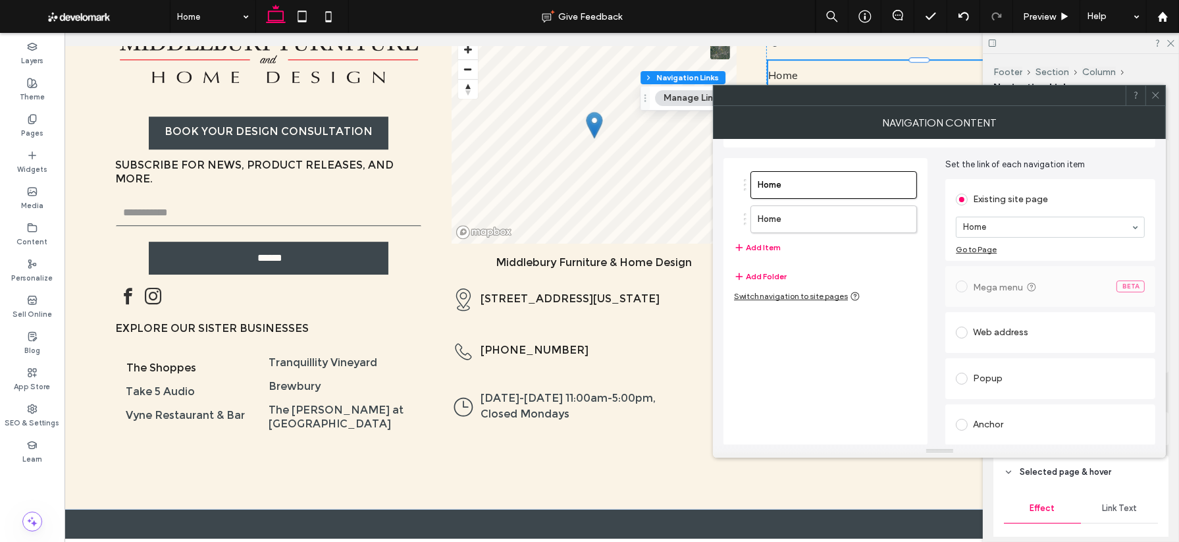
click at [818, 422] on span at bounding box center [962, 425] width 12 height 12
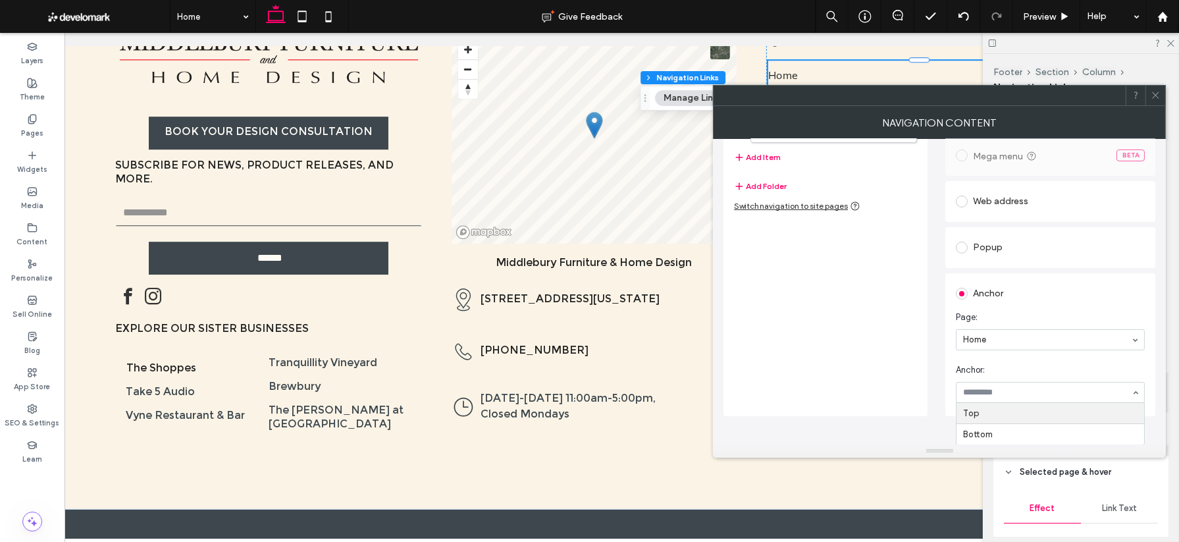
scroll to position [97, 0]
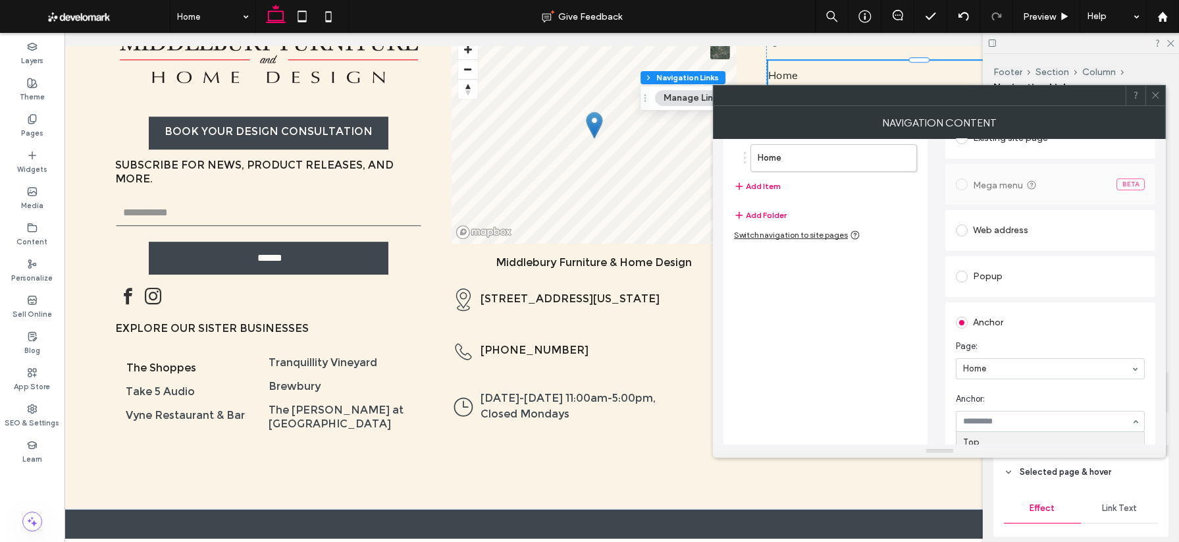
click at [818, 327] on div "Anchor Page: Home Anchor: Top Bottom" at bounding box center [1050, 374] width 189 height 130
click at [818, 356] on section "Page: Home" at bounding box center [1050, 359] width 189 height 53
drag, startPoint x: 976, startPoint y: 382, endPoint x: 978, endPoint y: 392, distance: 10.1
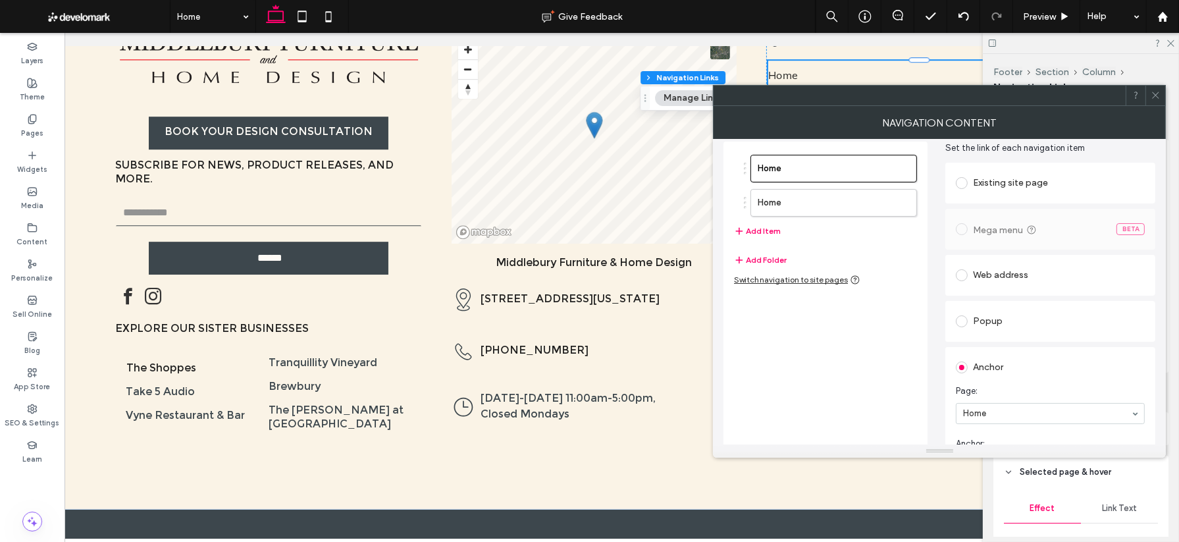
click at [818, 361] on span at bounding box center [964, 366] width 17 height 11
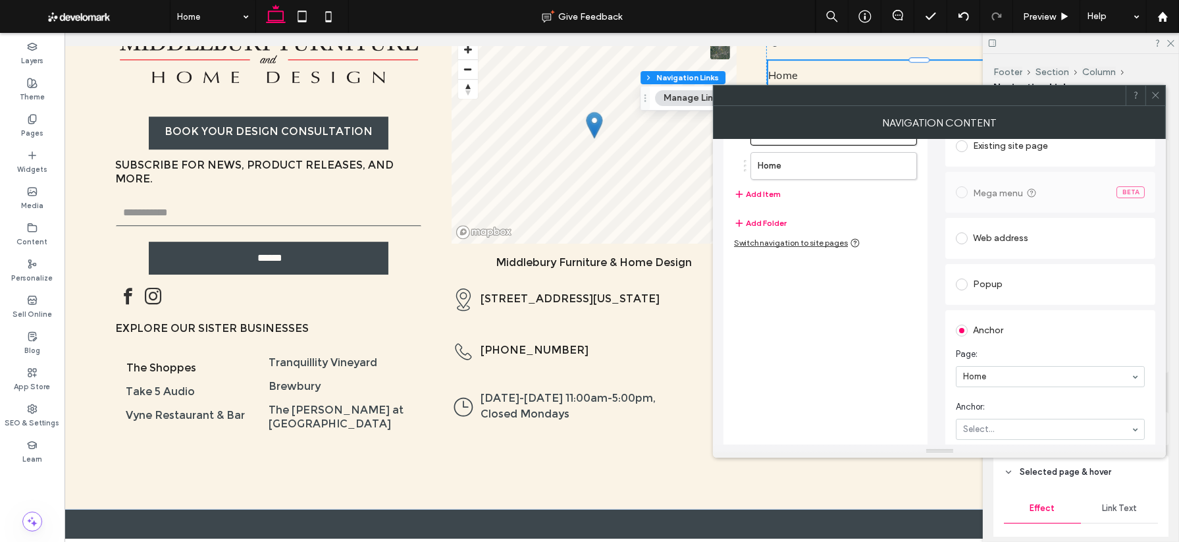
scroll to position [97, 0]
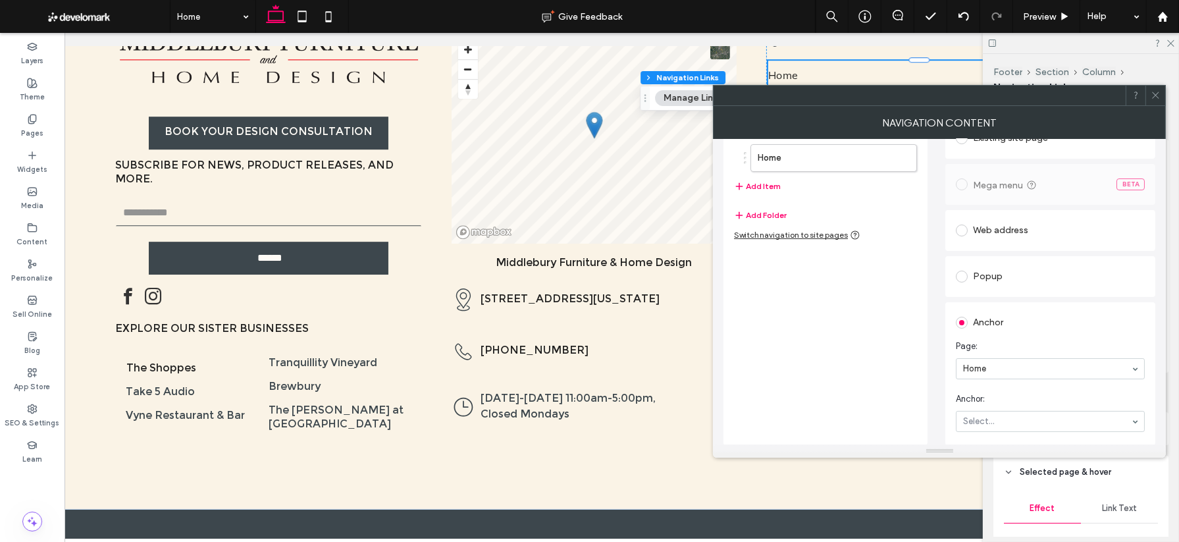
drag, startPoint x: 969, startPoint y: 412, endPoint x: 955, endPoint y: 404, distance: 15.4
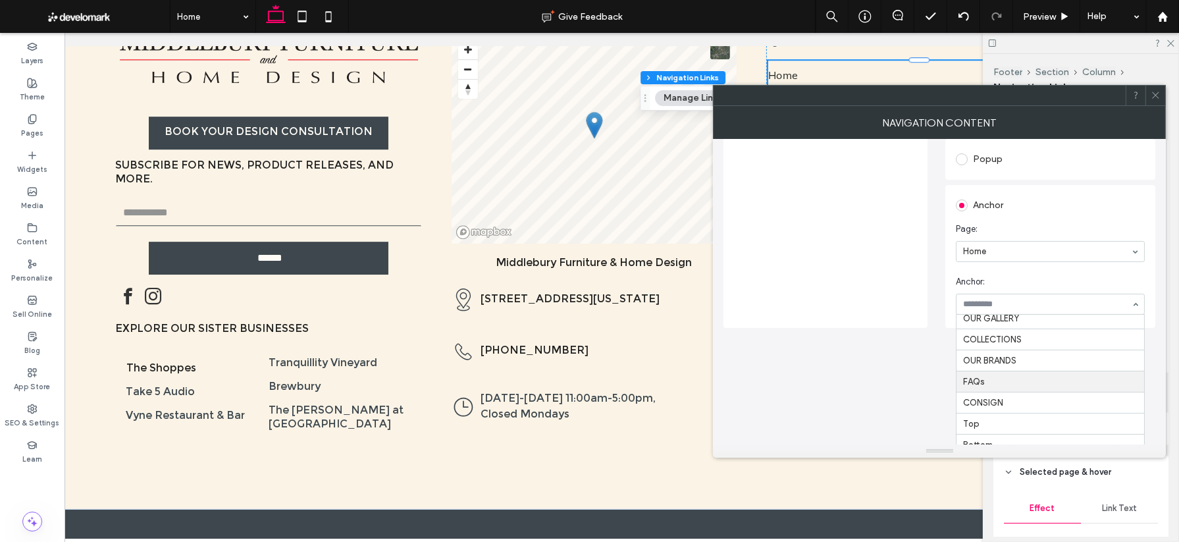
scroll to position [0, 0]
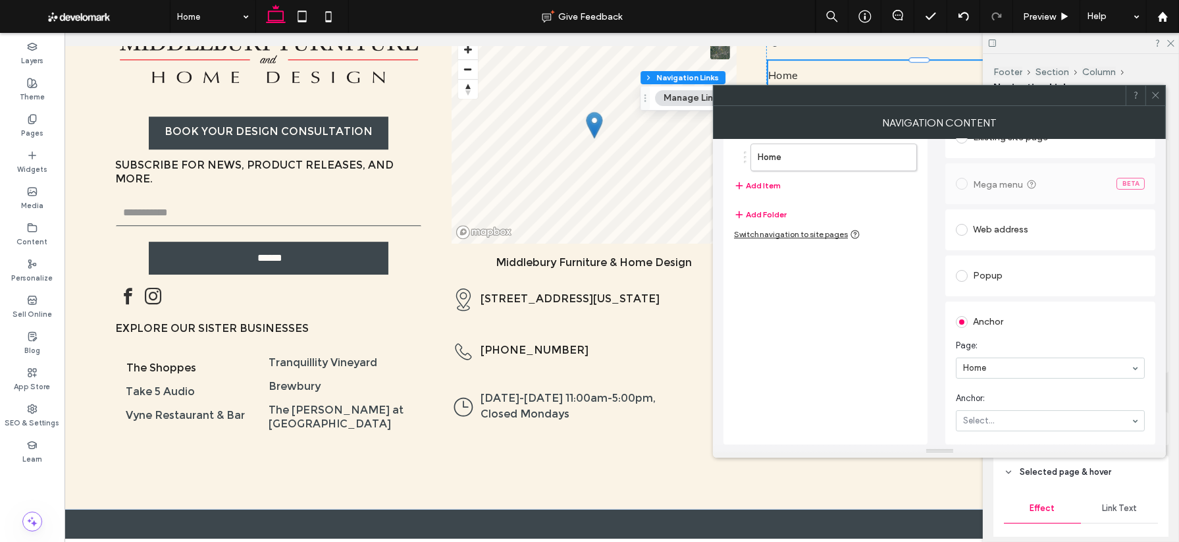
drag, startPoint x: 987, startPoint y: 321, endPoint x: 984, endPoint y: 336, distance: 15.5
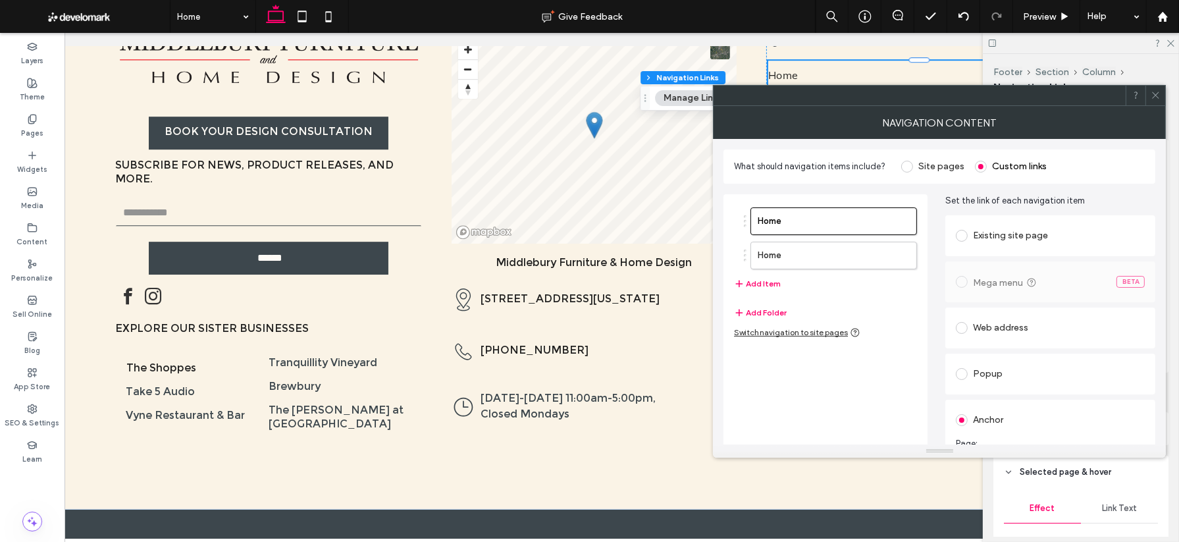
scroll to position [24, 0]
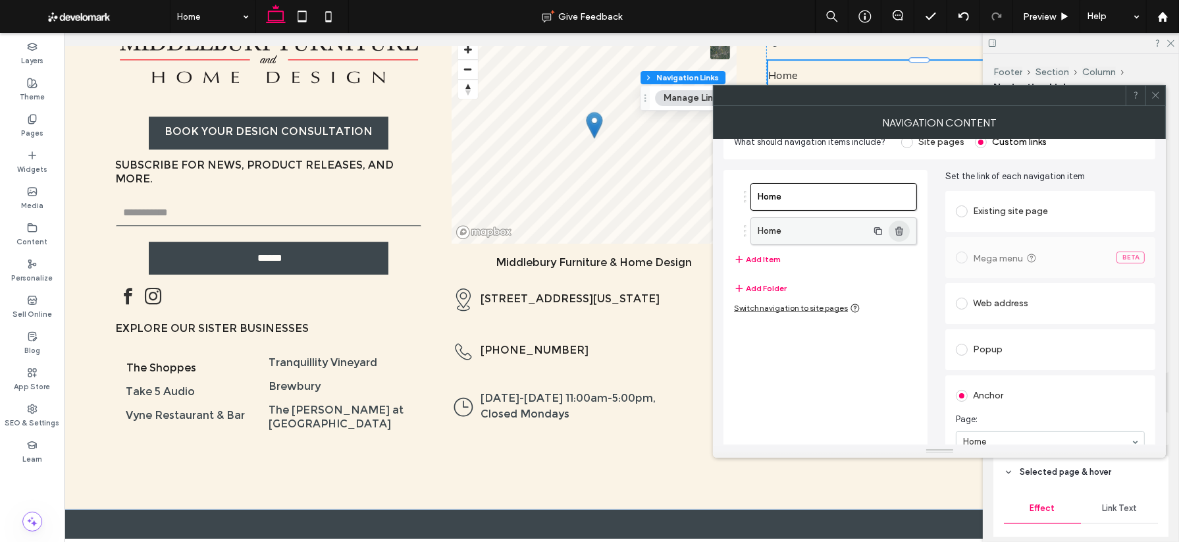
click at [818, 230] on span "button" at bounding box center [899, 231] width 21 height 21
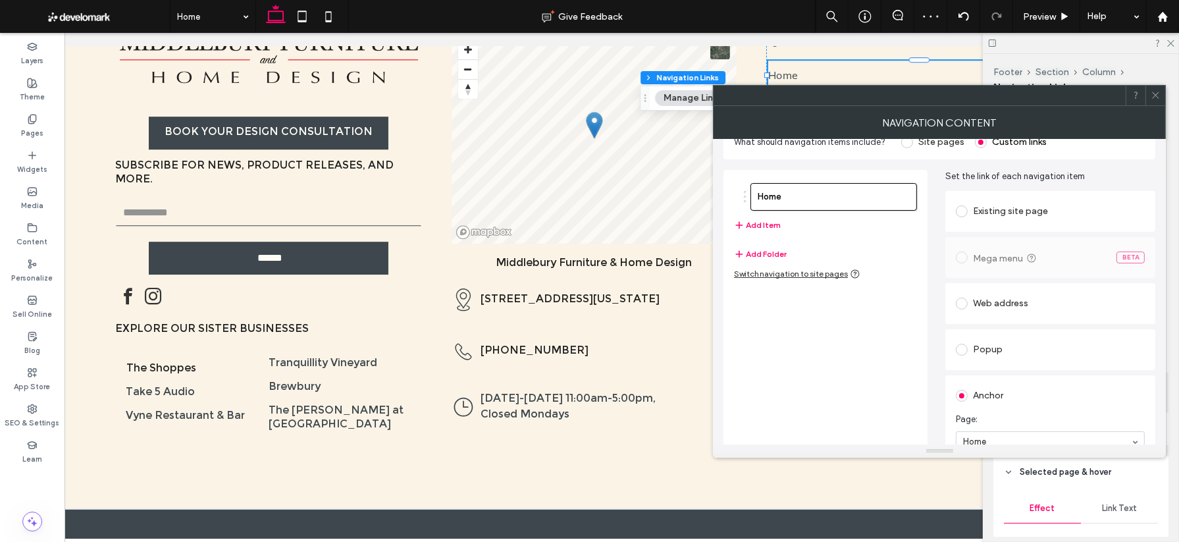
click at [818, 97] on icon at bounding box center [1156, 95] width 10 height 10
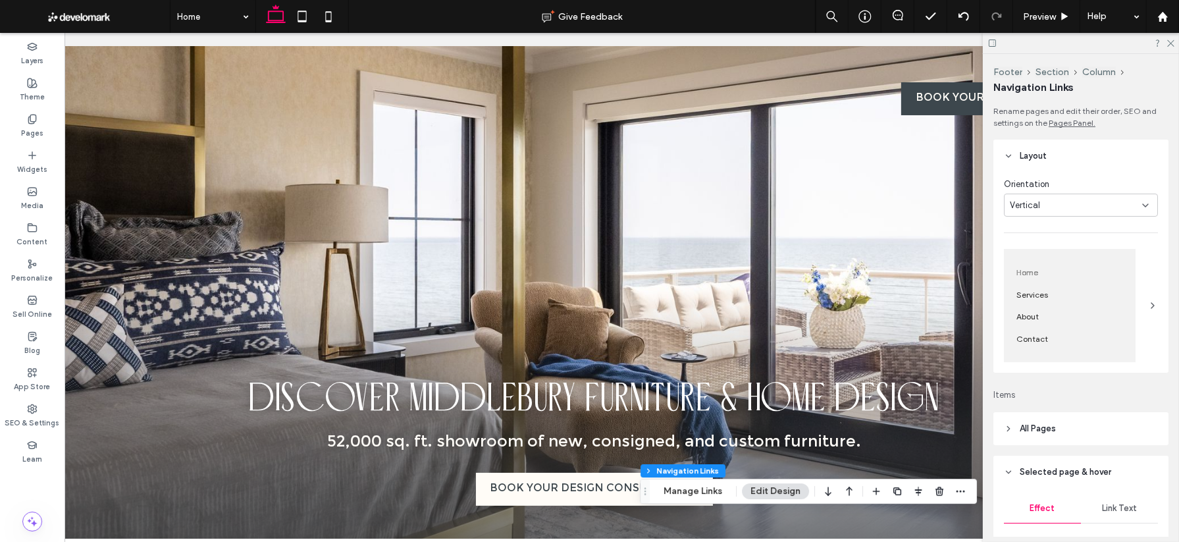
scroll to position [0, 0]
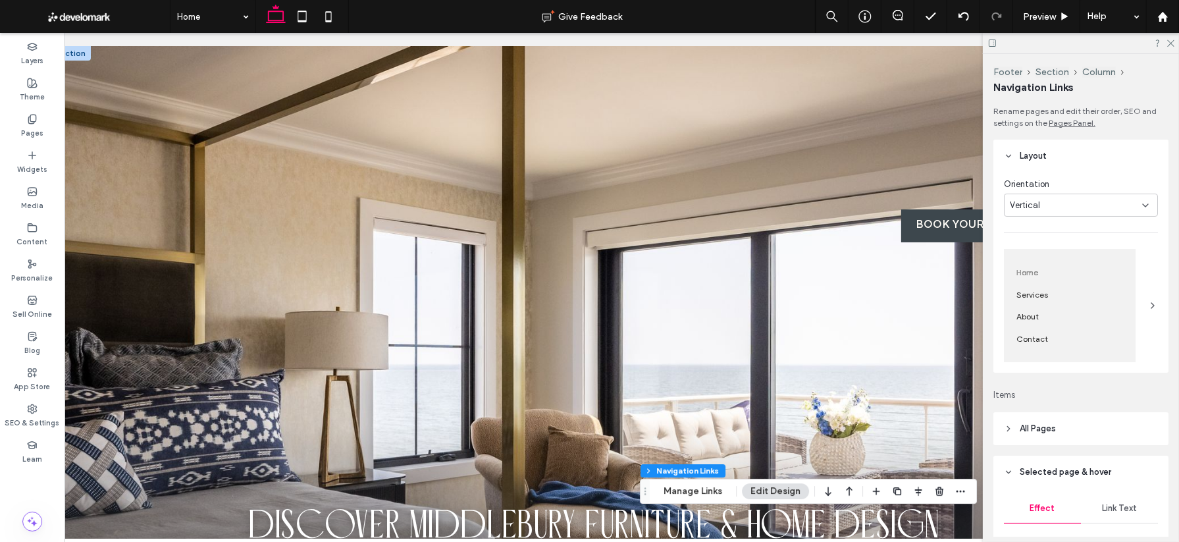
click at [521, 142] on div "BOOK YOUR DESIGN CONSULTATION Shop Furniture Mattresses Decor Lighting Rugs Con…" at bounding box center [594, 372] width 1088 height 652
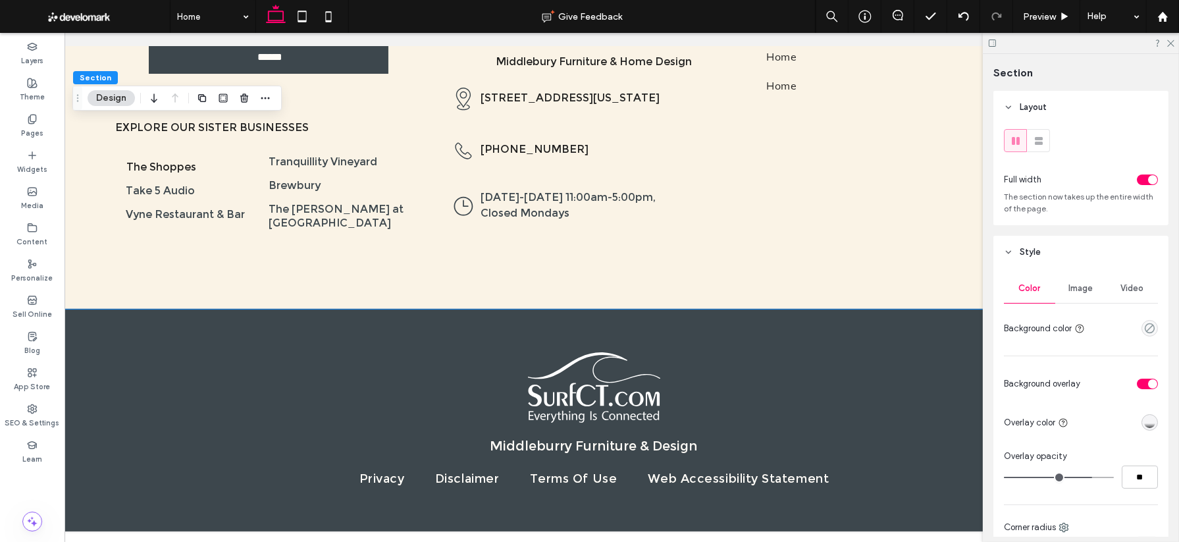
scroll to position [4606, 0]
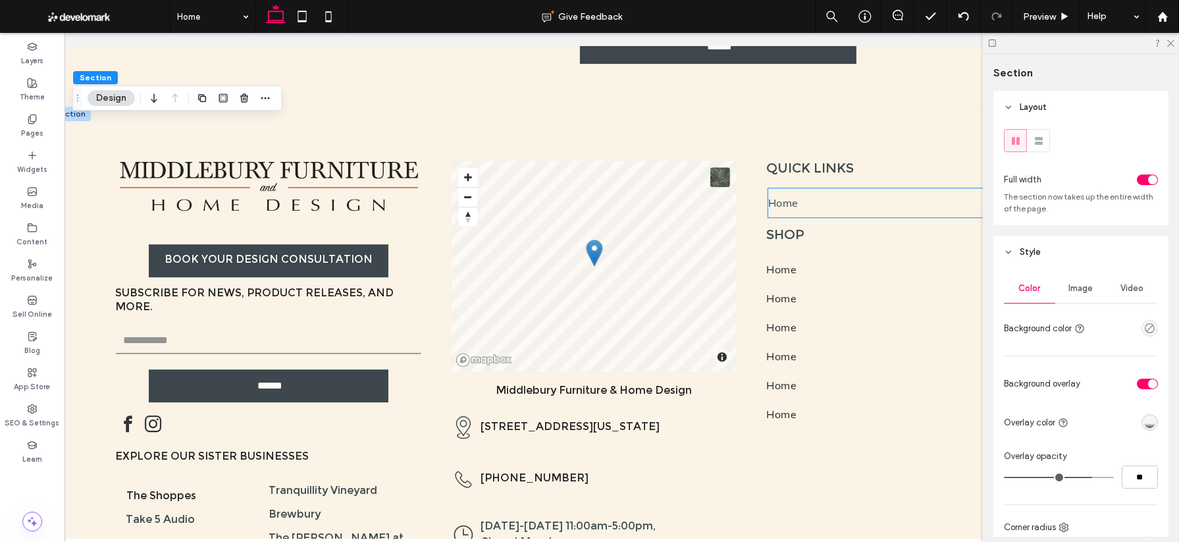
click at [792, 217] on link "Home" at bounding box center [920, 202] width 304 height 29
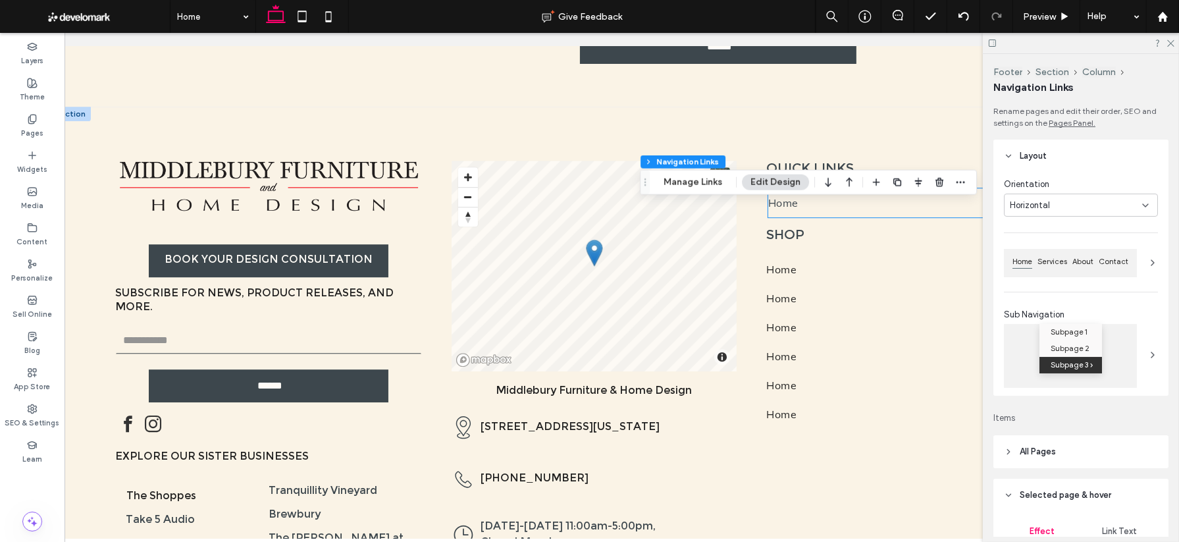
type input "***"
type input "****"
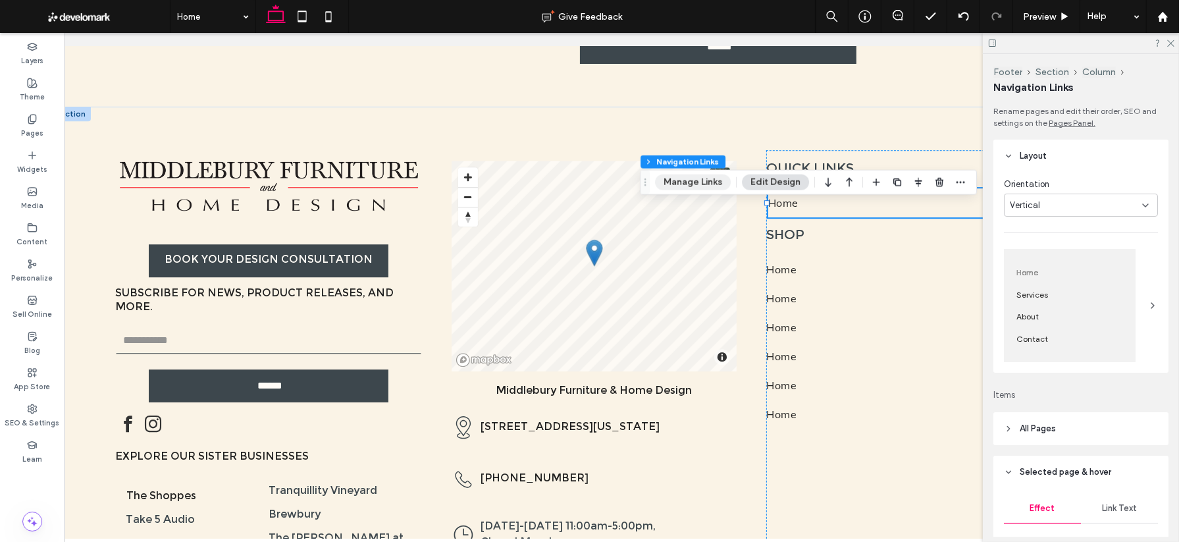
click at [697, 185] on button "Manage Links" at bounding box center [693, 182] width 76 height 16
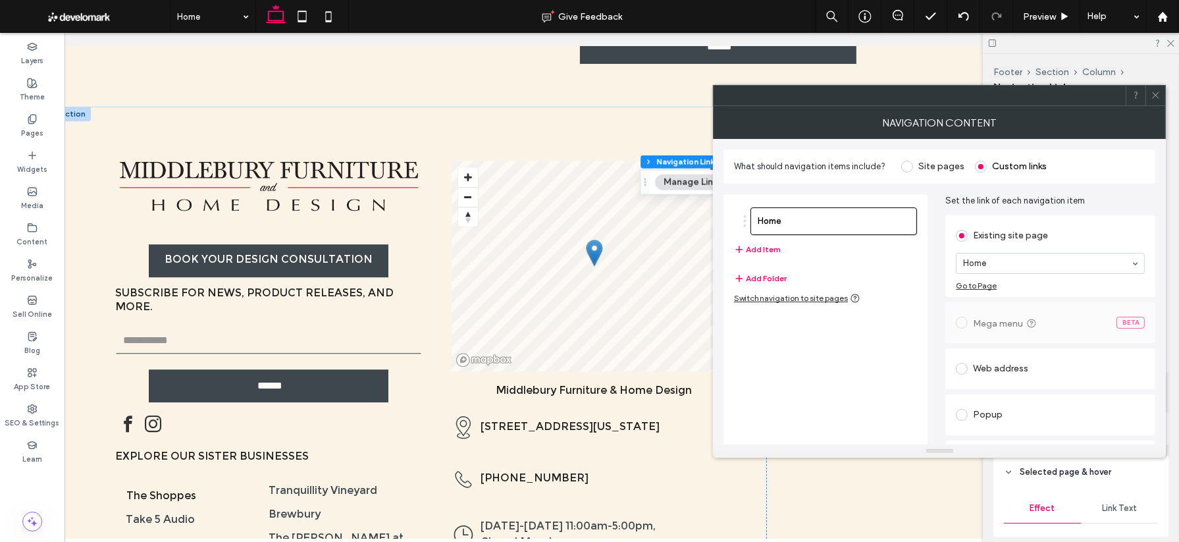
scroll to position [36, 0]
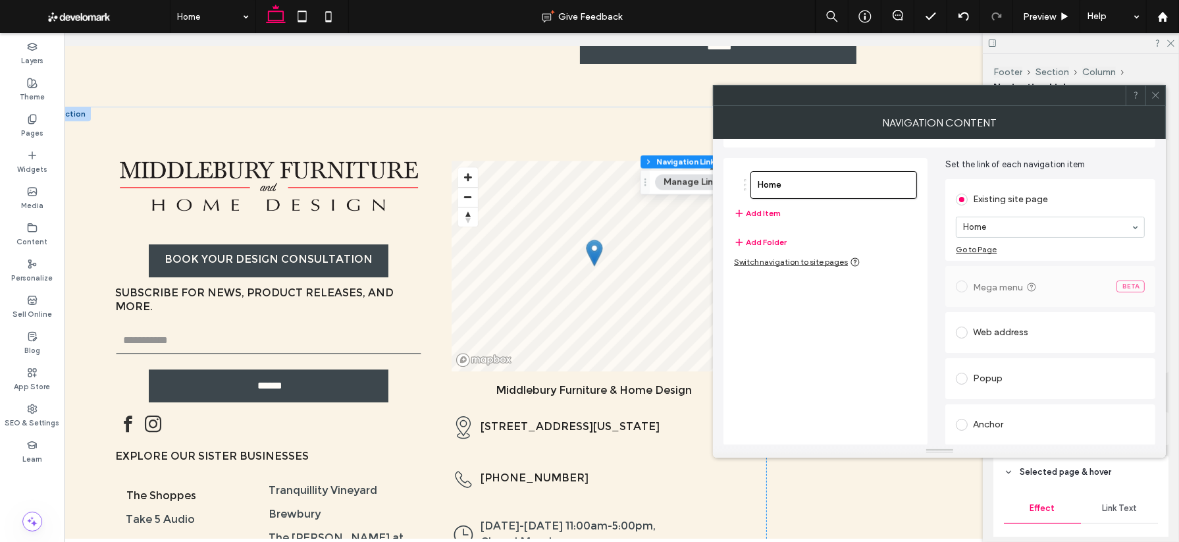
click at [818, 421] on span at bounding box center [962, 425] width 12 height 12
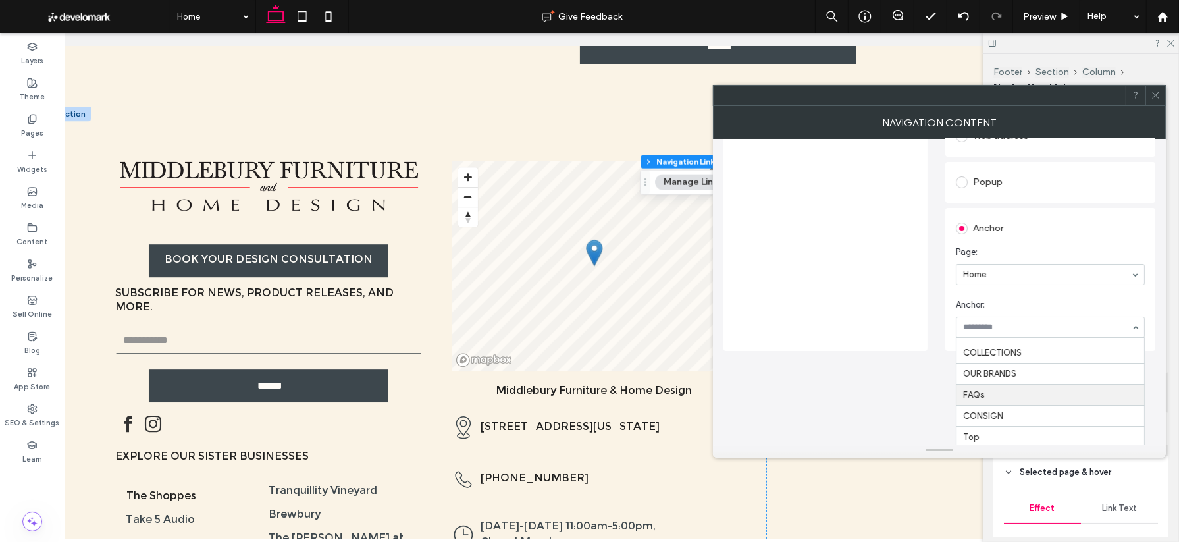
scroll to position [192, 0]
click at [818, 95] on icon at bounding box center [1156, 95] width 10 height 10
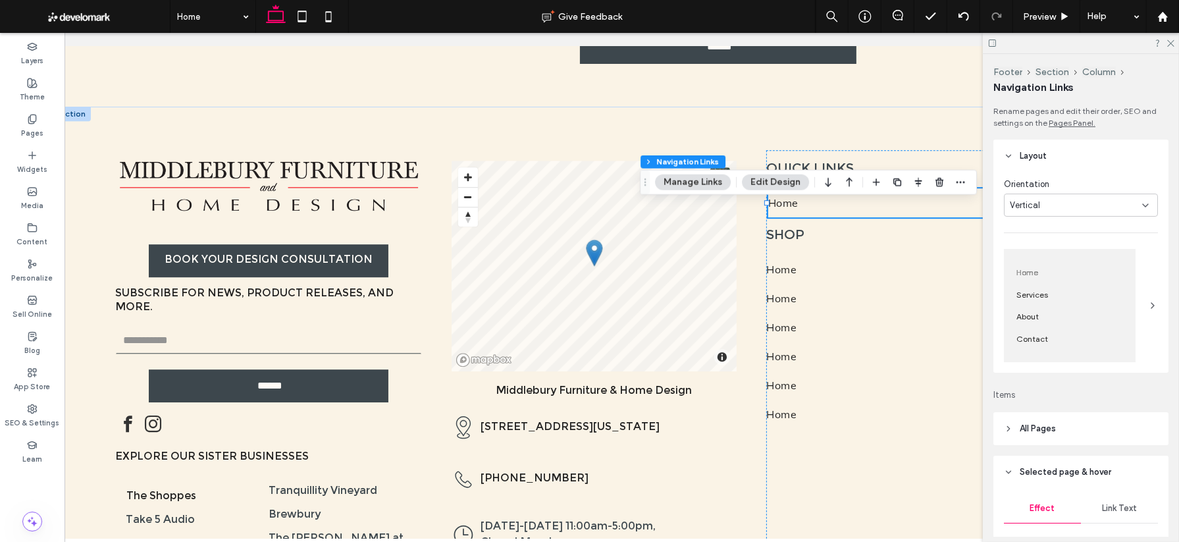
scroll to position [97, 0]
